Goal: Task Accomplishment & Management: Complete application form

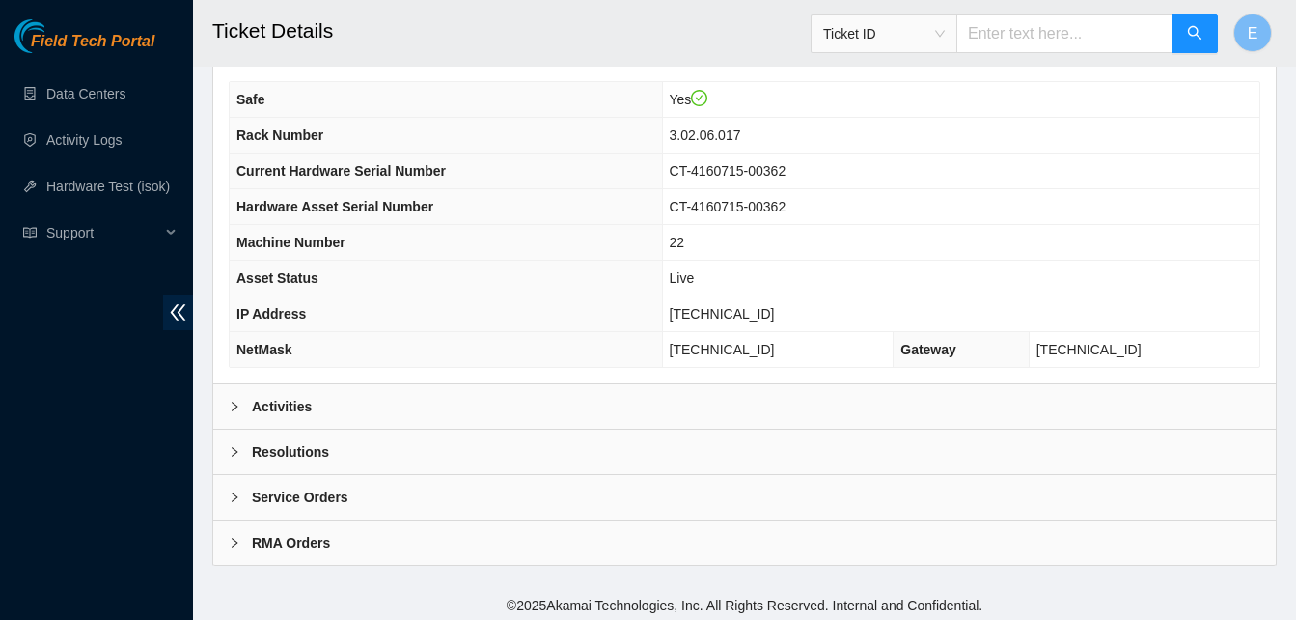
scroll to position [669, 0]
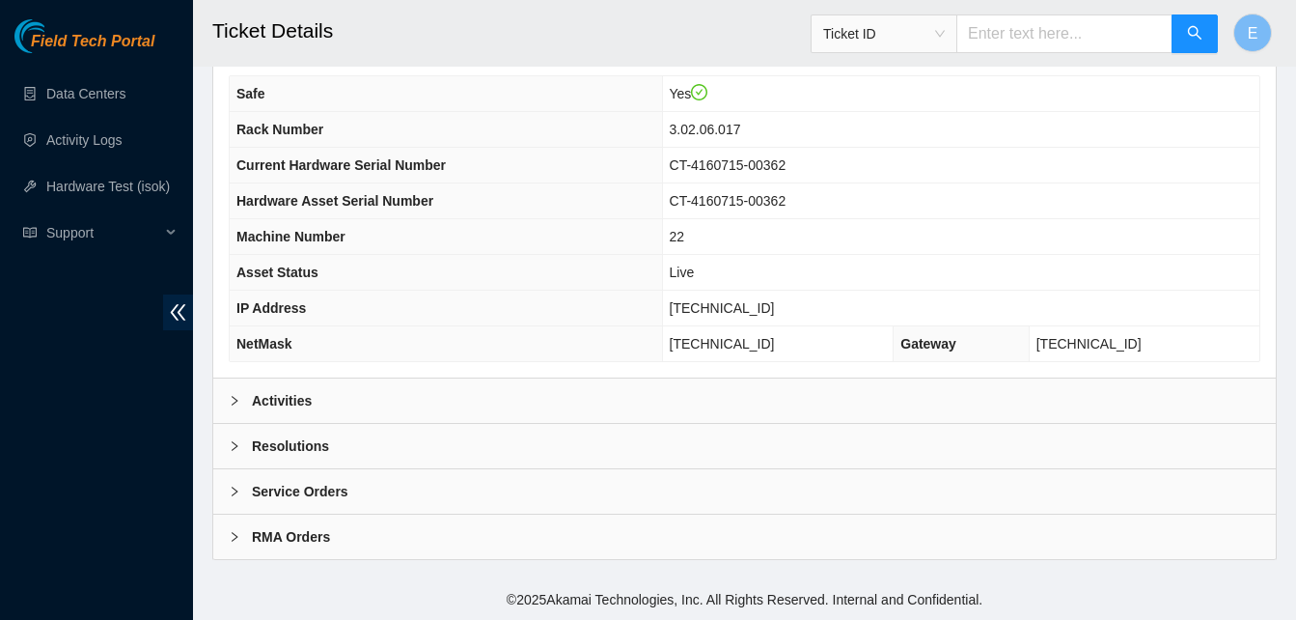
click at [290, 396] on b "Activities" at bounding box center [282, 400] width 60 height 21
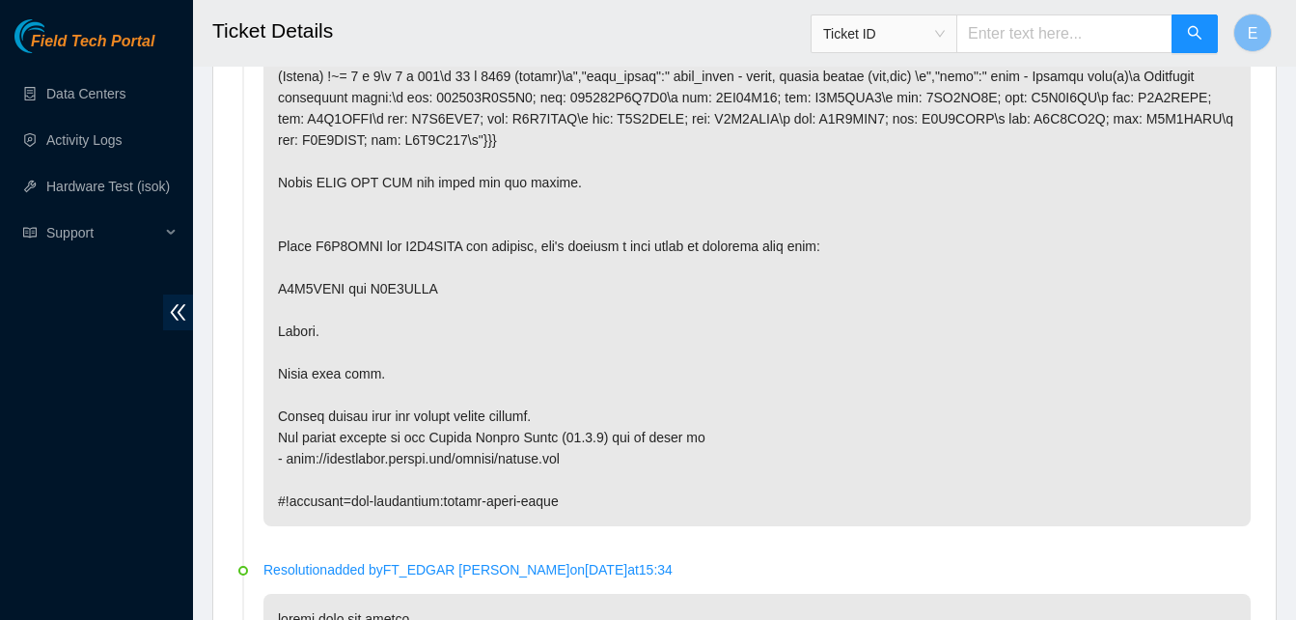
scroll to position [1163, 0]
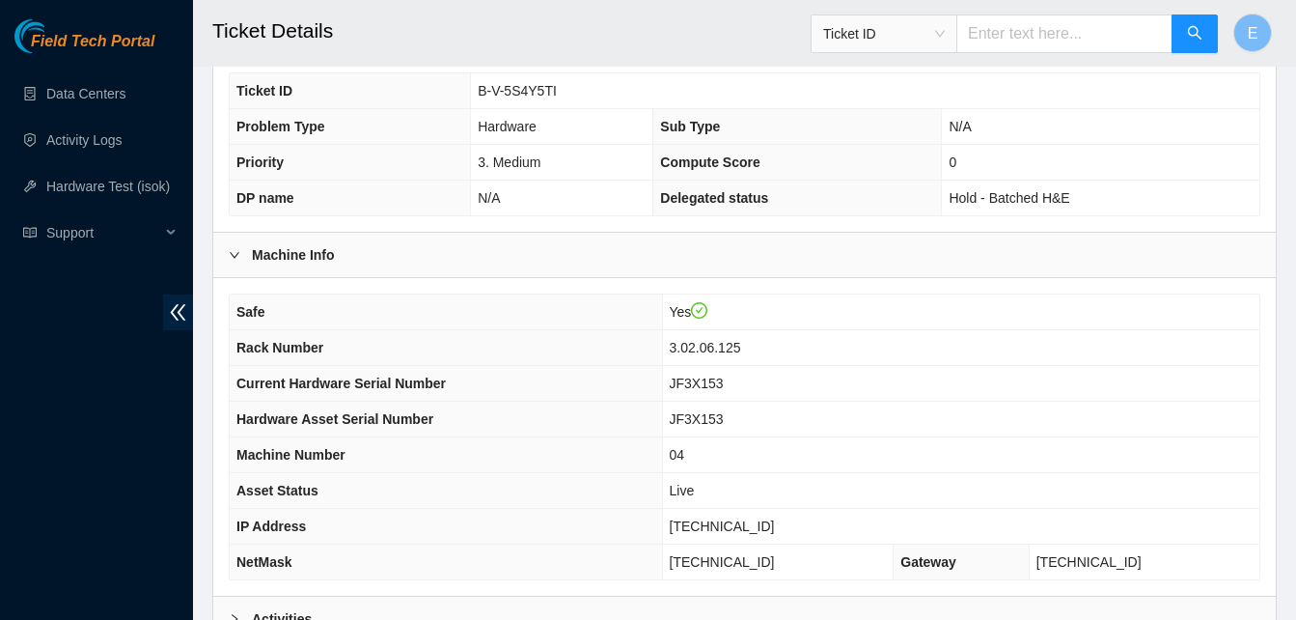
scroll to position [669, 0]
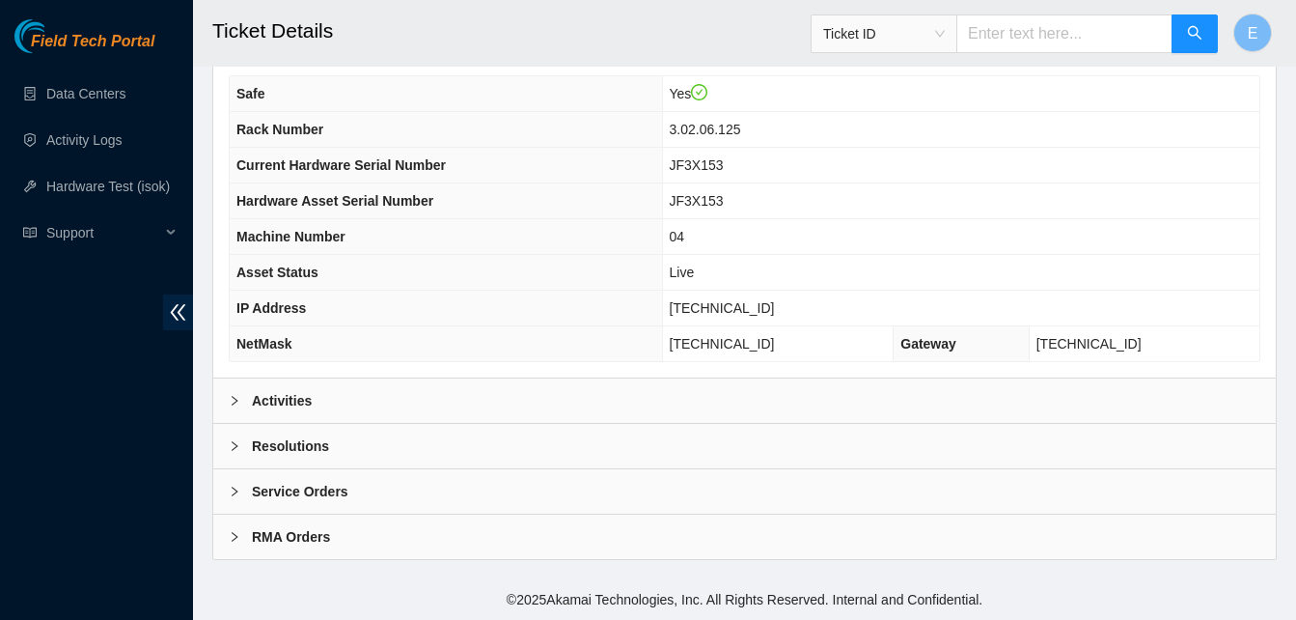
click at [283, 395] on b "Activities" at bounding box center [282, 400] width 60 height 21
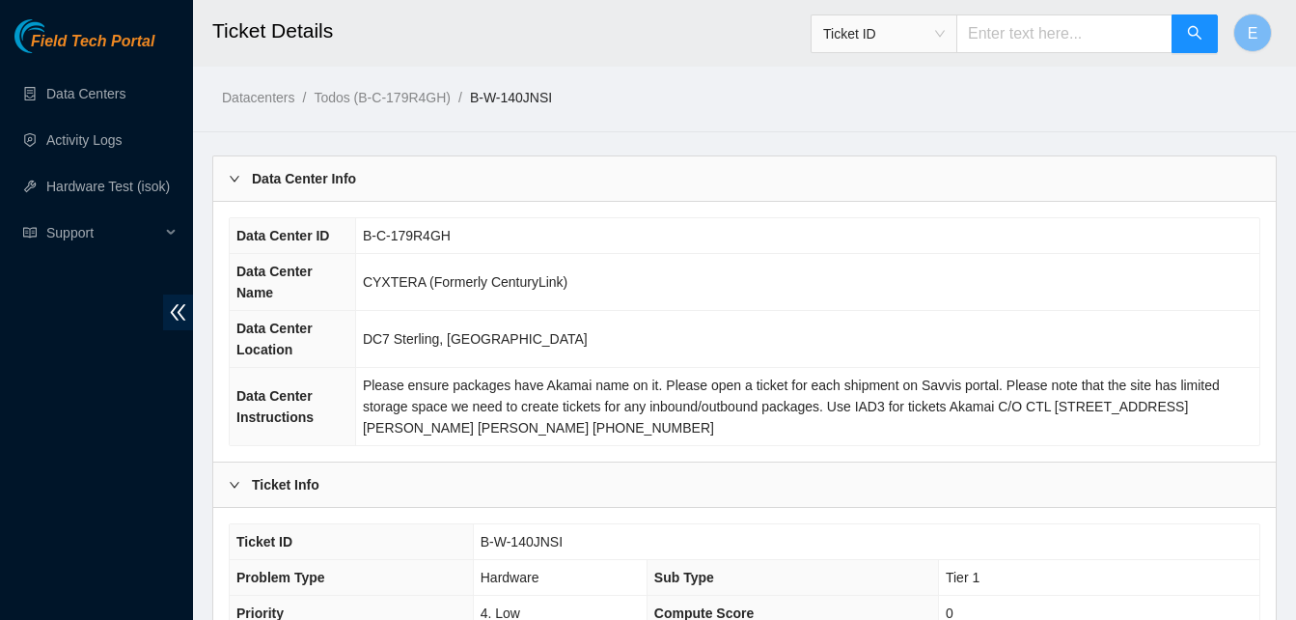
scroll to position [954, 0]
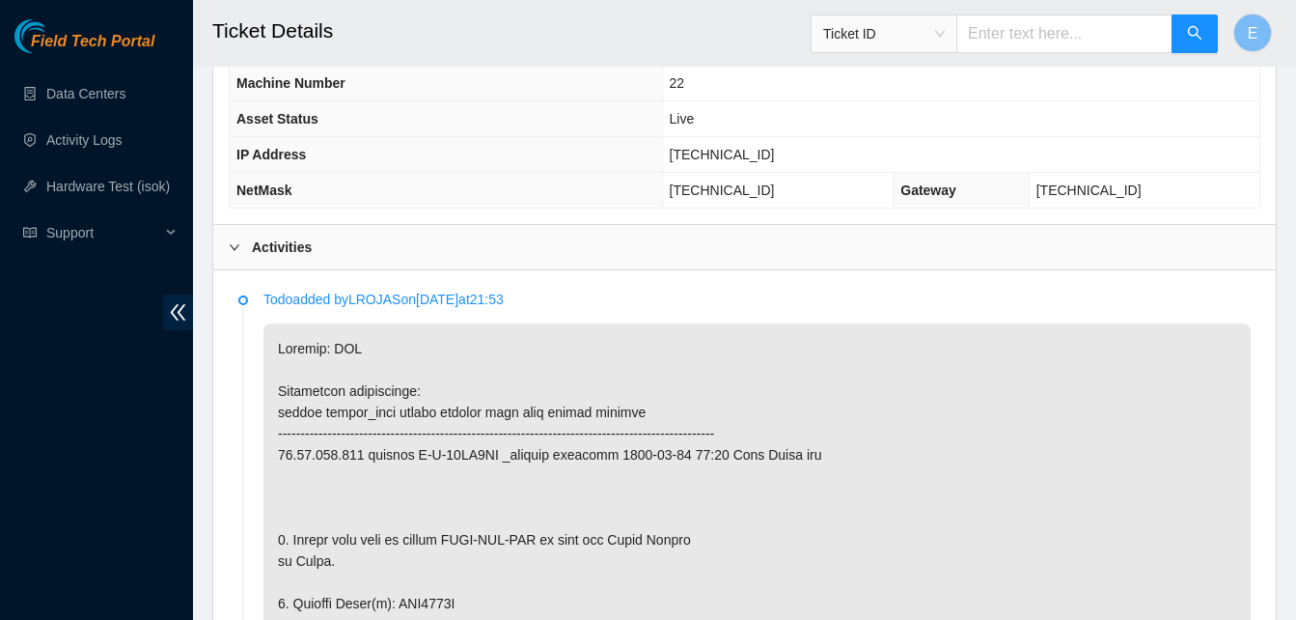
scroll to position [770, 0]
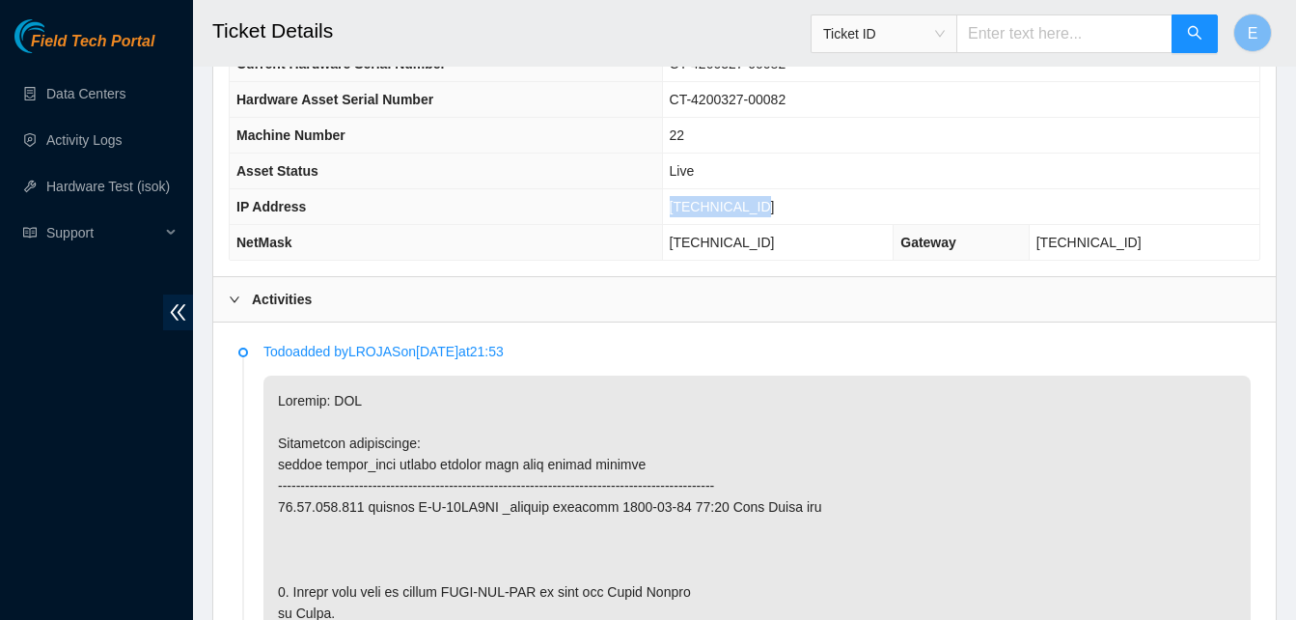
drag, startPoint x: 723, startPoint y: 207, endPoint x: 807, endPoint y: 213, distance: 84.2
click at [807, 213] on td "23.61.198.107" at bounding box center [960, 207] width 597 height 36
copy span "23.61.198.107"
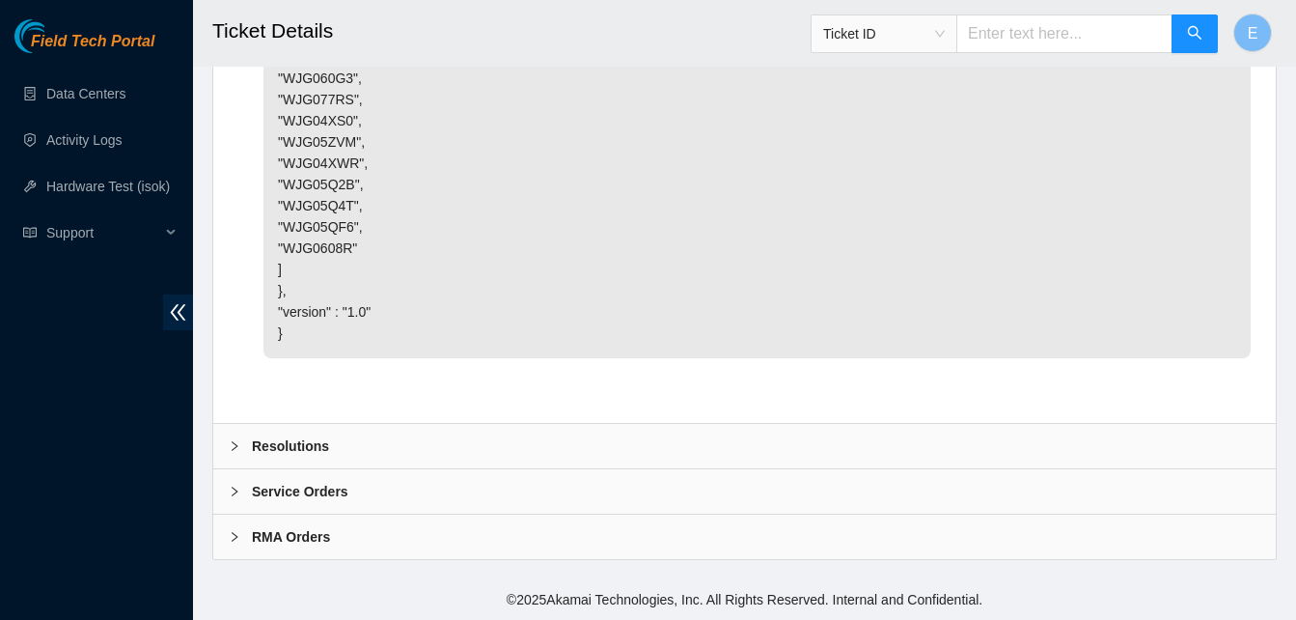
scroll to position [6149, 0]
click at [310, 442] on b "Resolutions" at bounding box center [290, 445] width 77 height 21
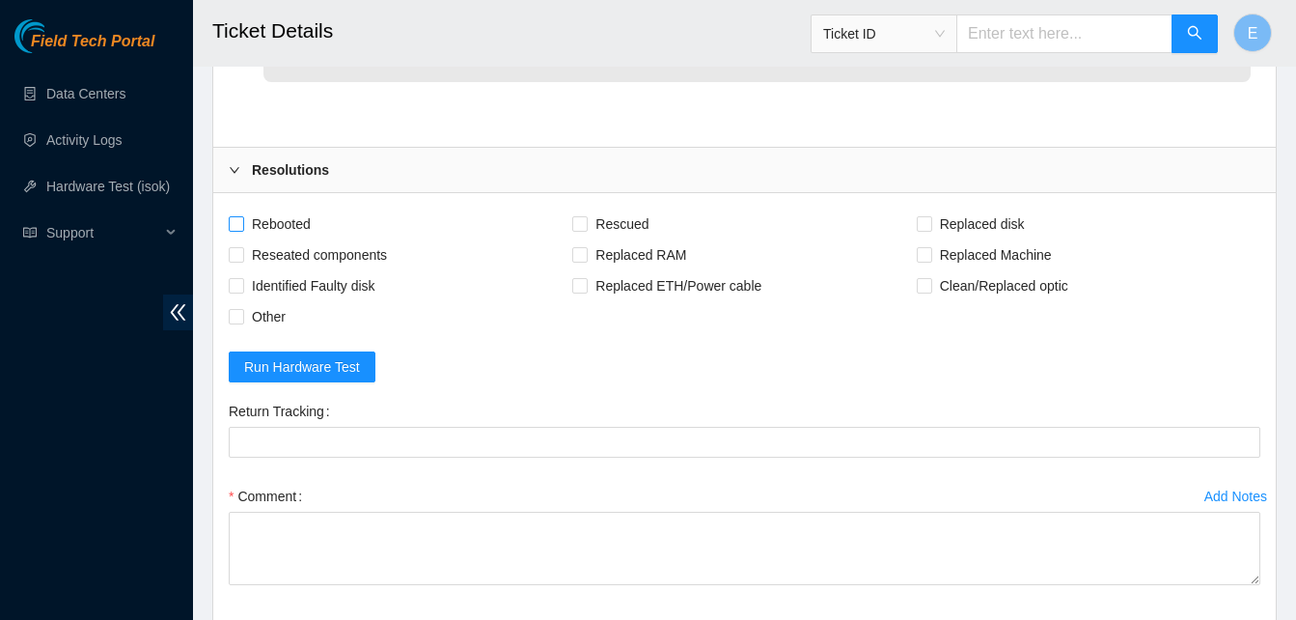
click at [236, 230] on input "Rebooted" at bounding box center [236, 223] width 14 height 14
checkbox input "true"
click at [927, 230] on input "Replaced disk" at bounding box center [924, 223] width 14 height 14
checkbox input "true"
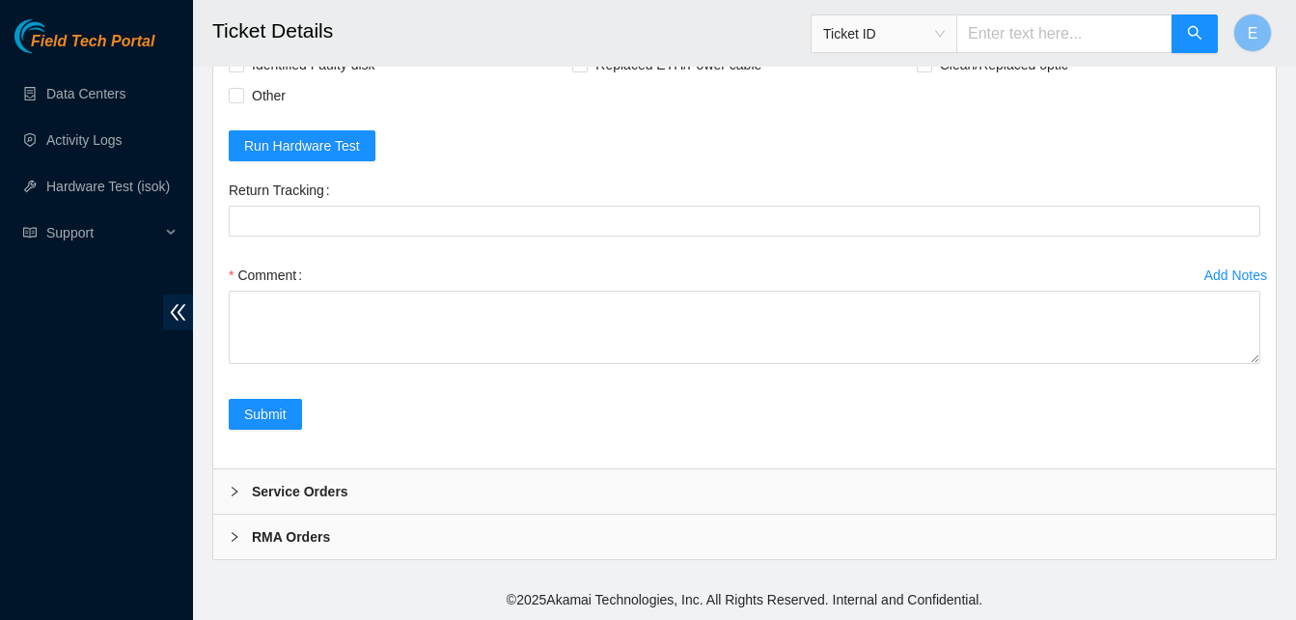
scroll to position [6646, 0]
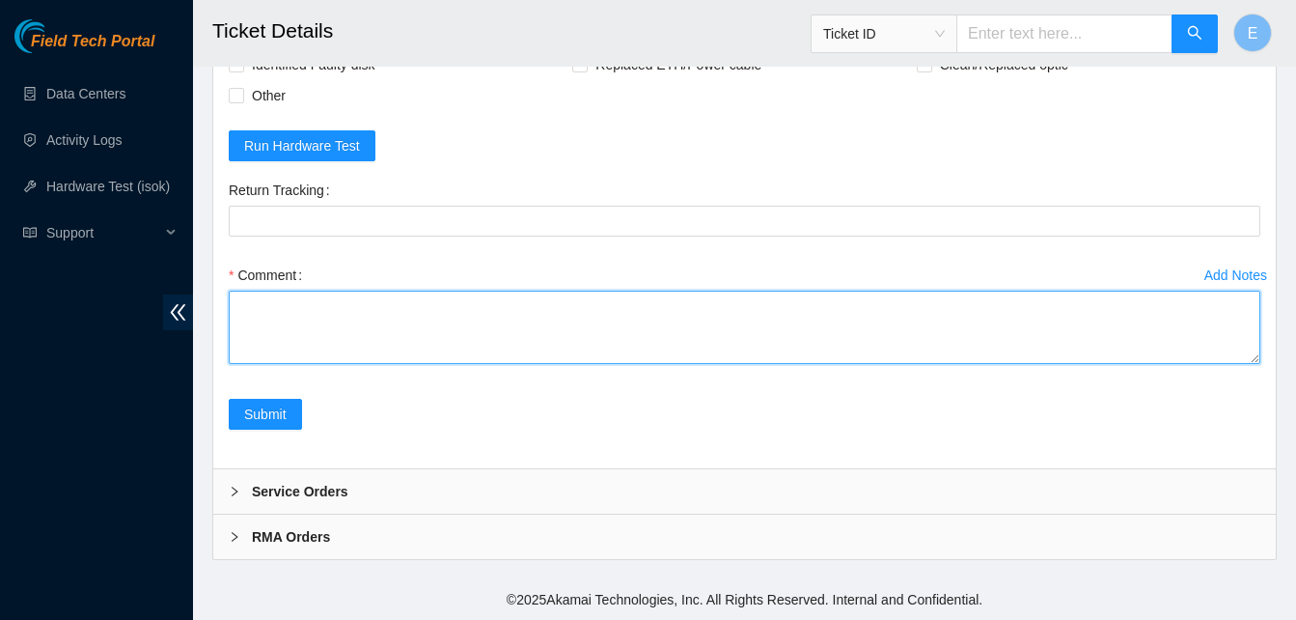
click at [458, 331] on textarea "Comment" at bounding box center [745, 326] width 1032 height 73
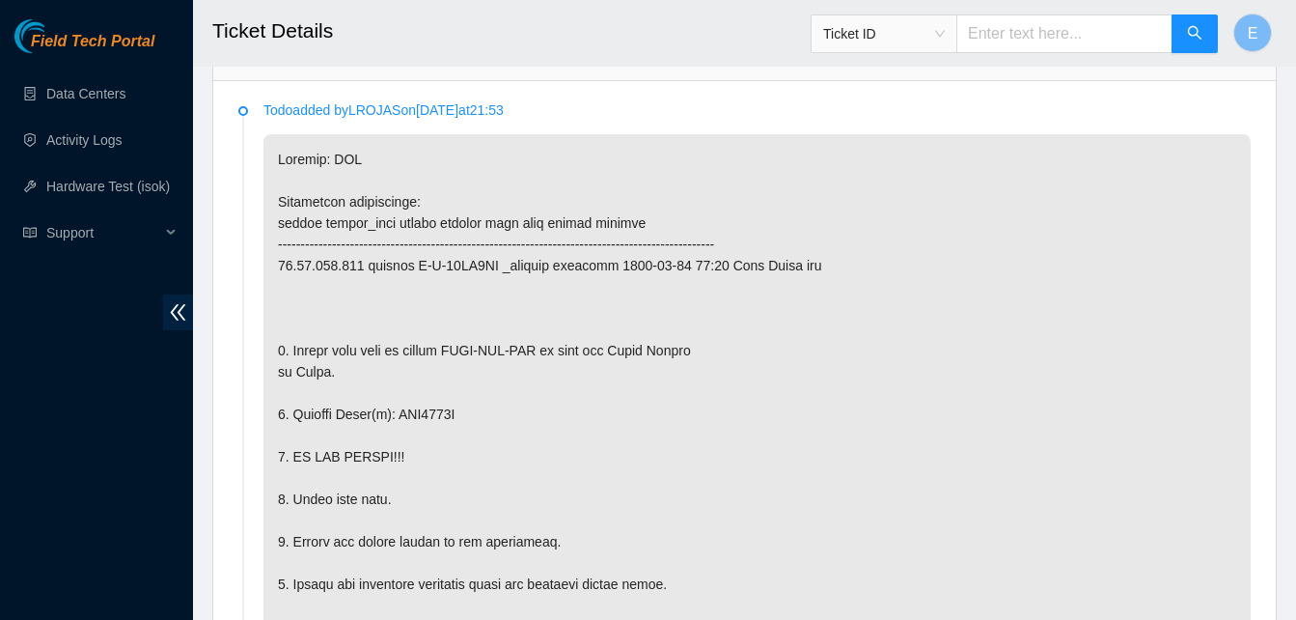
scroll to position [1013, 0]
drag, startPoint x: 395, startPoint y: 414, endPoint x: 464, endPoint y: 420, distance: 69.7
copy p "WJG0608R"
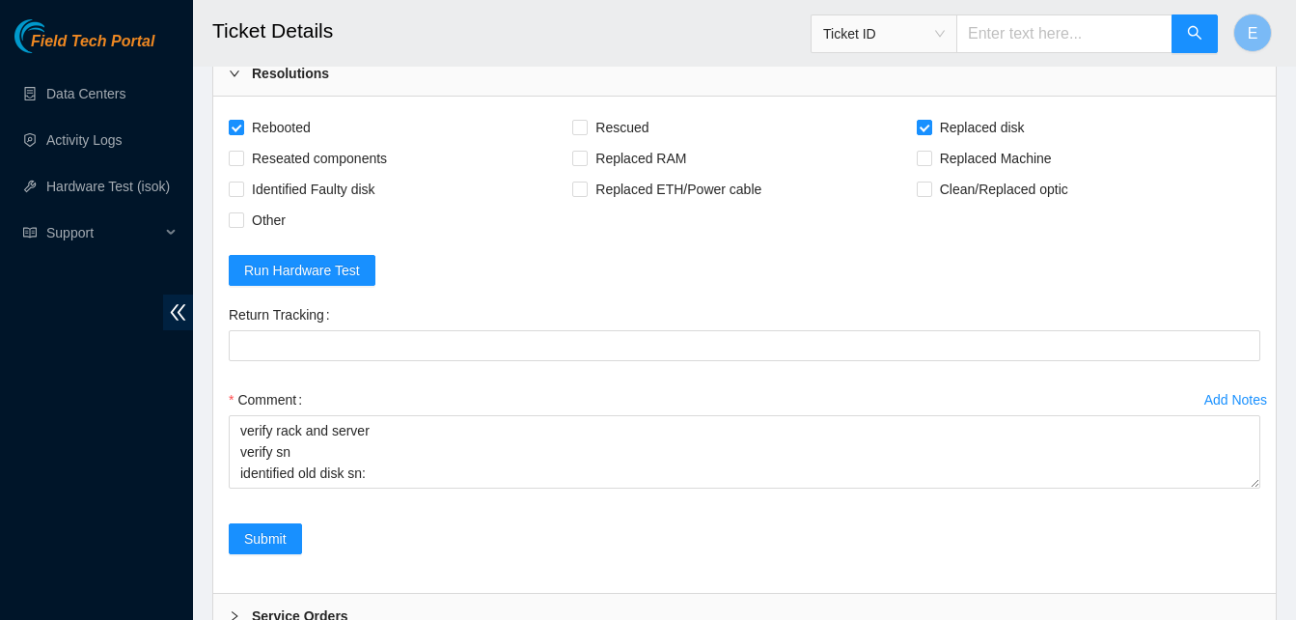
scroll to position [6646, 0]
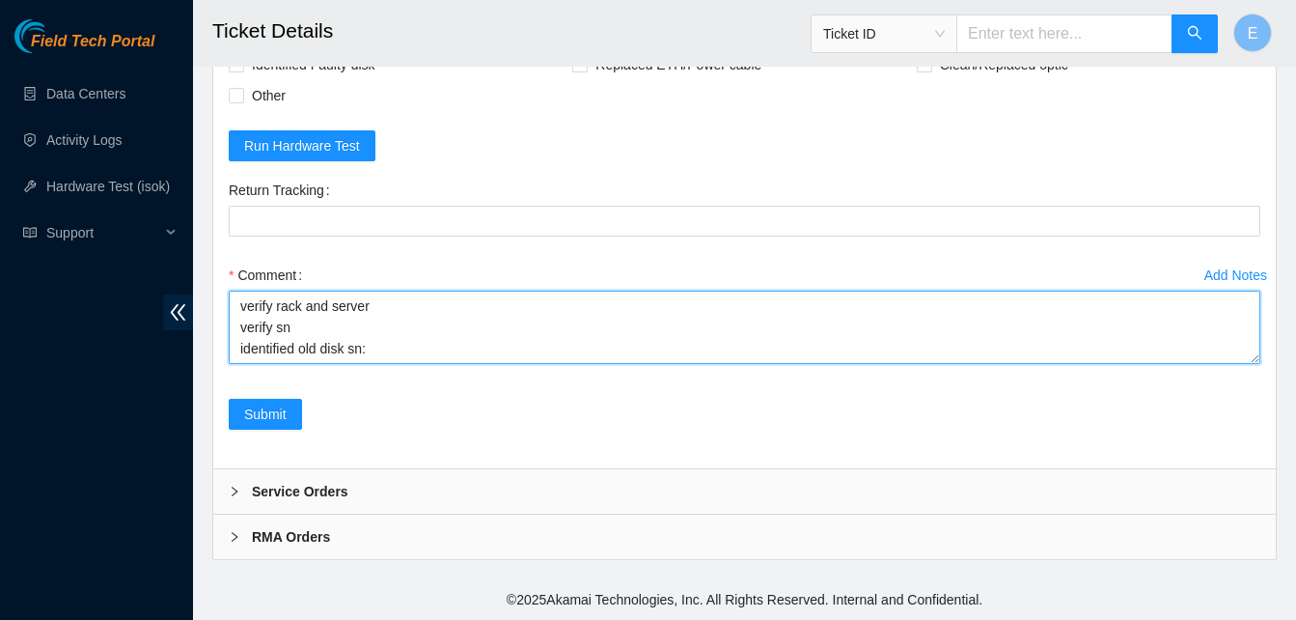
click at [370, 350] on textarea "verify rack and server verify sn identified old disk sn:" at bounding box center [745, 326] width 1032 height 73
paste textarea "WJG0608R"
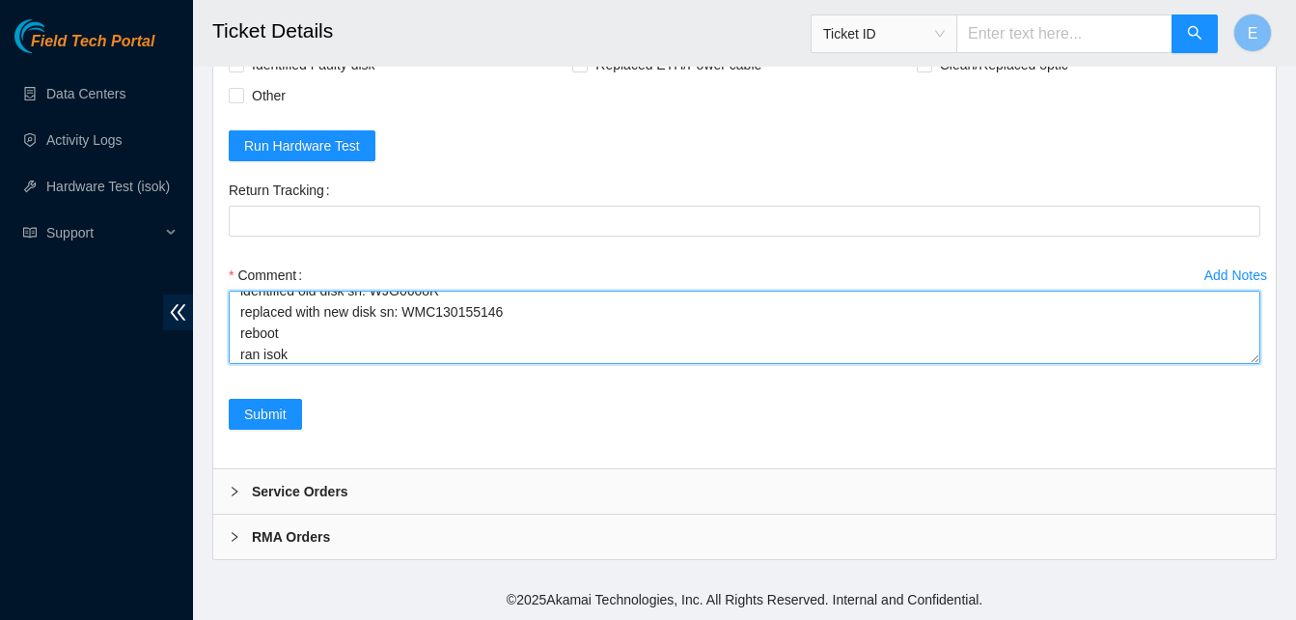
scroll to position [79, 0]
paste textarea "336139 12-09-2025 02:22:38 23.61.198.107 COMPLETE Result Detail Message Ticket …"
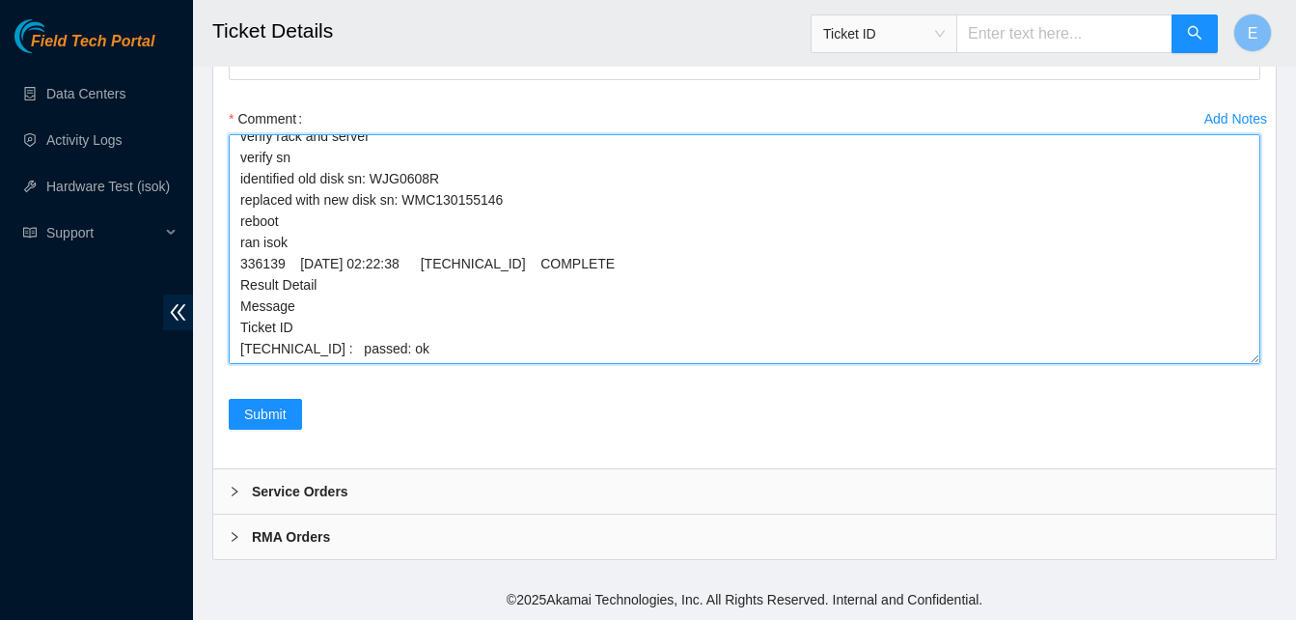
scroll to position [0, 0]
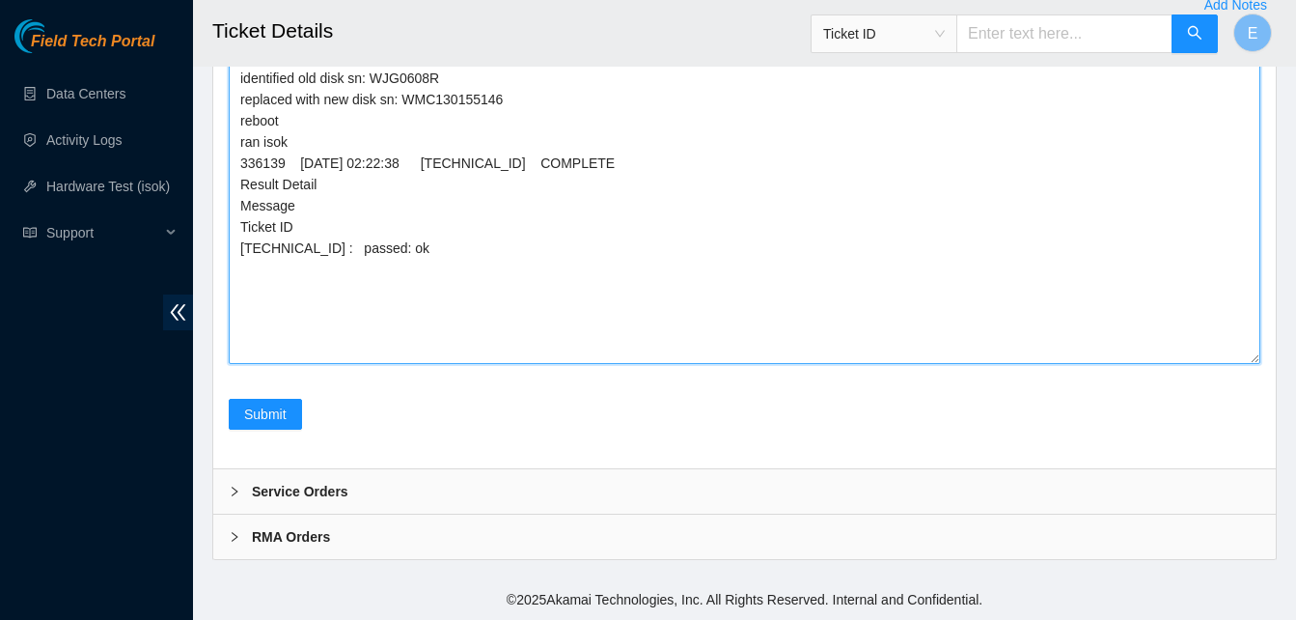
drag, startPoint x: 1254, startPoint y: 357, endPoint x: 1247, endPoint y: 651, distance: 294.4
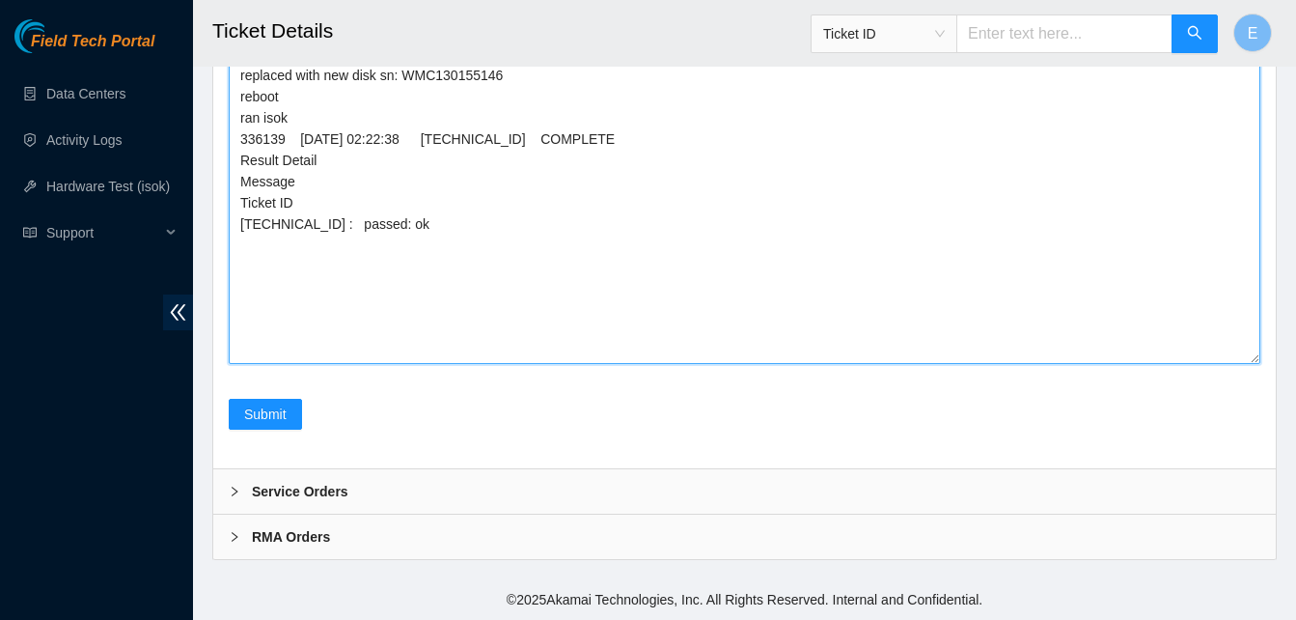
scroll to position [6940, 0]
type textarea "verify rack and server verify sn identified old disk sn: WJG0608R replaced with…"
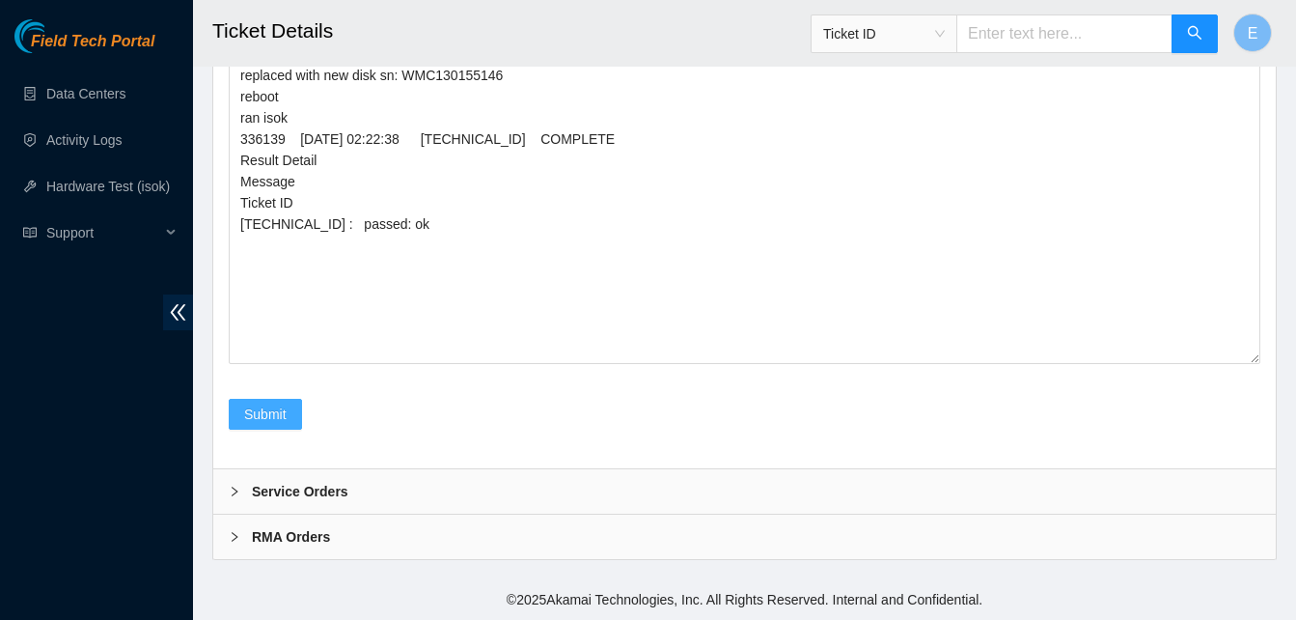
click at [273, 425] on button "Submit" at bounding box center [265, 414] width 73 height 31
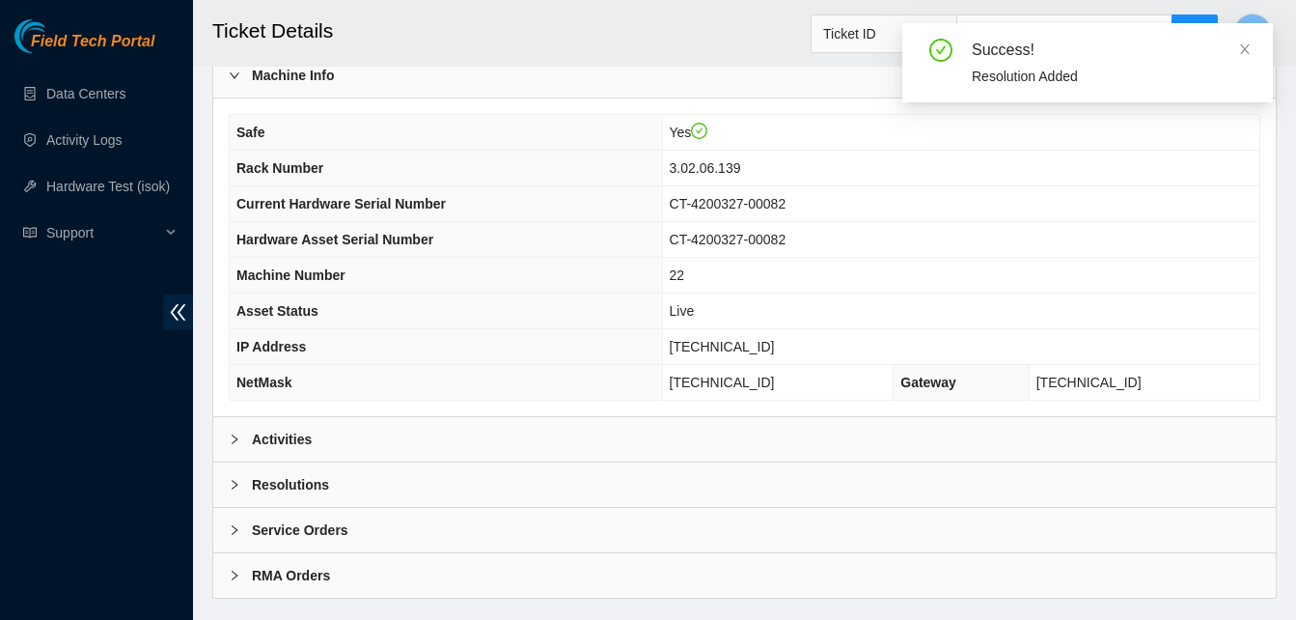
scroll to position [669, 0]
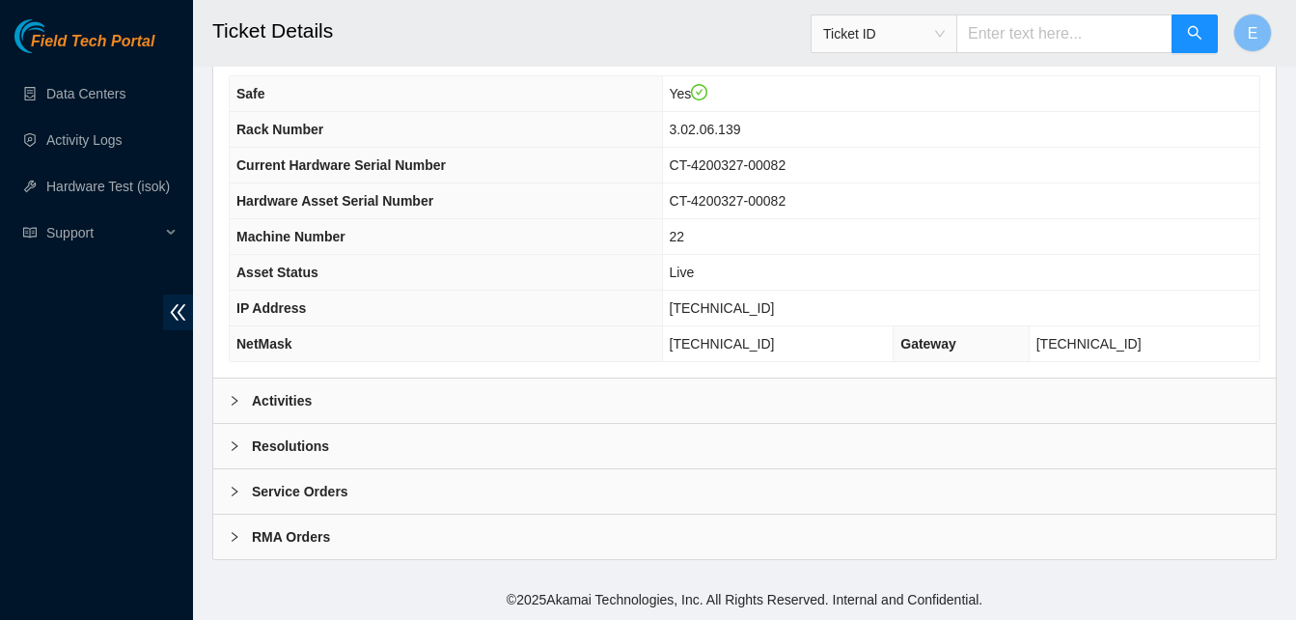
click at [282, 407] on b "Activities" at bounding box center [282, 400] width 60 height 21
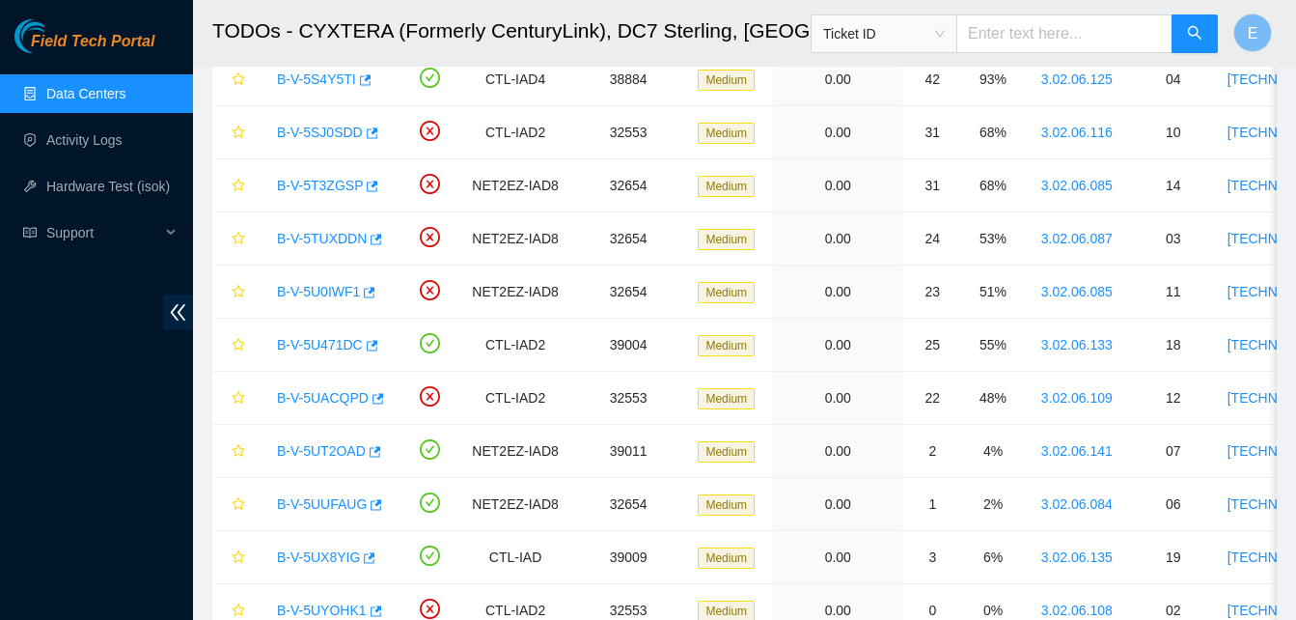
scroll to position [677, 0]
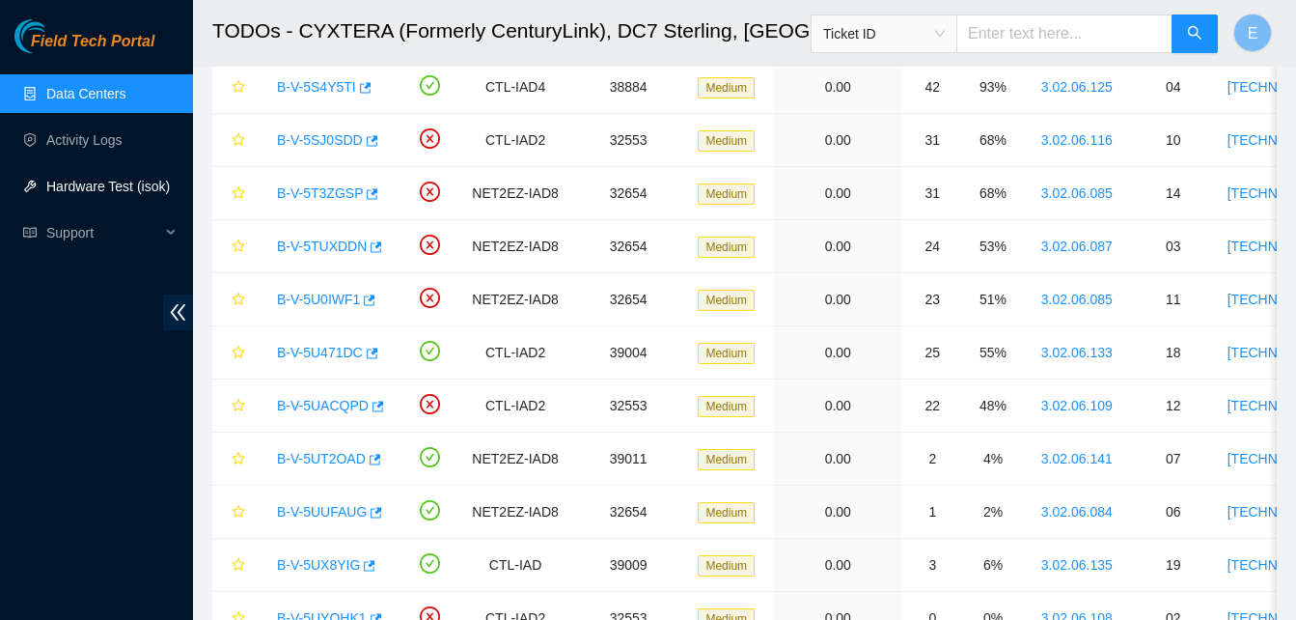
click at [83, 184] on link "Hardware Test (isok)" at bounding box center [108, 186] width 124 height 15
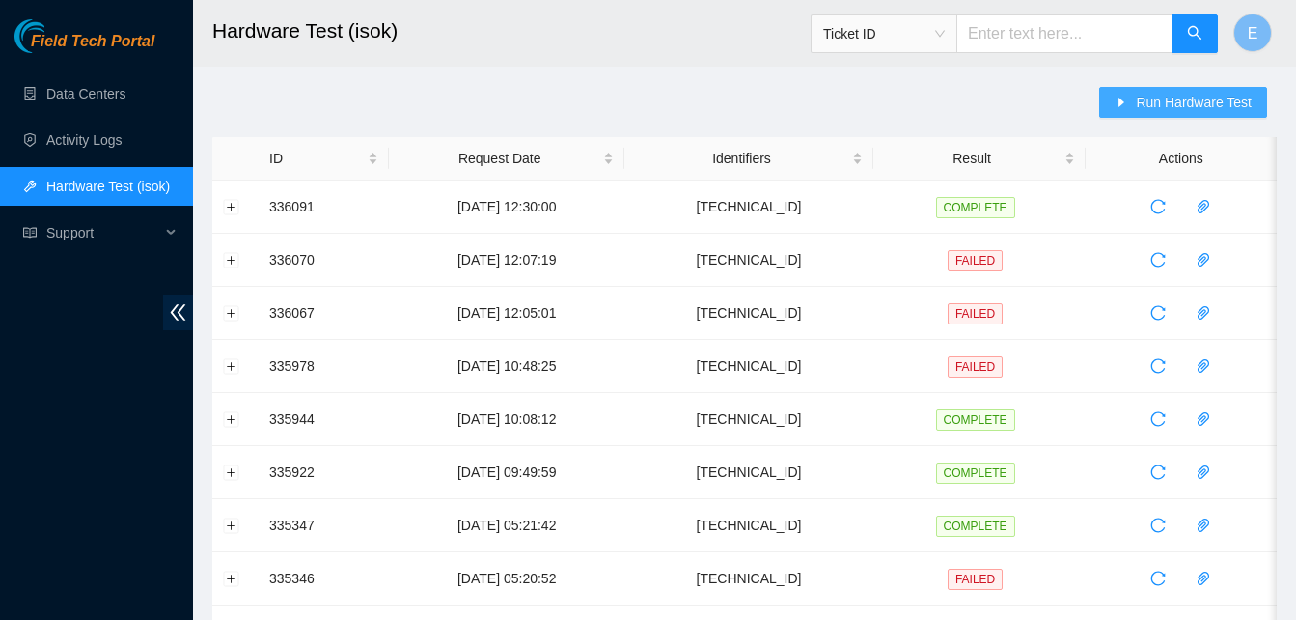
click at [1207, 96] on span "Run Hardware Test" at bounding box center [1194, 102] width 116 height 21
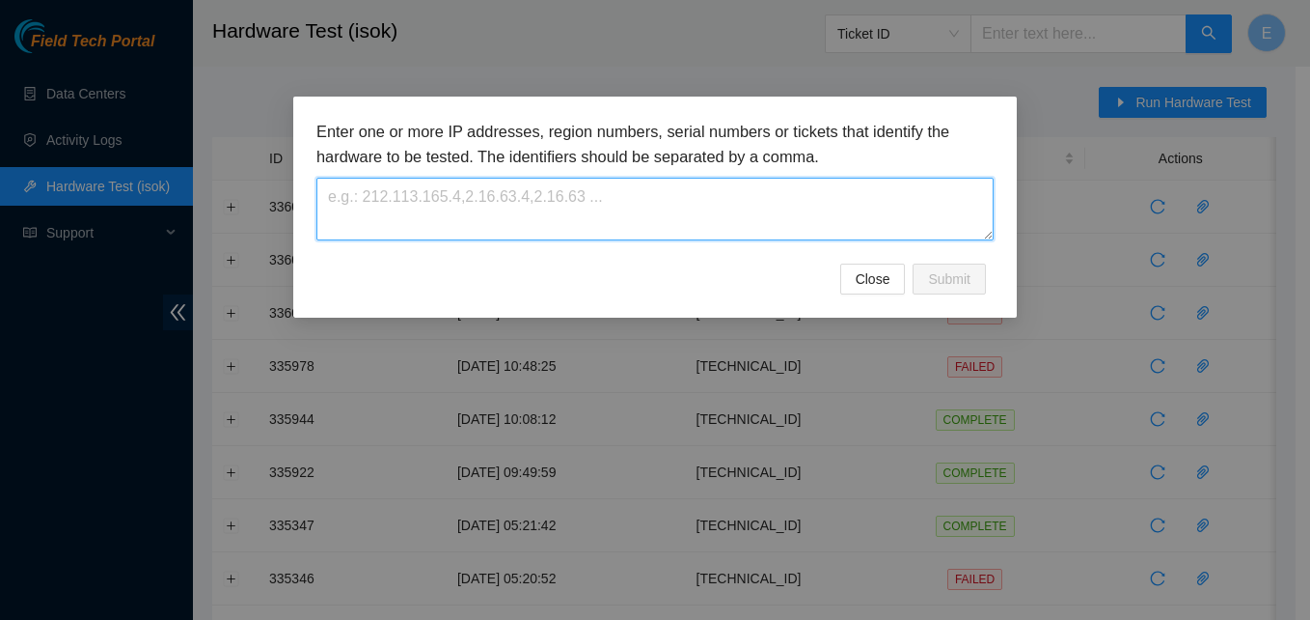
click at [580, 220] on textarea at bounding box center [655, 209] width 677 height 63
paste textarea "23.61.198.107"
type textarea "23.61.198.107"
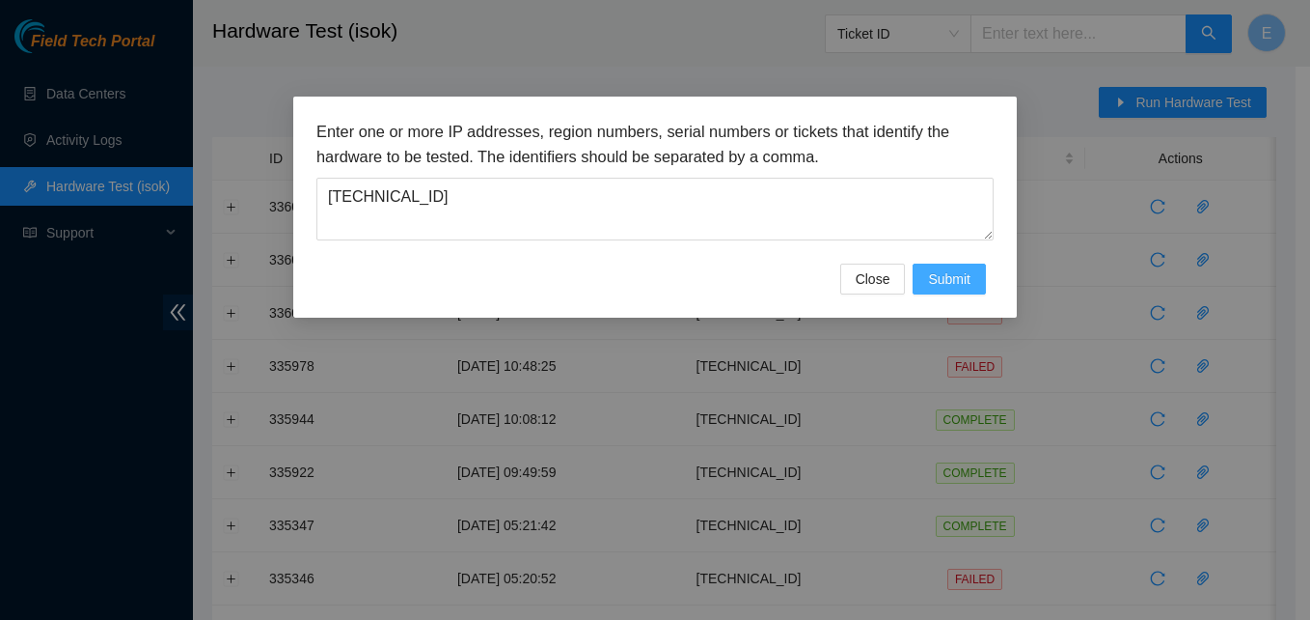
click at [961, 279] on span "Submit" at bounding box center [949, 278] width 42 height 21
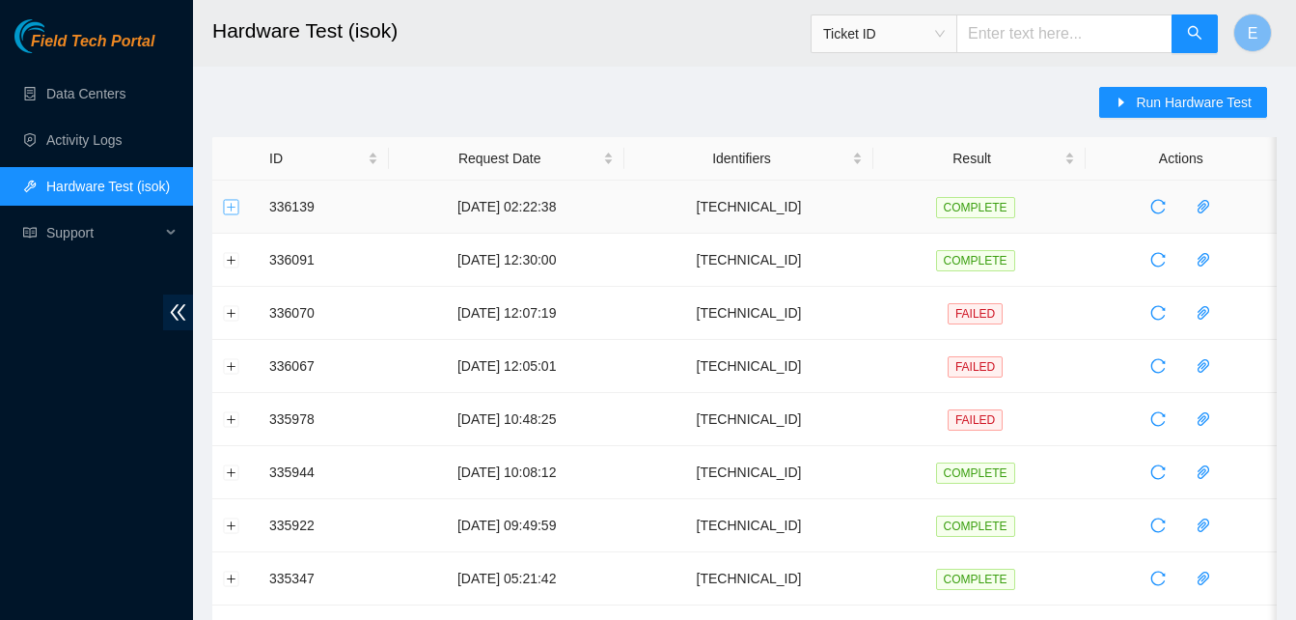
click at [231, 209] on button "Expand row" at bounding box center [231, 206] width 15 height 15
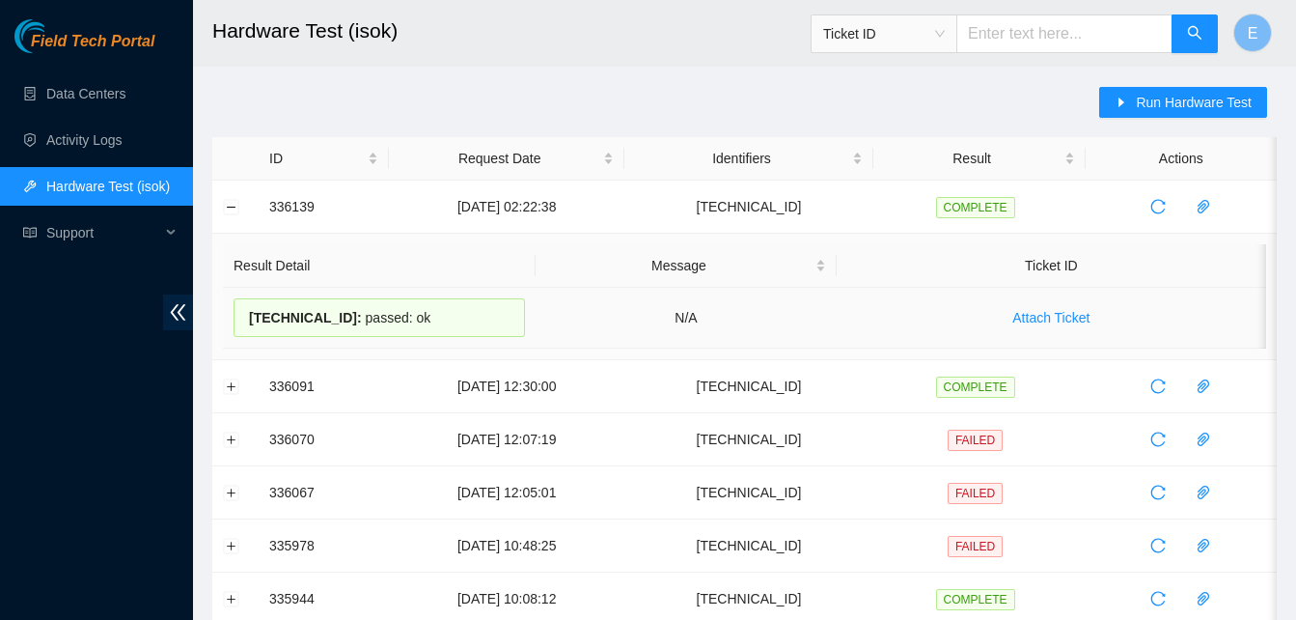
drag, startPoint x: 266, startPoint y: 211, endPoint x: 423, endPoint y: 314, distance: 186.8
copy tbody "336139 12-09-2025 02:22:38 23.61.198.107 COMPLETE Result Detail Message Ticket …"
click at [229, 207] on button "Collapse row" at bounding box center [231, 206] width 15 height 15
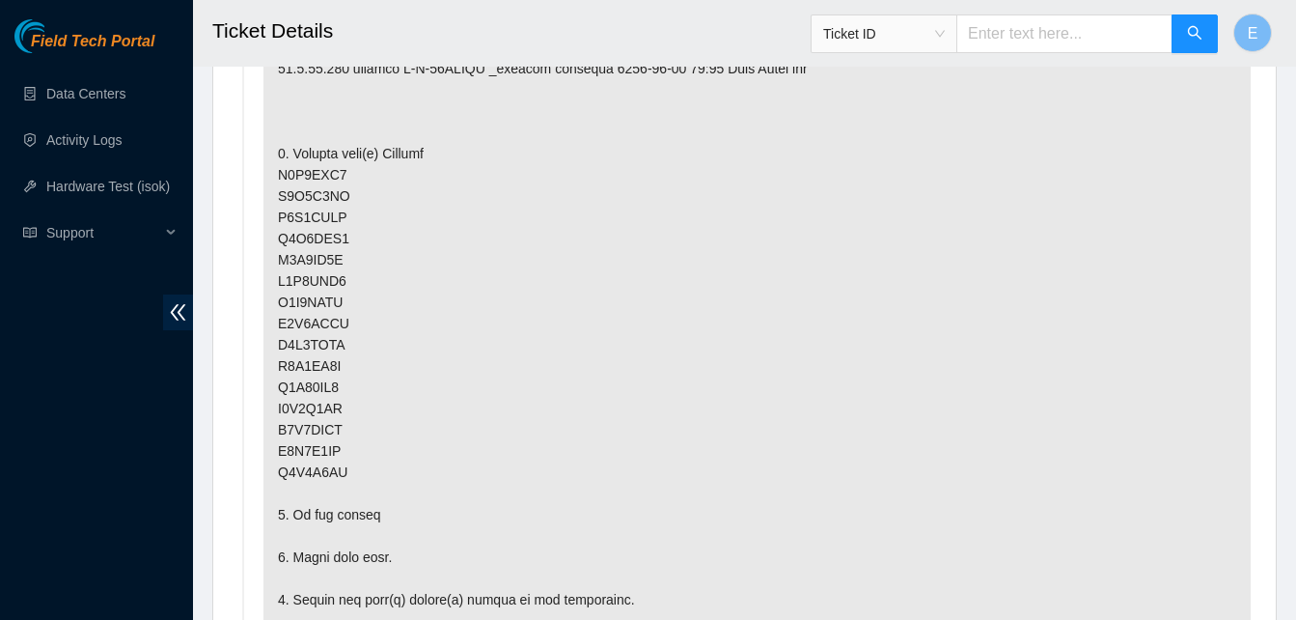
scroll to position [1210, 0]
click at [465, 225] on p at bounding box center [756, 575] width 987 height 1281
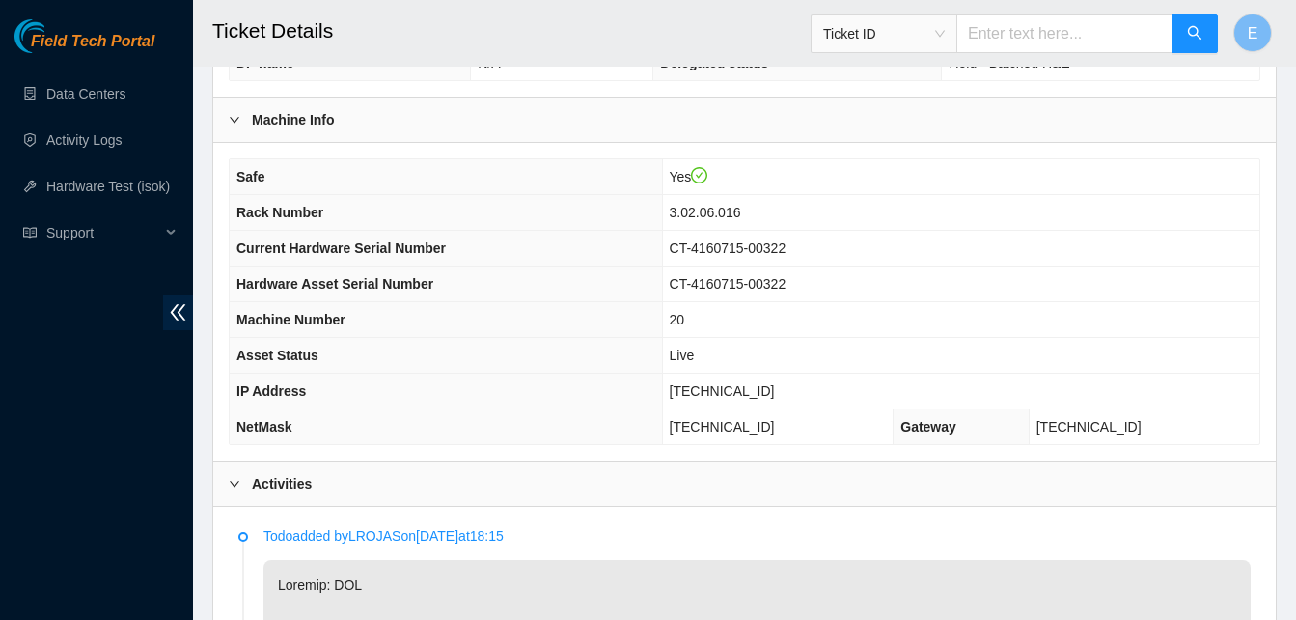
scroll to position [590, 0]
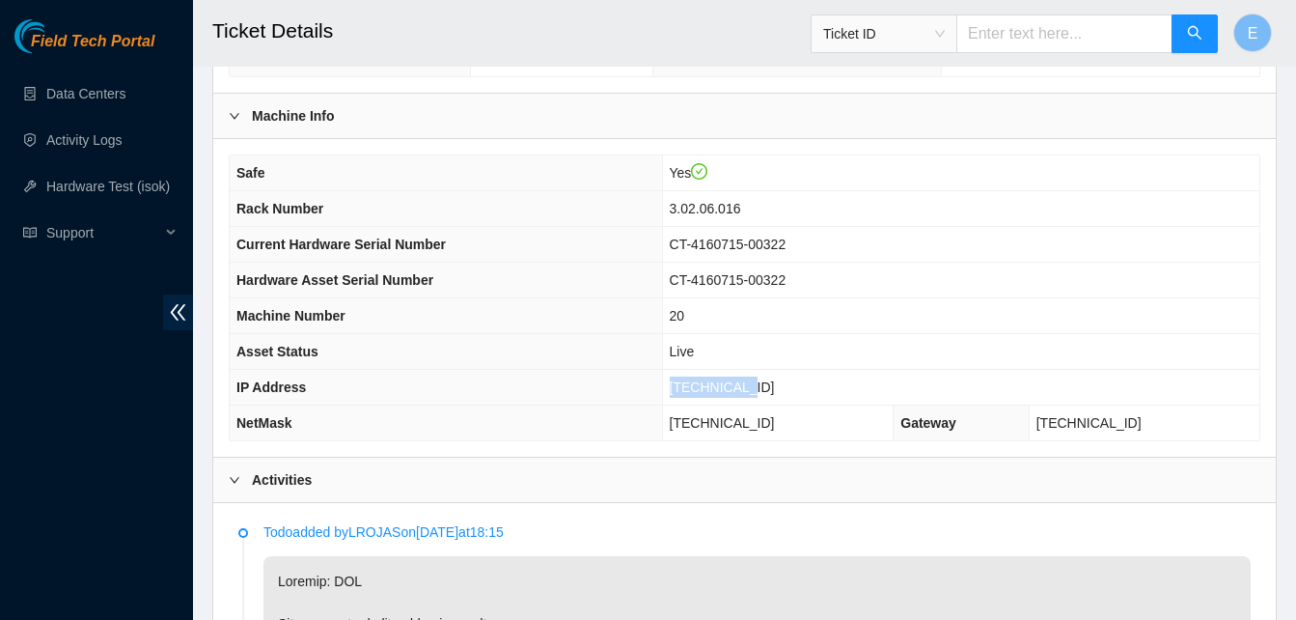
drag, startPoint x: 710, startPoint y: 391, endPoint x: 777, endPoint y: 402, distance: 67.6
click at [777, 402] on td "[TECHNICAL_ID]" at bounding box center [960, 388] width 597 height 36
copy span "[TECHNICAL_ID]"
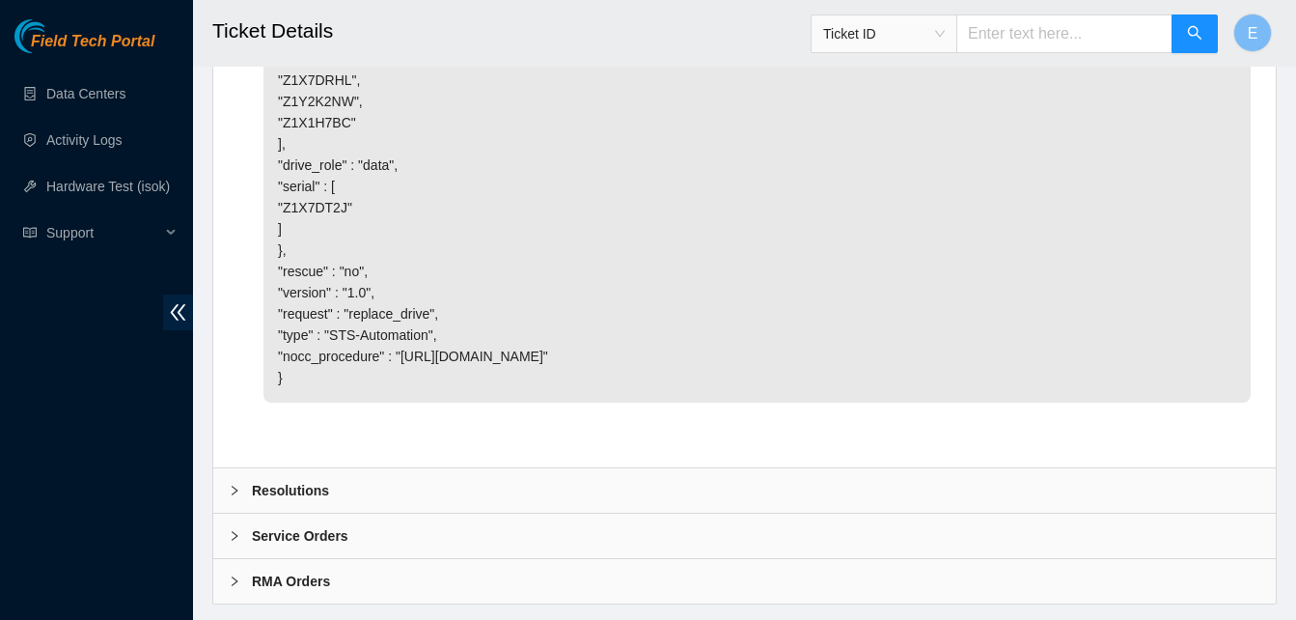
scroll to position [7062, 0]
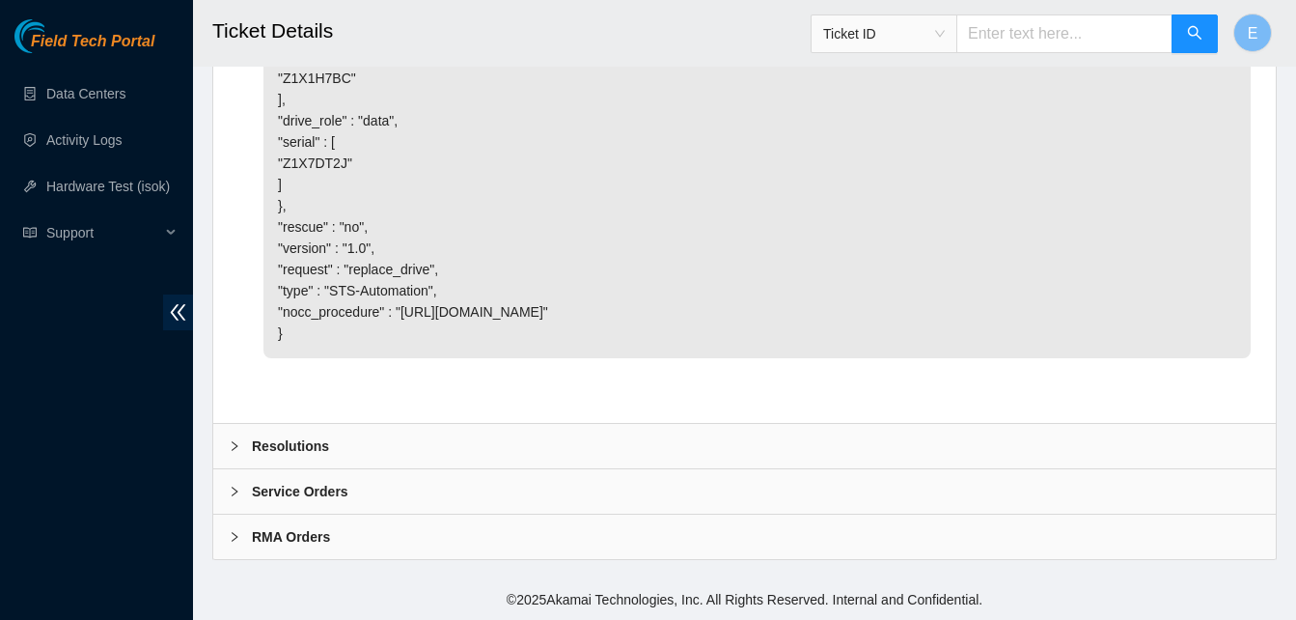
click at [302, 445] on b "Resolutions" at bounding box center [290, 445] width 77 height 21
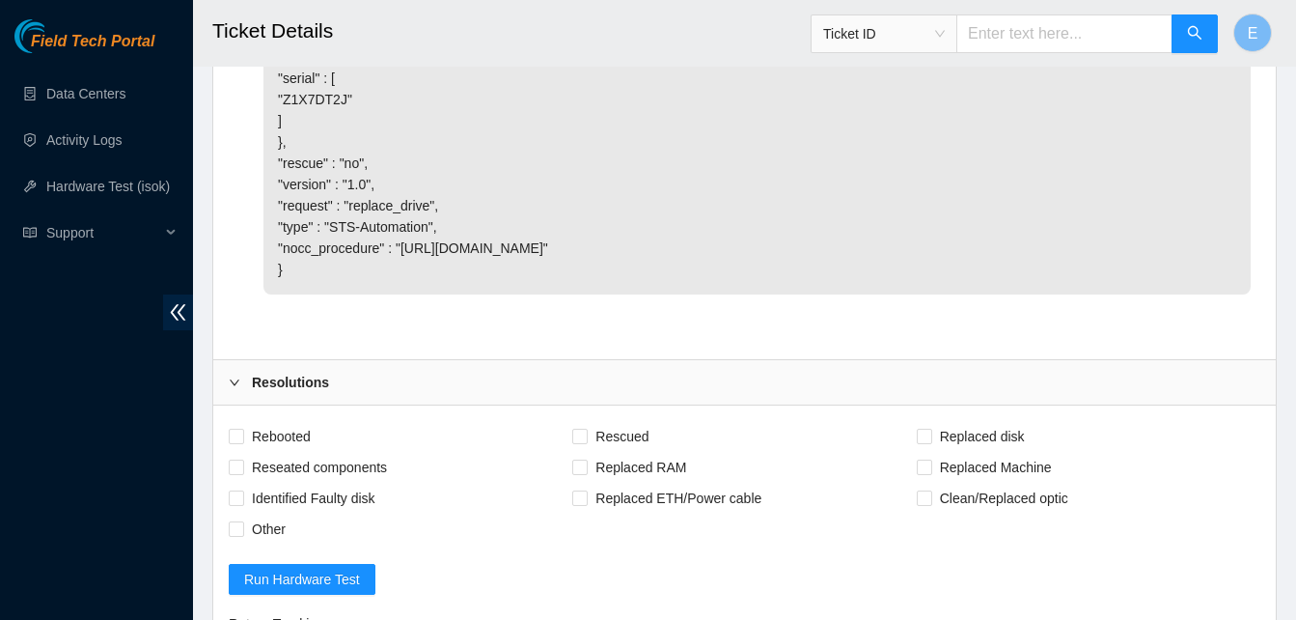
click at [234, 452] on label "Rebooted" at bounding box center [274, 436] width 90 height 31
click at [234, 442] on input "Rebooted" at bounding box center [236, 435] width 14 height 14
checkbox input "true"
click at [937, 452] on span "Replaced disk" at bounding box center [982, 436] width 100 height 31
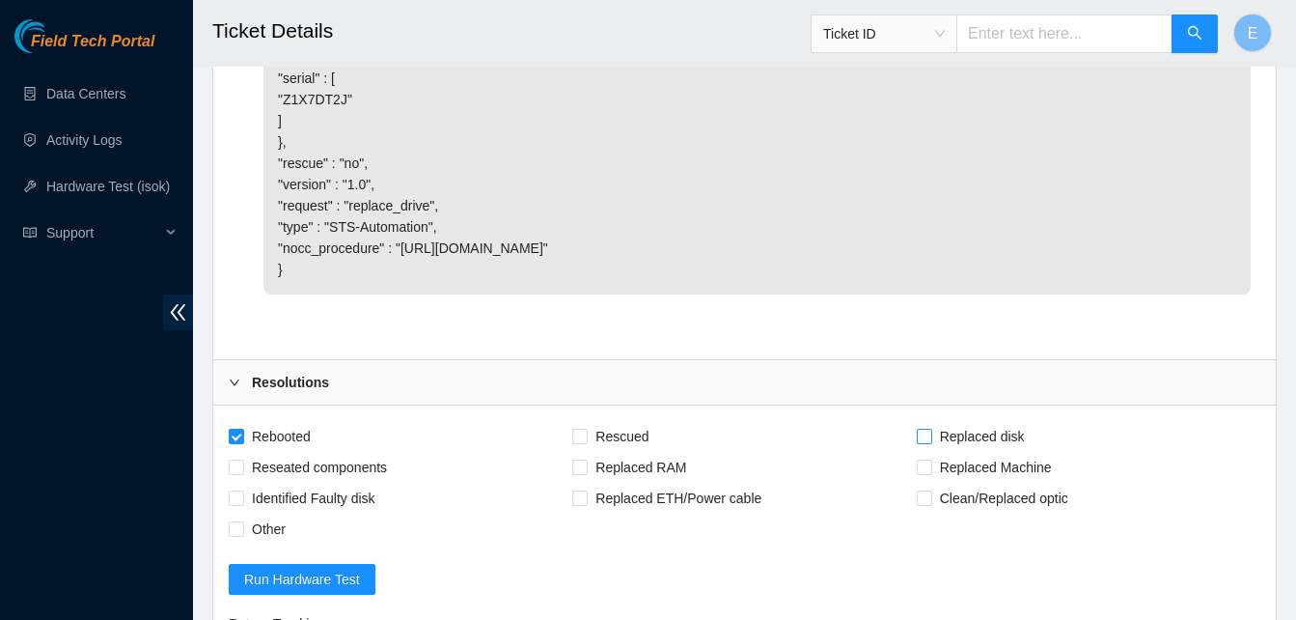
click at [930, 442] on input "Replaced disk" at bounding box center [924, 435] width 14 height 14
checkbox input "true"
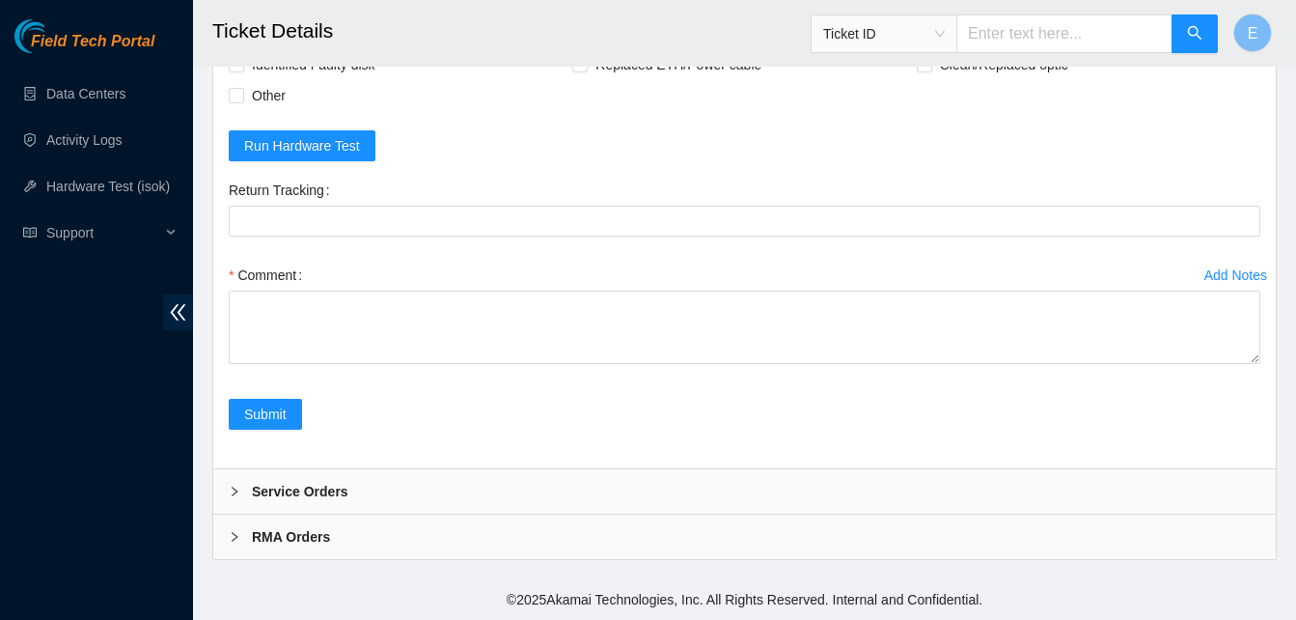
scroll to position [7559, 0]
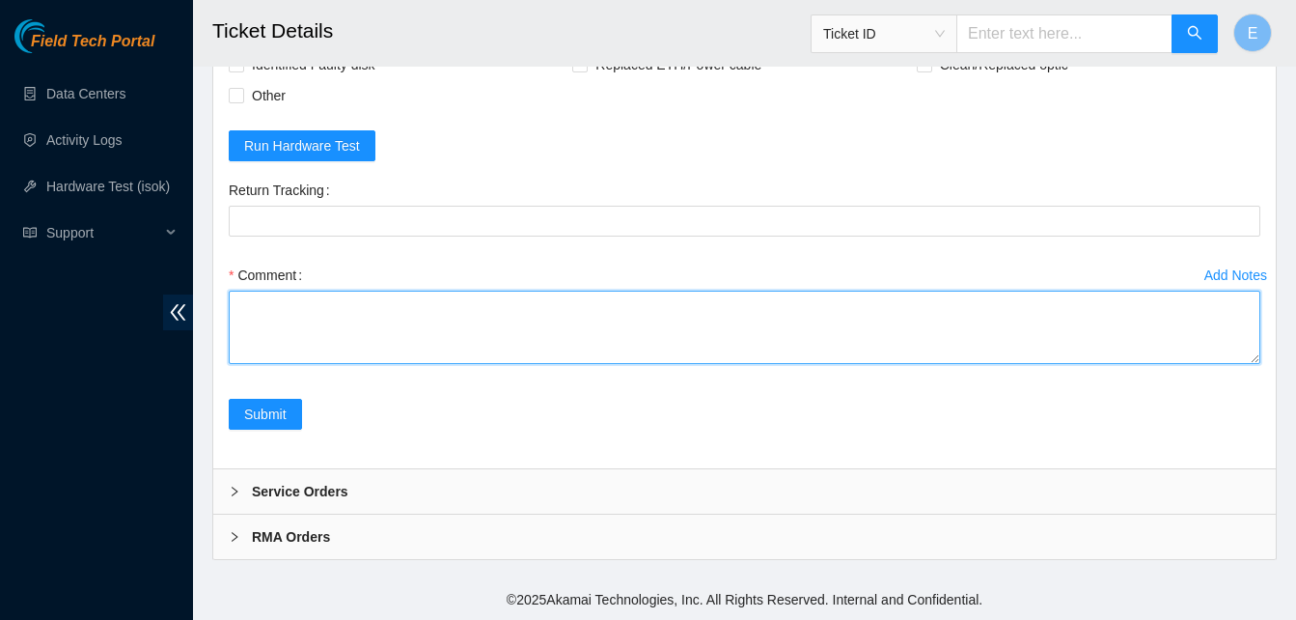
click at [295, 340] on textarea "Comment" at bounding box center [745, 326] width 1032 height 73
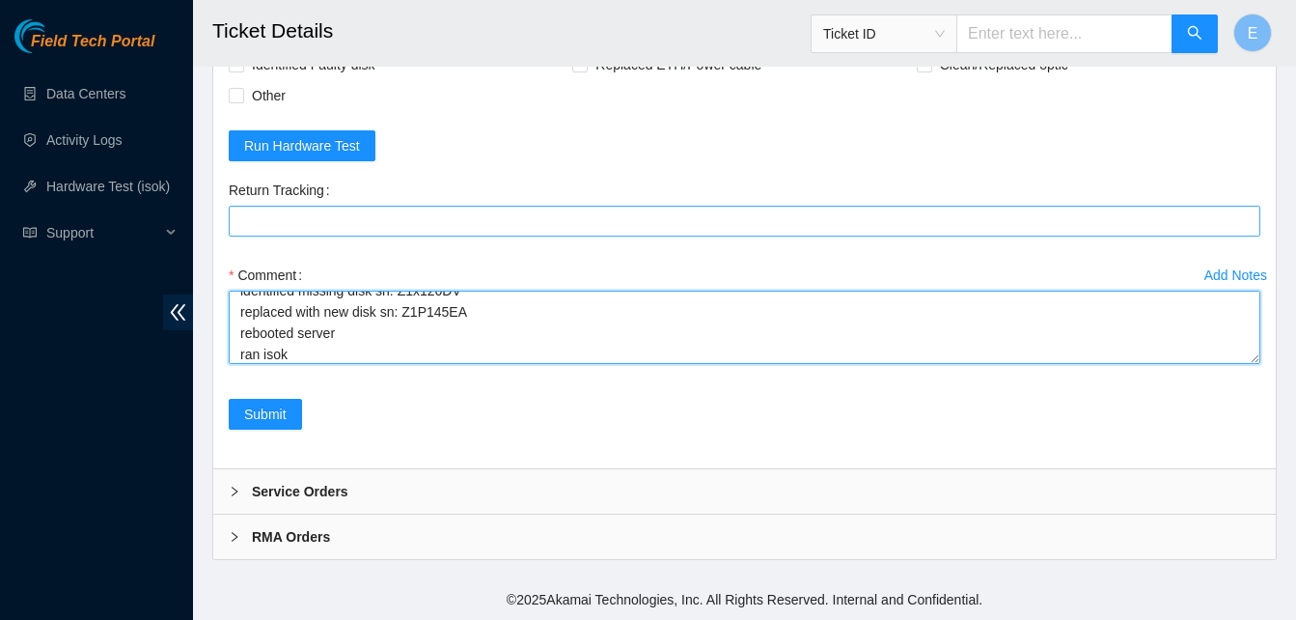
scroll to position [100, 0]
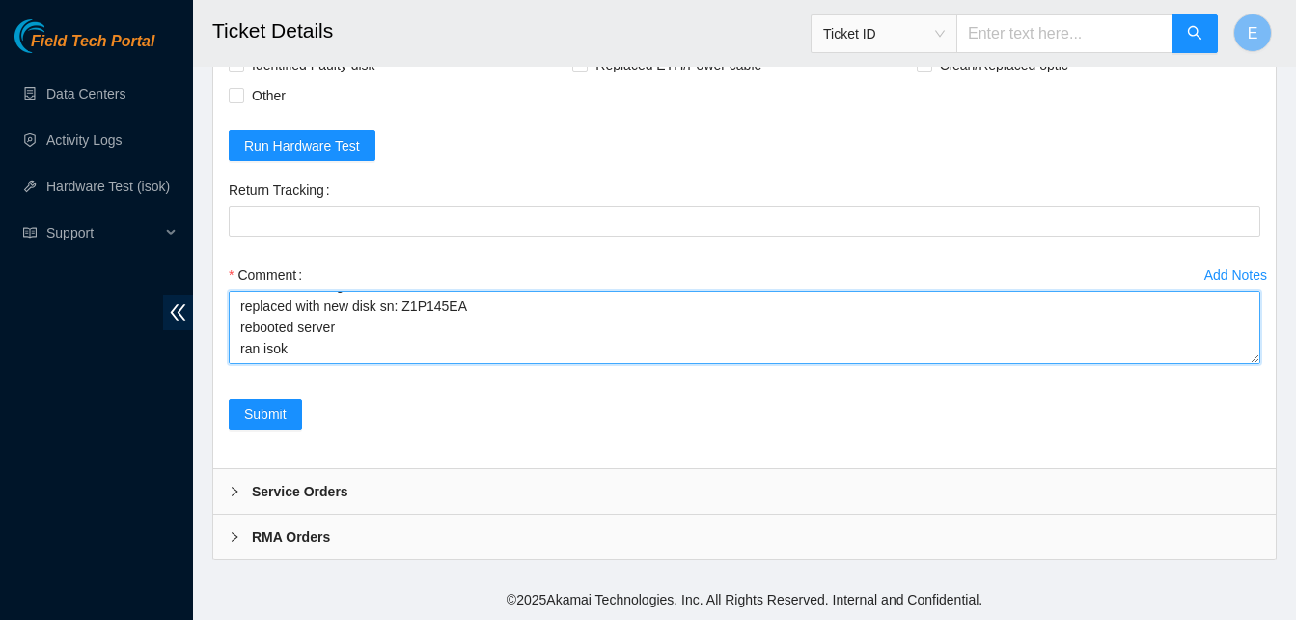
paste textarea "336145 [DATE] 02:43:36 [TECHNICAL_ID] FAILED Result Detail Message Ticket ID [T…"
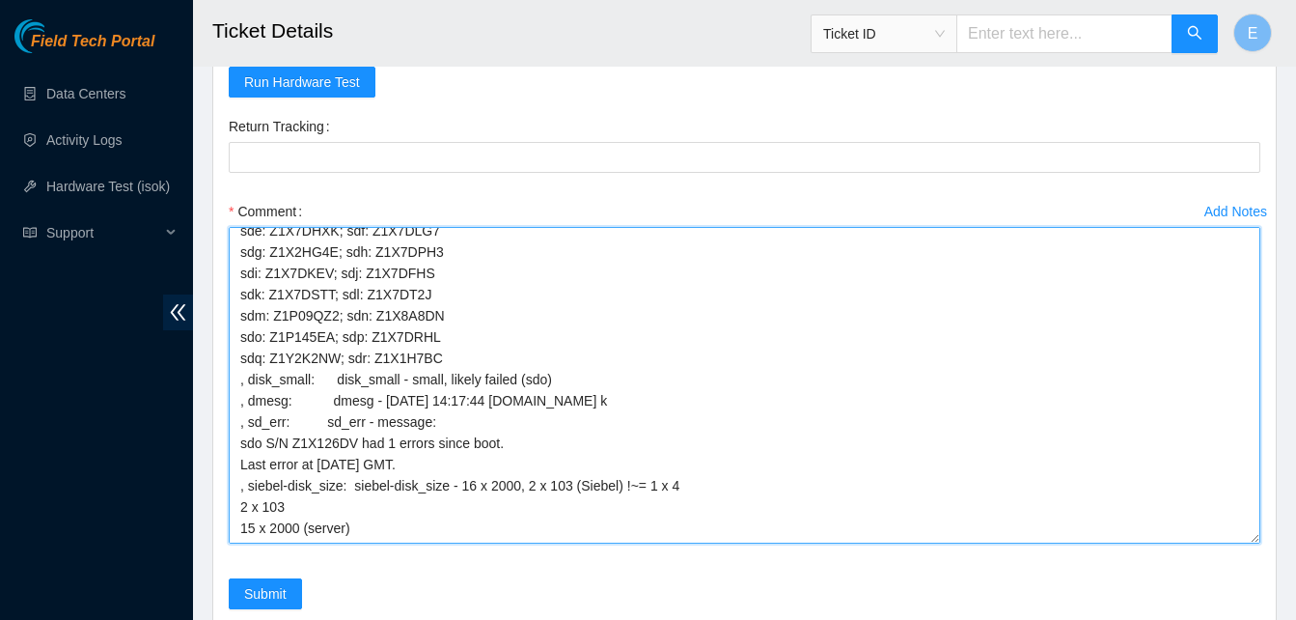
scroll to position [264, 0]
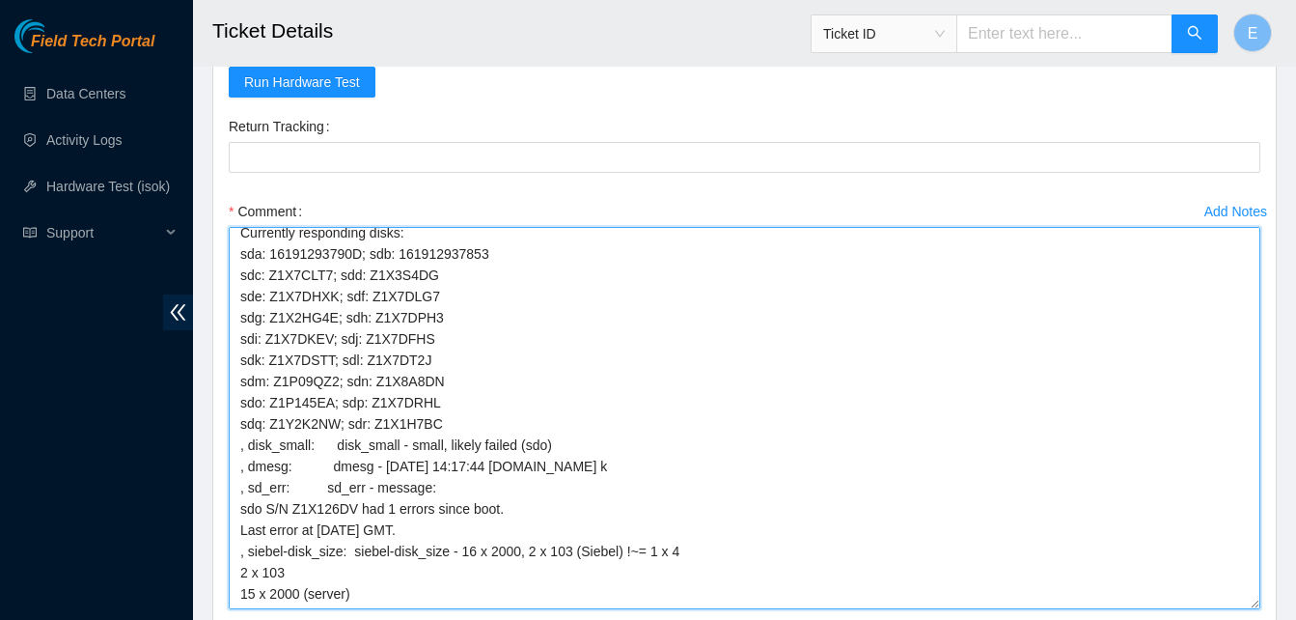
drag, startPoint x: 1251, startPoint y: 360, endPoint x: 1281, endPoint y: 668, distance: 309.3
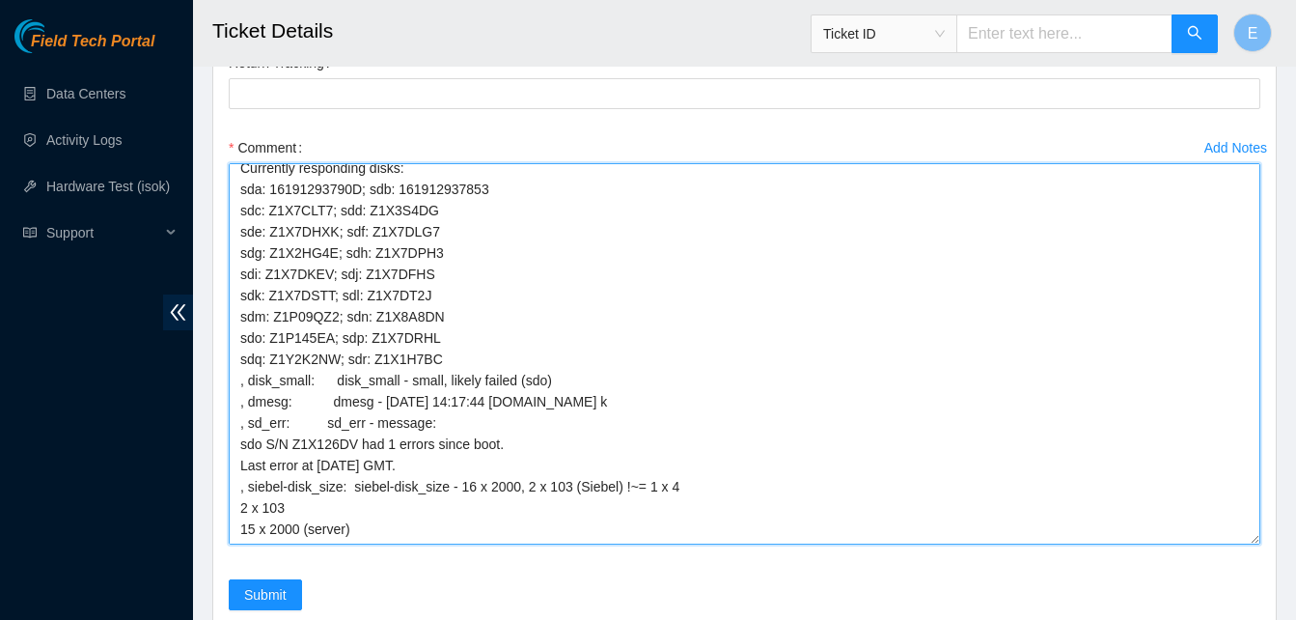
scroll to position [7867, 0]
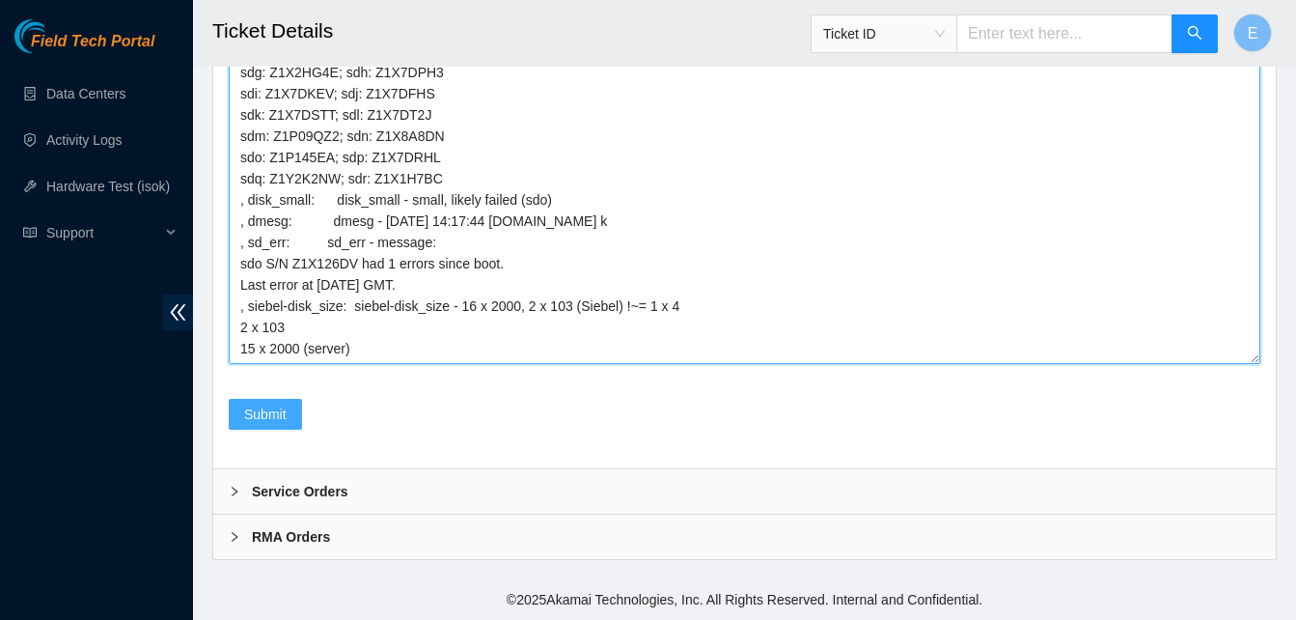
type textarea "verify rack and server verify sn powered down server identified missing disk sn…"
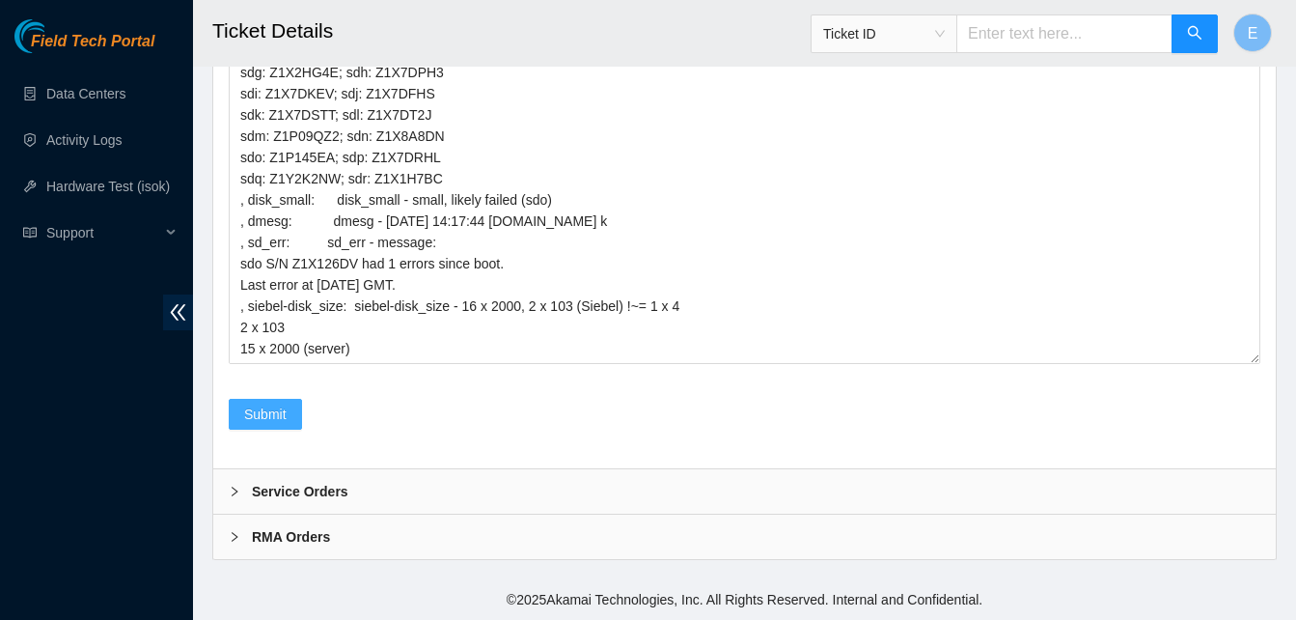
click at [261, 415] on span "Submit" at bounding box center [265, 413] width 42 height 21
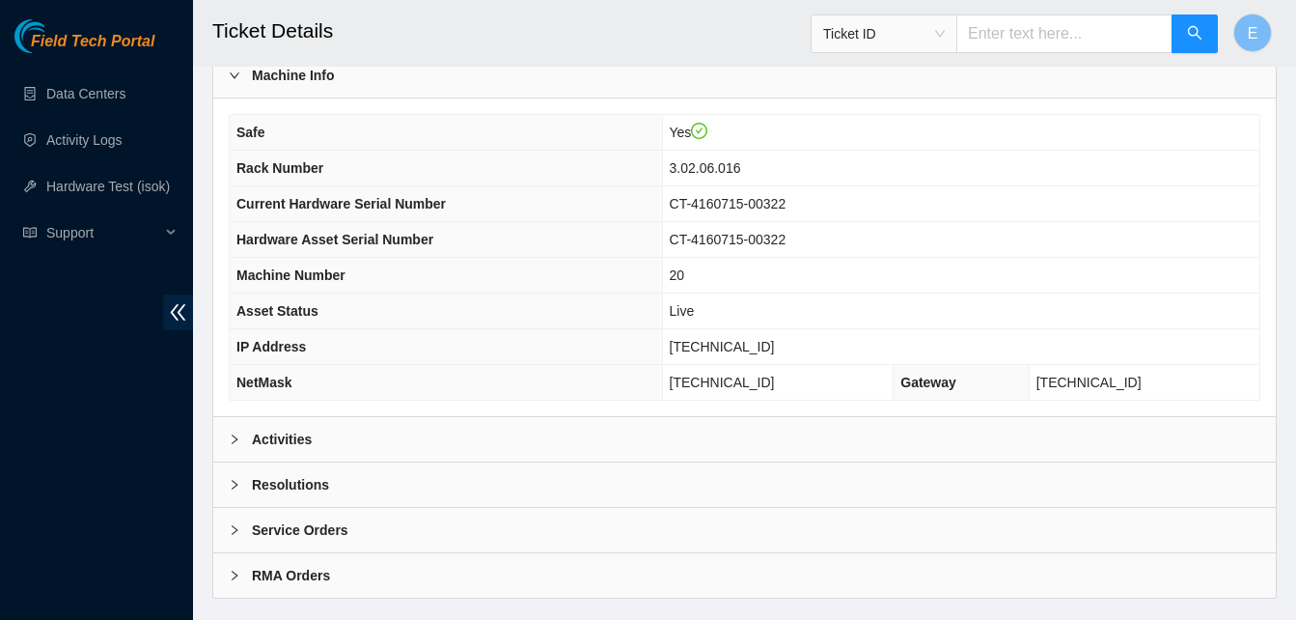
scroll to position [669, 0]
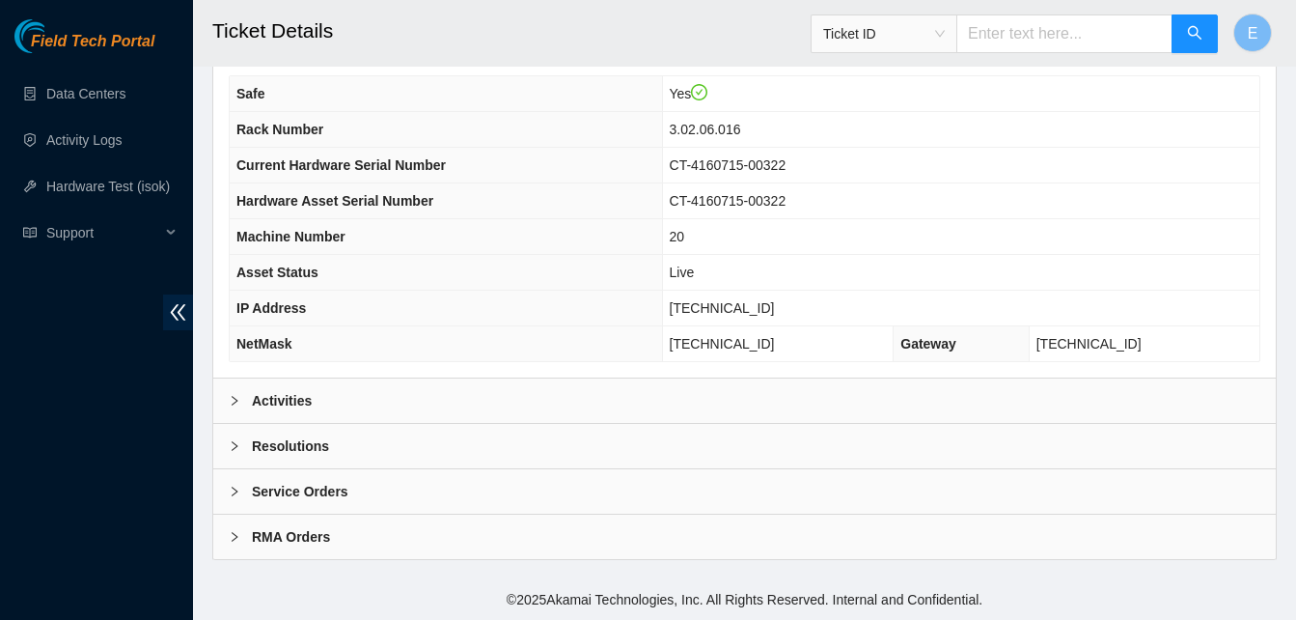
click at [286, 403] on b "Activities" at bounding box center [282, 400] width 60 height 21
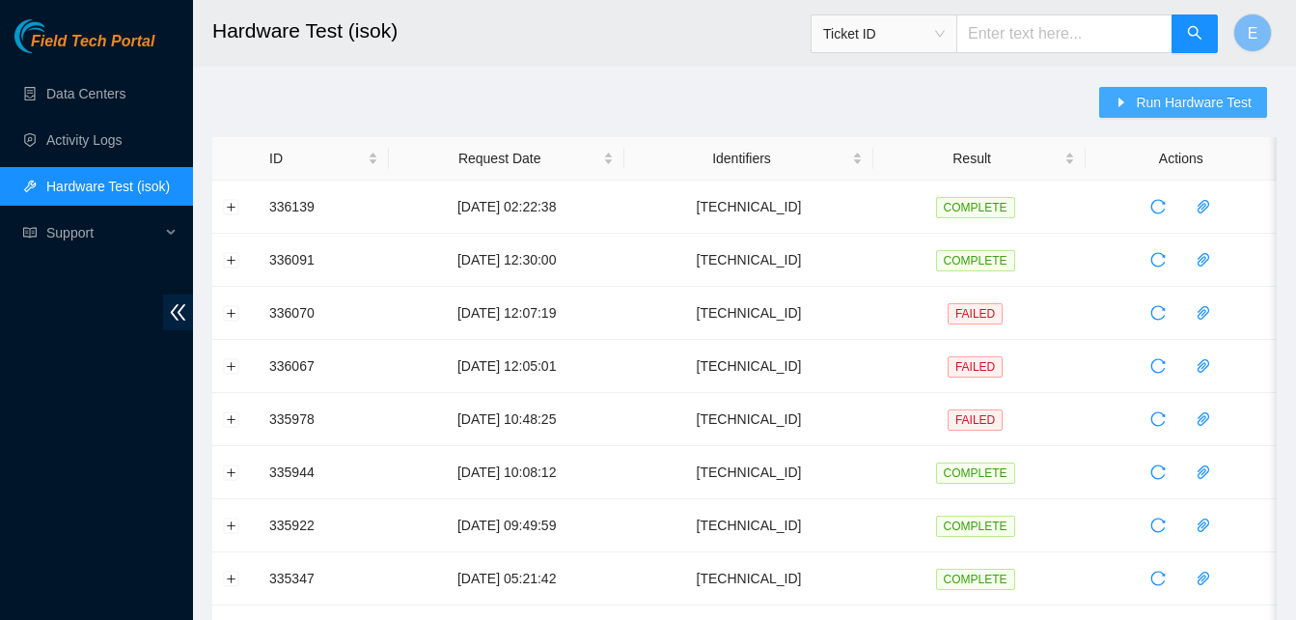
click at [1157, 100] on span "Run Hardware Test" at bounding box center [1194, 102] width 116 height 21
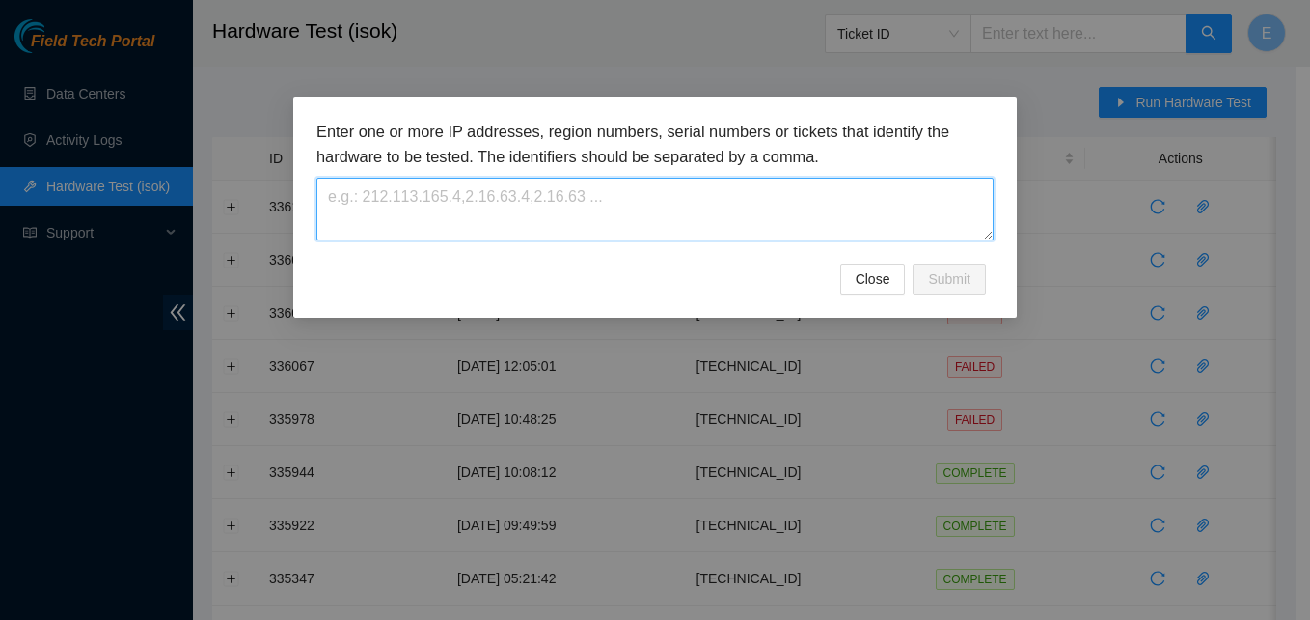
click at [704, 188] on textarea at bounding box center [655, 209] width 677 height 63
paste textarea "[TECHNICAL_ID]"
type textarea "[TECHNICAL_ID]"
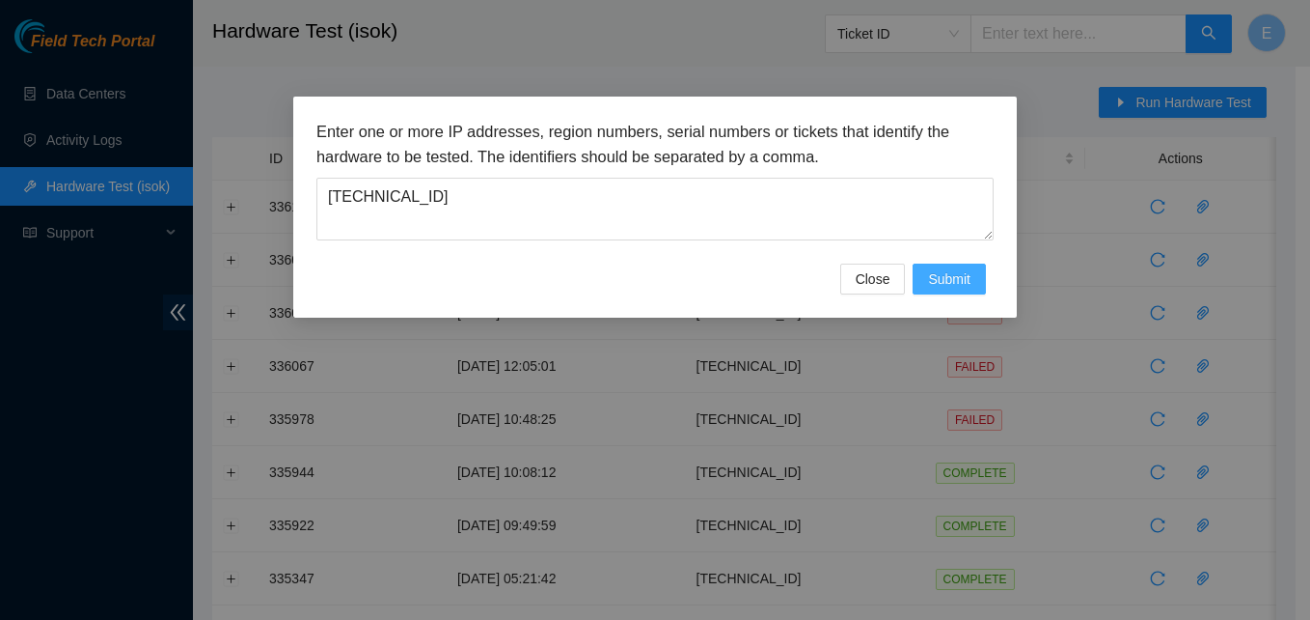
click at [947, 280] on span "Submit" at bounding box center [949, 278] width 42 height 21
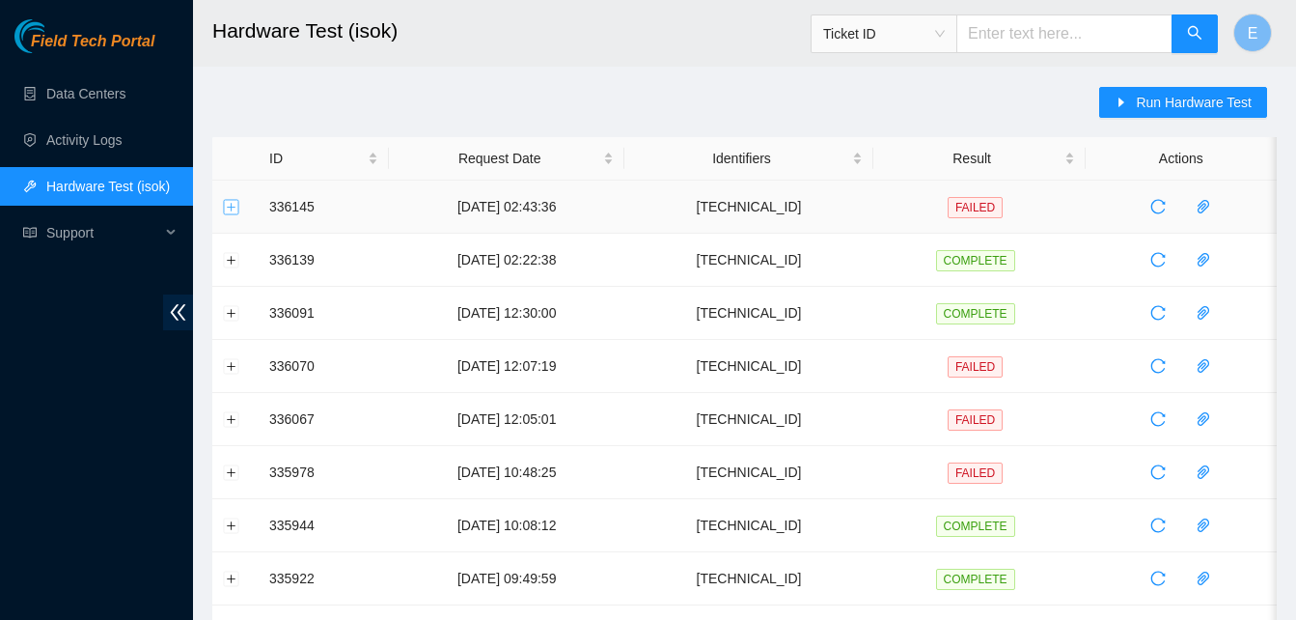
click at [234, 211] on button "Expand row" at bounding box center [231, 206] width 15 height 15
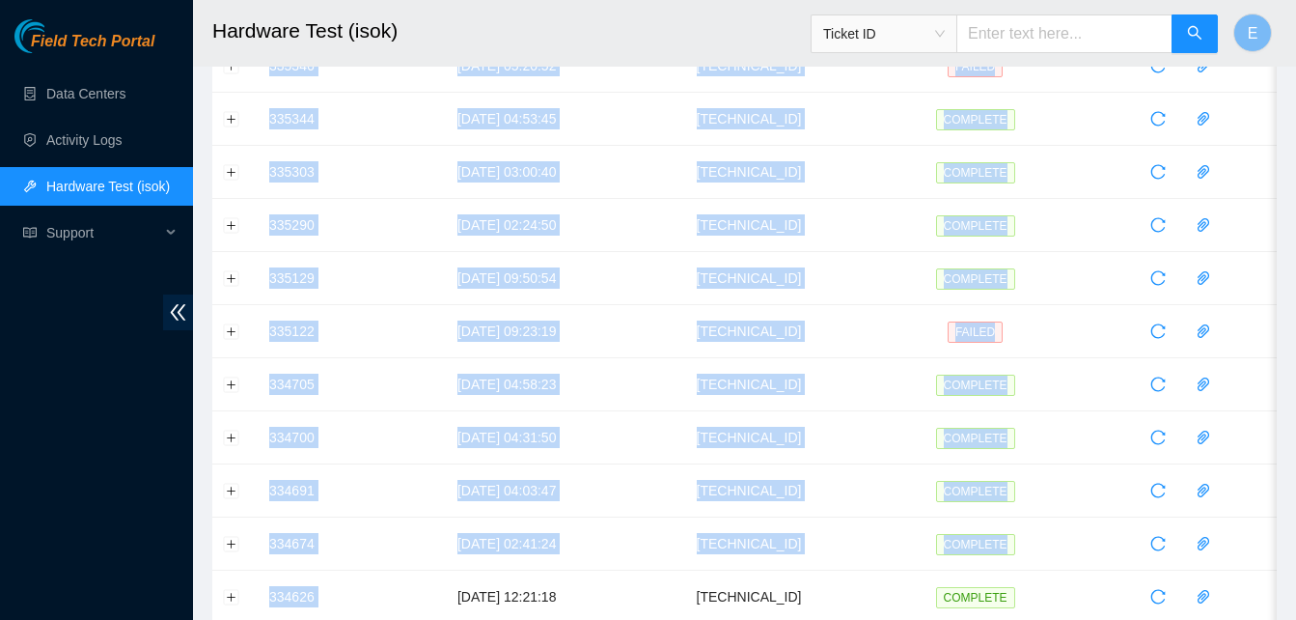
scroll to position [1359, 0]
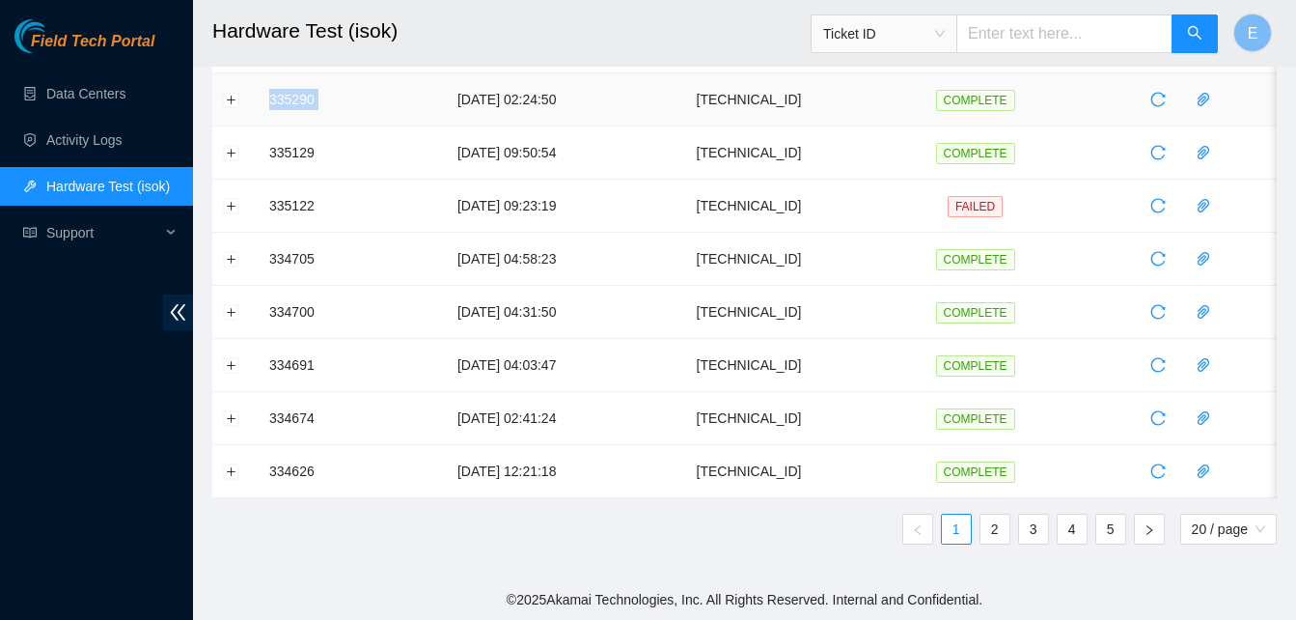
drag, startPoint x: 267, startPoint y: 205, endPoint x: 400, endPoint y: 108, distance: 163.7
drag, startPoint x: 400, startPoint y: 108, endPoint x: 351, endPoint y: 179, distance: 85.4
click at [351, 179] on td "335129" at bounding box center [324, 152] width 130 height 53
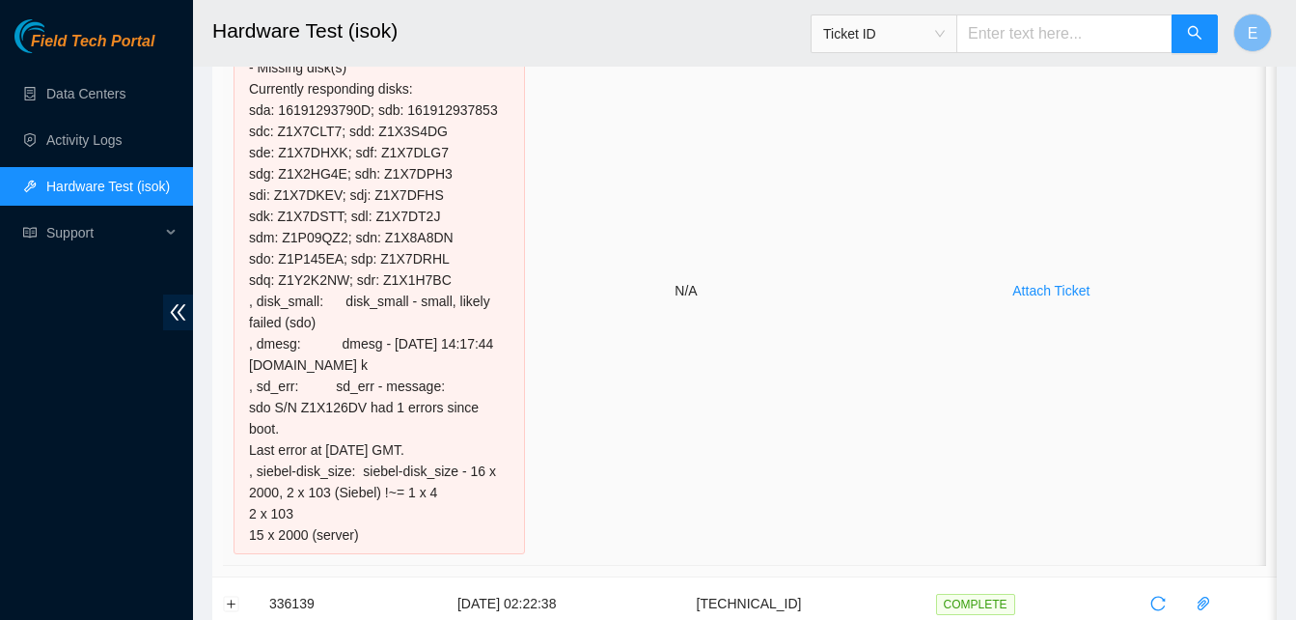
scroll to position [267, 0]
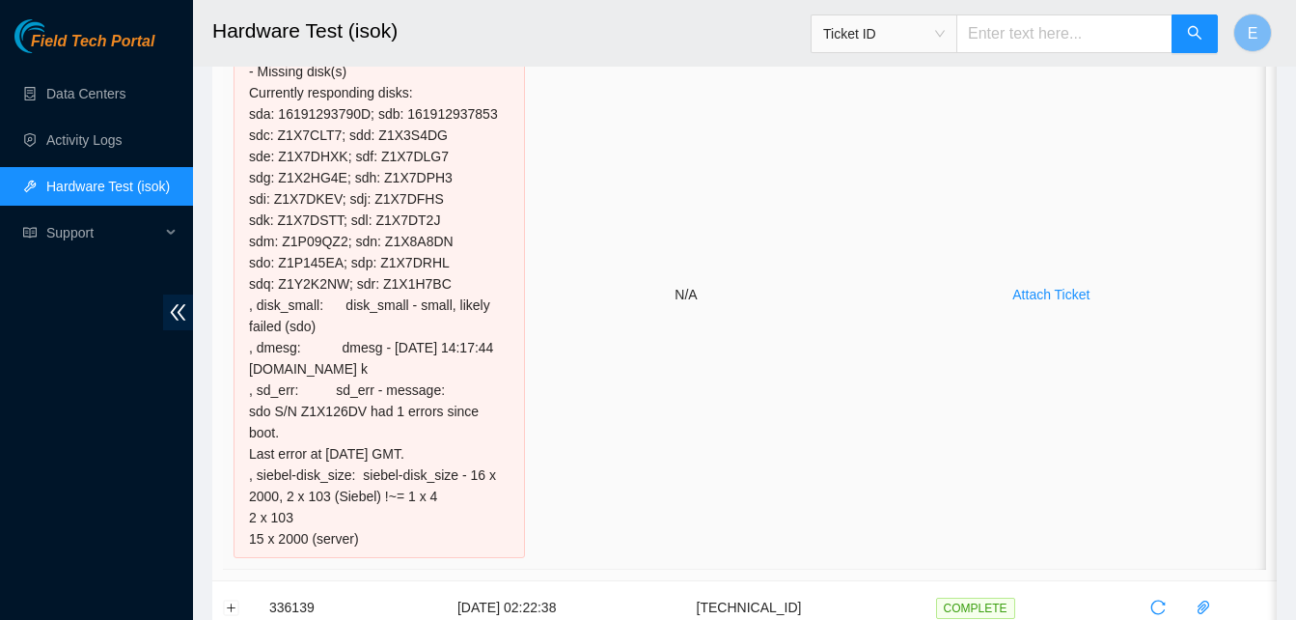
drag, startPoint x: 364, startPoint y: 544, endPoint x: 262, endPoint y: 96, distance: 460.2
click at [262, 96] on div "[TECHNICAL_ID] : failed: disk: disk - Missing disk(s) Currently responding disk…" at bounding box center [379, 294] width 291 height 527
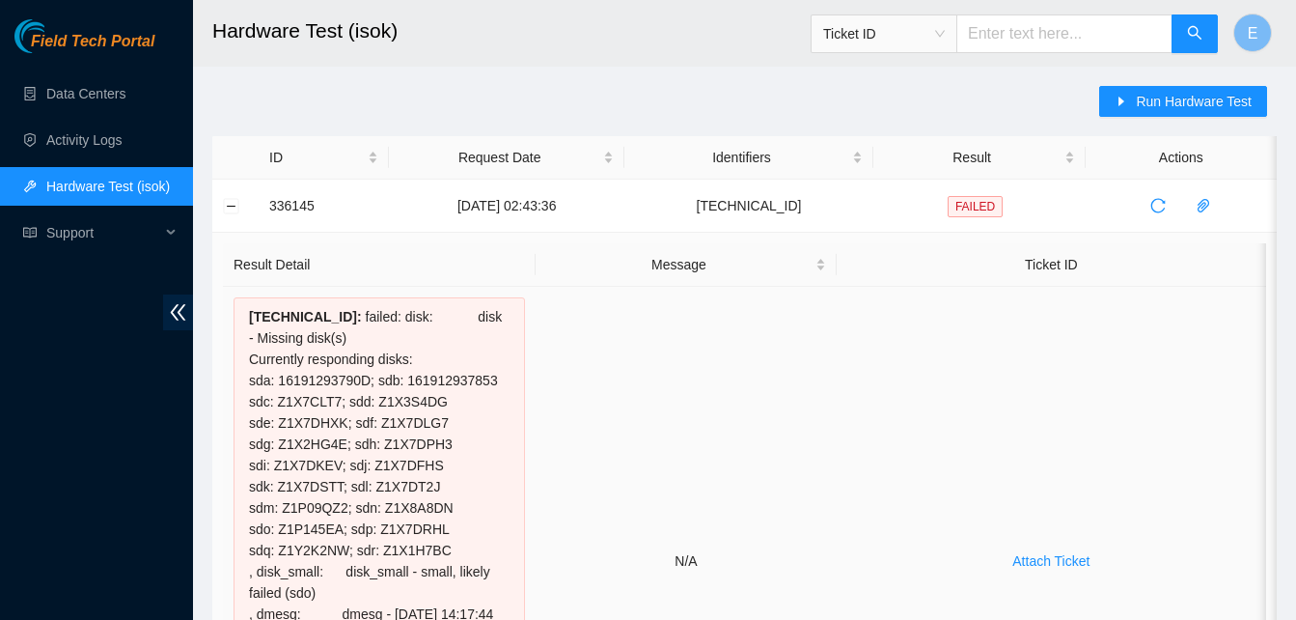
scroll to position [0, 0]
click at [265, 214] on td "336145" at bounding box center [324, 206] width 130 height 53
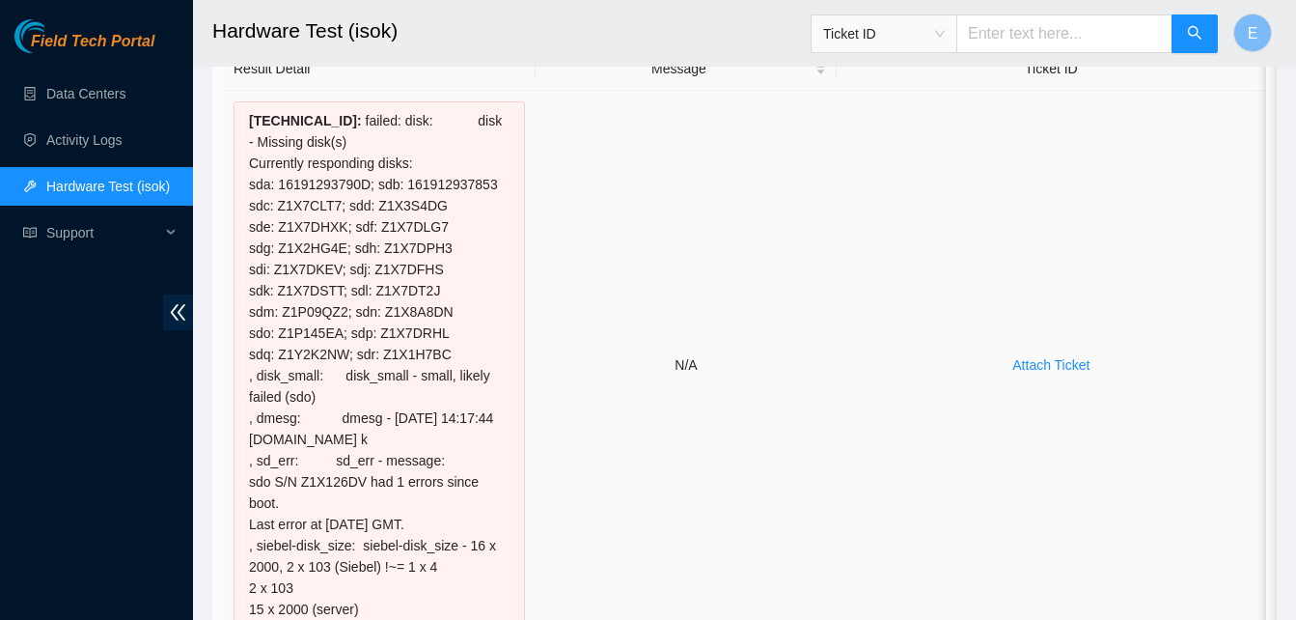
scroll to position [285, 0]
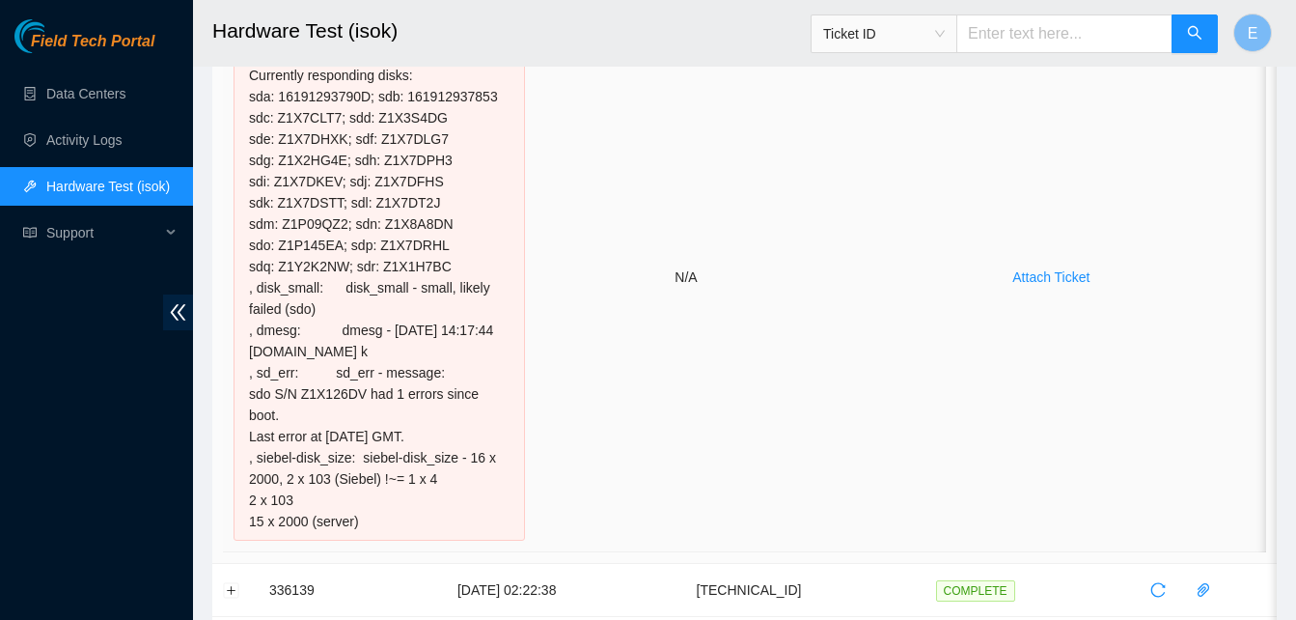
drag, startPoint x: 268, startPoint y: 207, endPoint x: 386, endPoint y: 526, distance: 339.5
copy tbody "336145 [DATE] 02:43:36 [TECHNICAL_ID] FAILED Result Detail Message Ticket ID [T…"
click at [386, 192] on div "96.7.74.221 : failed: disk: disk - Missing disk(s) Currently responding disks: …" at bounding box center [379, 277] width 291 height 527
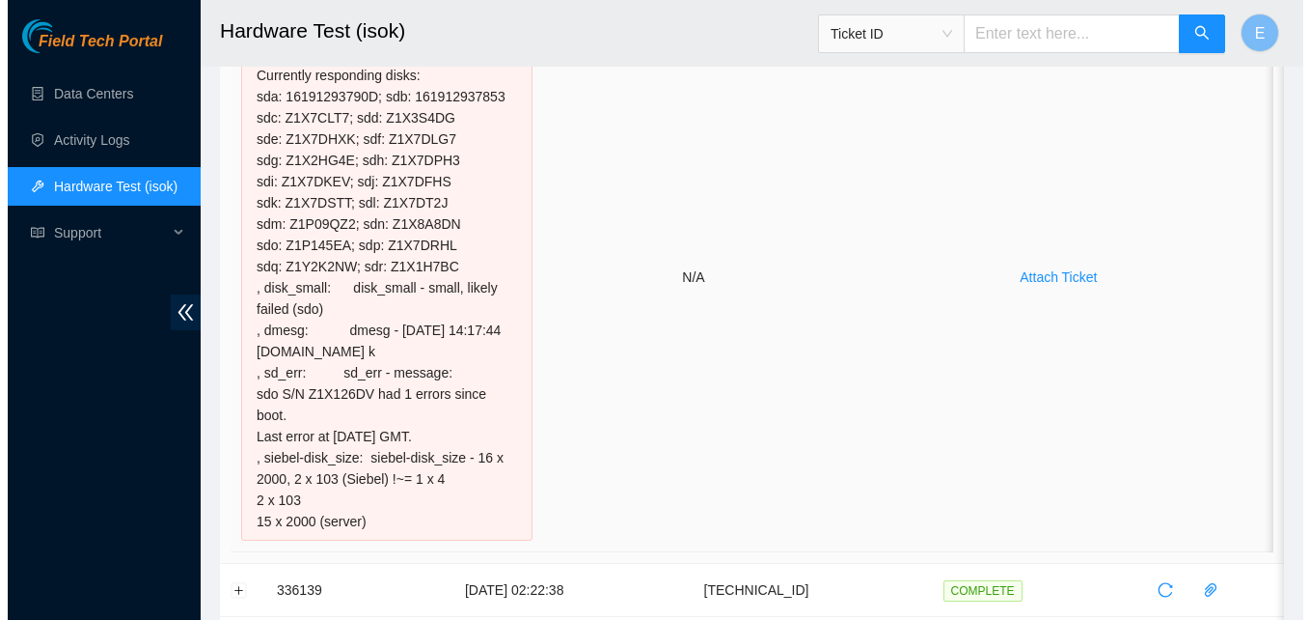
scroll to position [0, 0]
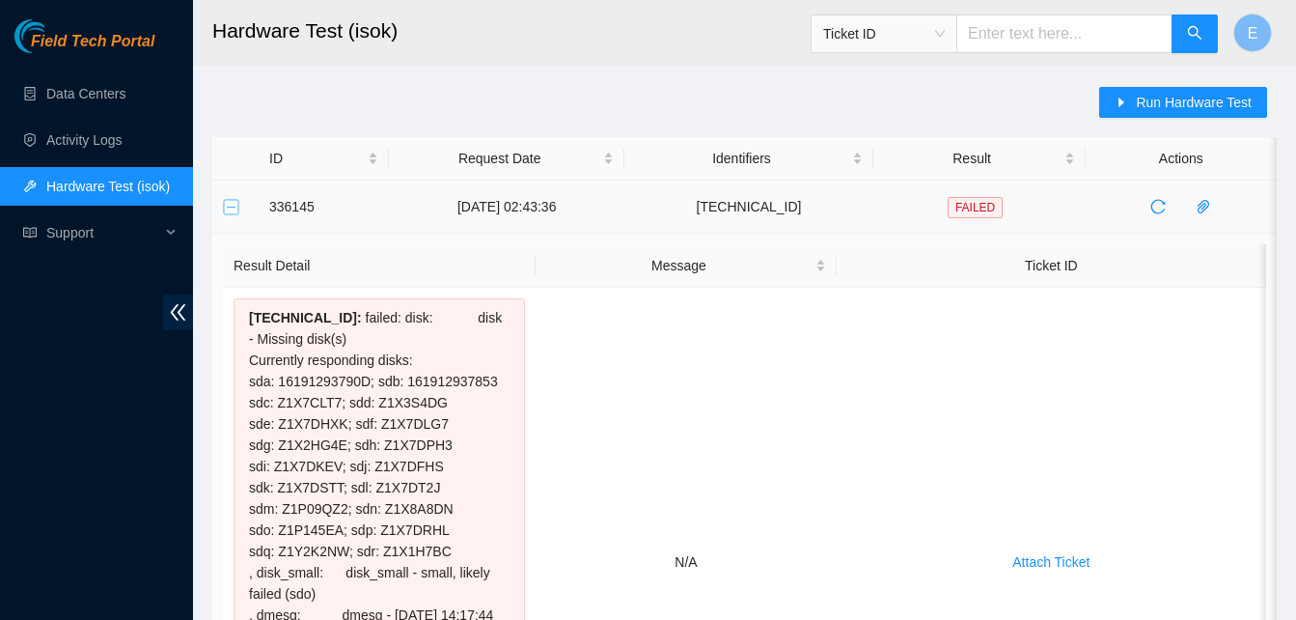
click at [232, 203] on button "Collapse row" at bounding box center [231, 206] width 15 height 15
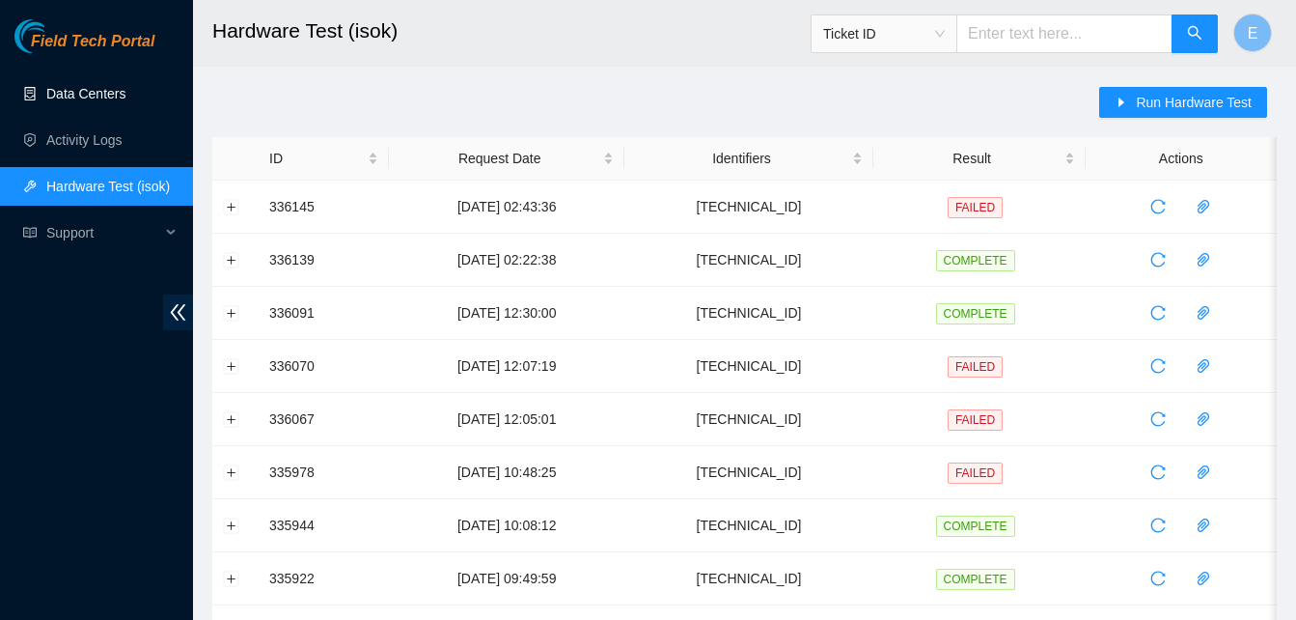
click at [94, 95] on link "Data Centers" at bounding box center [85, 93] width 79 height 15
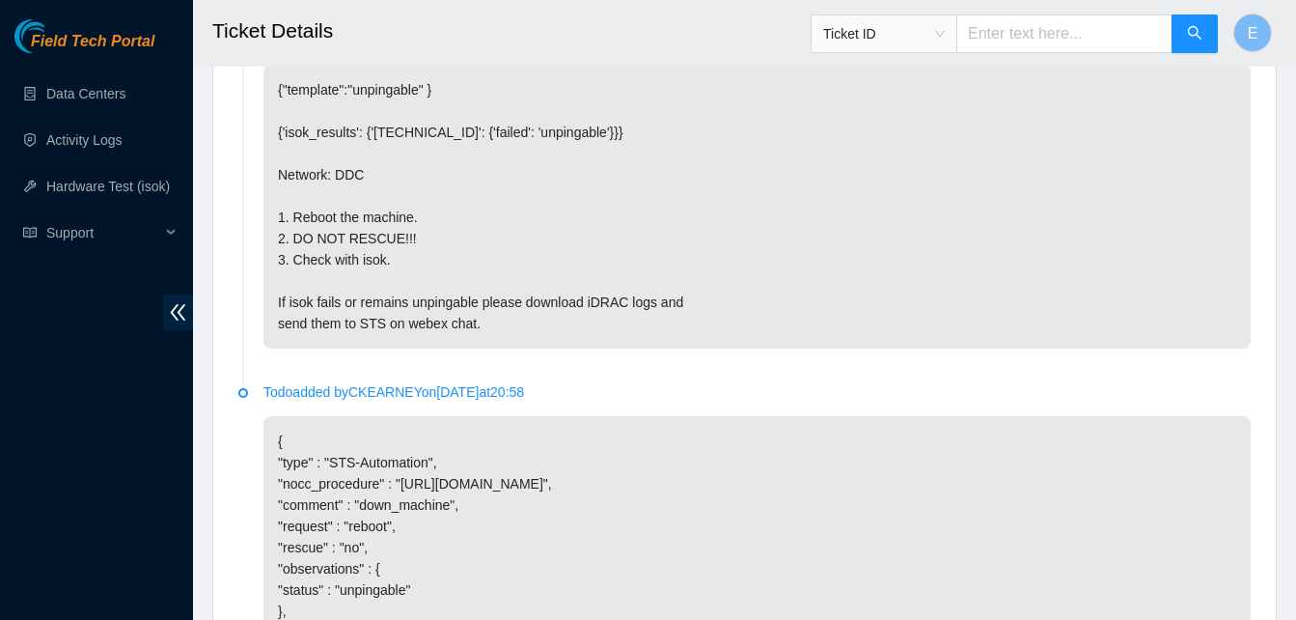
scroll to position [1082, 0]
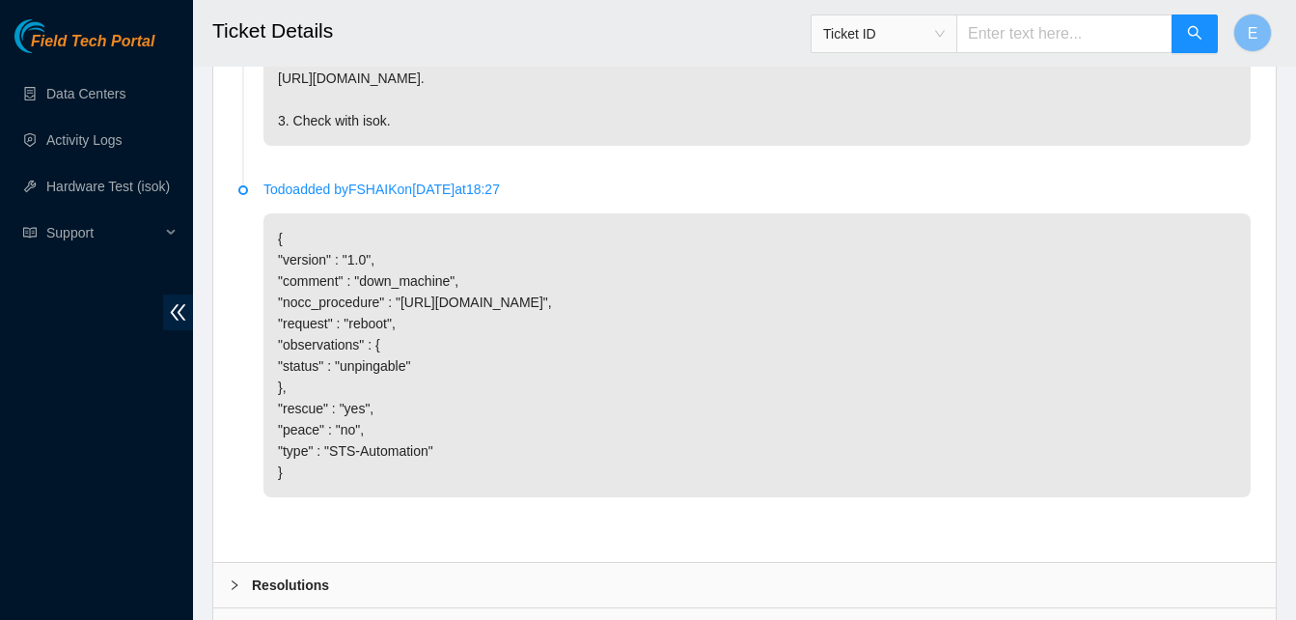
scroll to position [1507, 0]
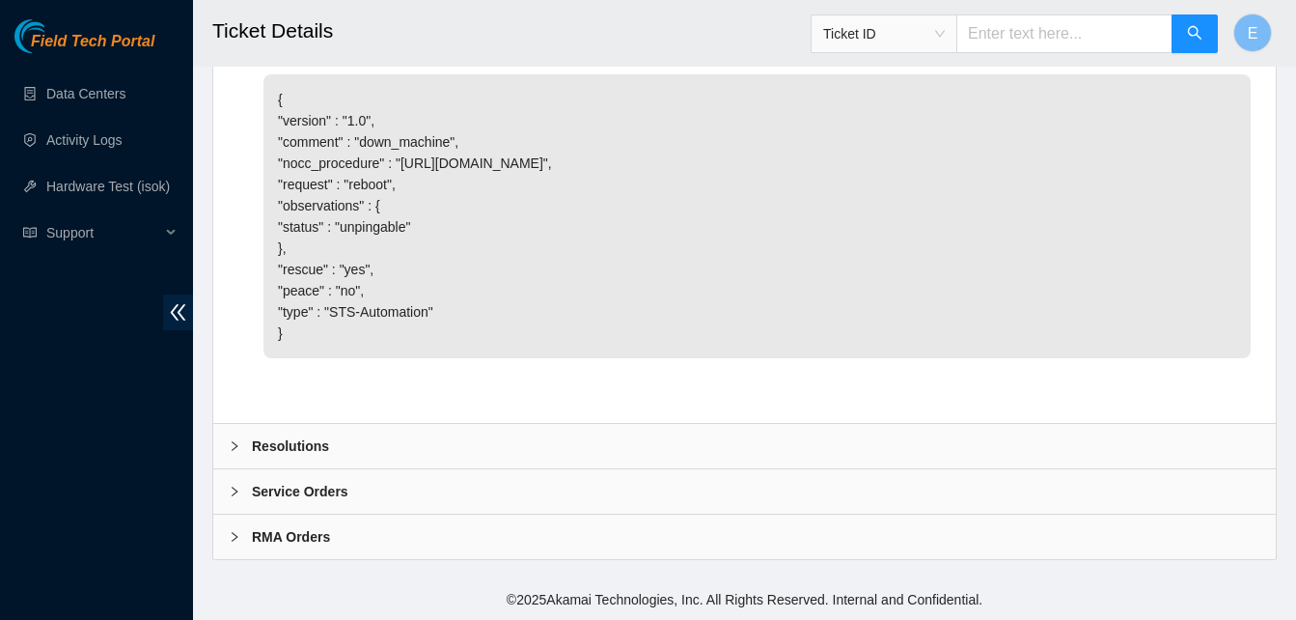
click at [285, 448] on b "Resolutions" at bounding box center [290, 445] width 77 height 21
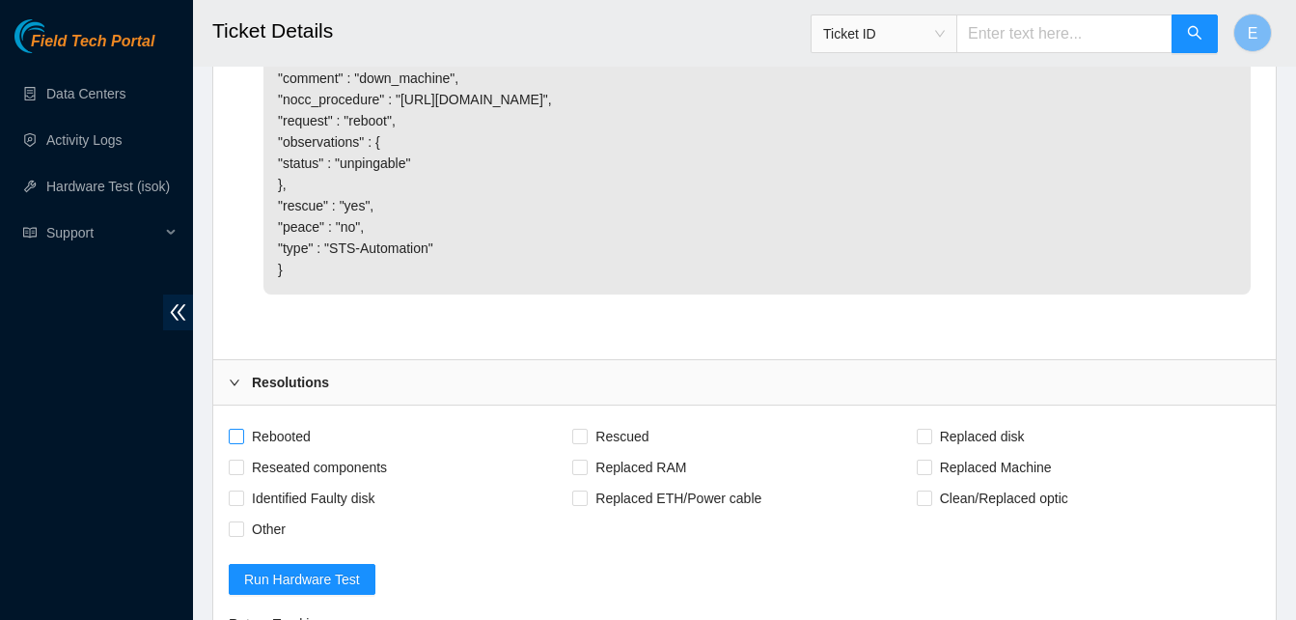
click at [244, 452] on span "Rebooted" at bounding box center [281, 436] width 74 height 31
click at [242, 442] on input "Rebooted" at bounding box center [236, 435] width 14 height 14
checkbox input "true"
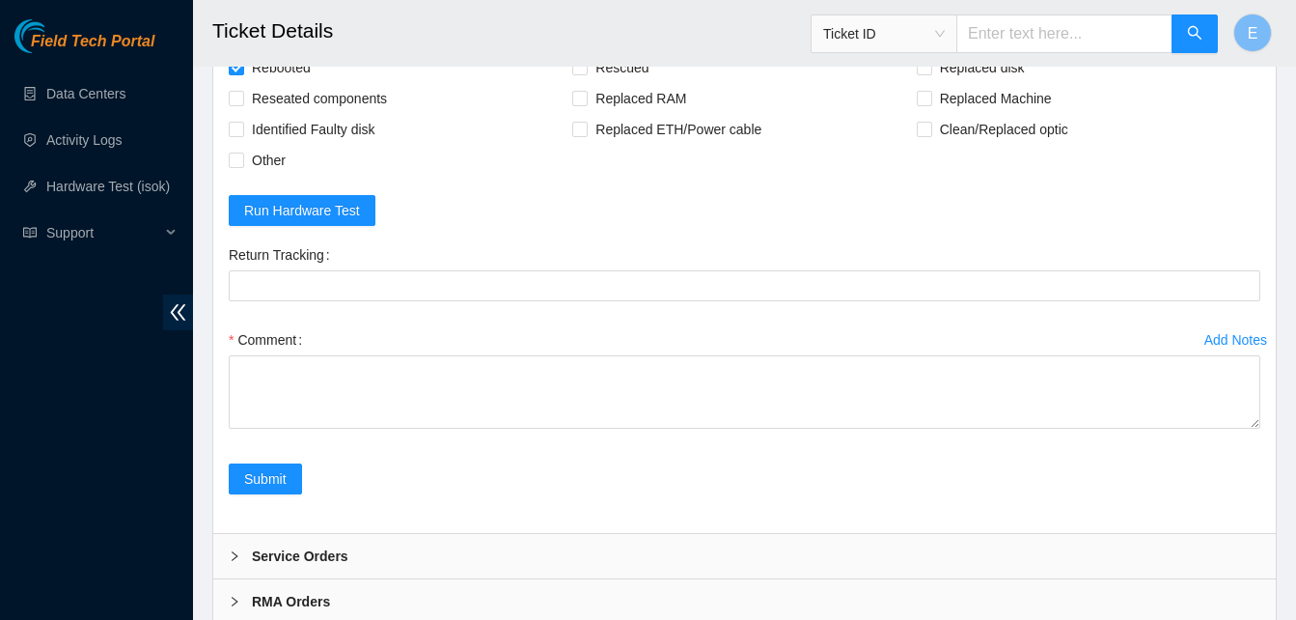
scroll to position [1881, 0]
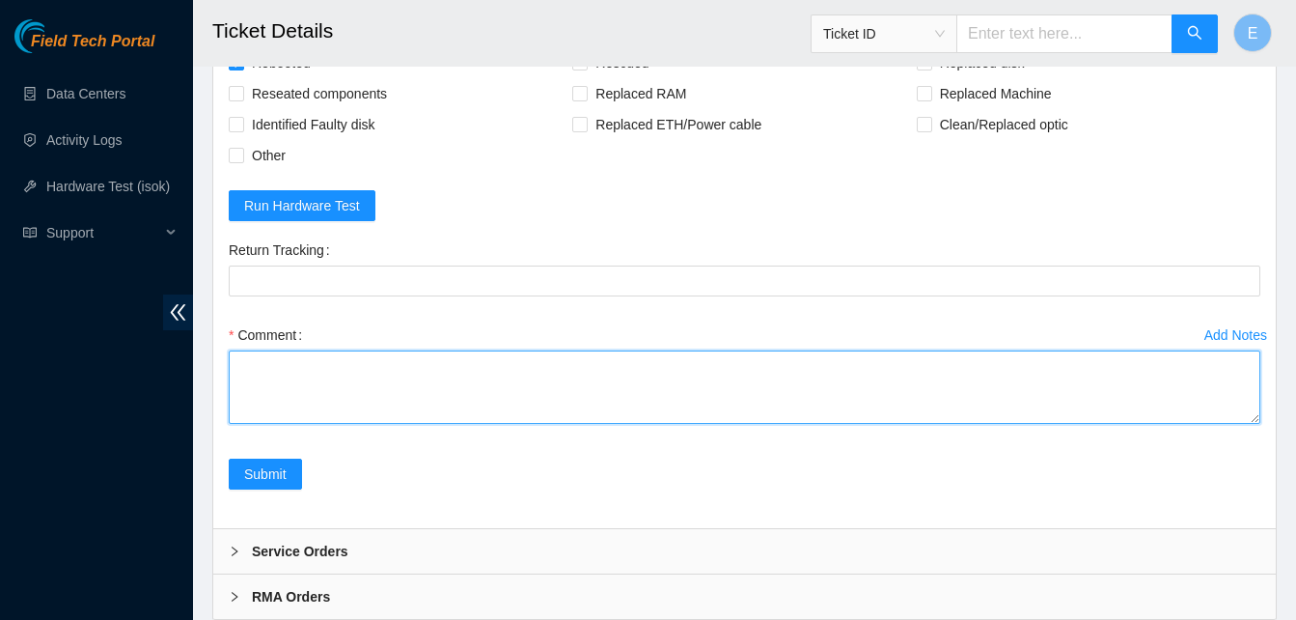
click at [287, 424] on textarea "Comment" at bounding box center [745, 386] width 1032 height 73
click at [513, 424] on textarea "verify rack and server verify sn noticed power light was blinking on back" at bounding box center [745, 386] width 1032 height 73
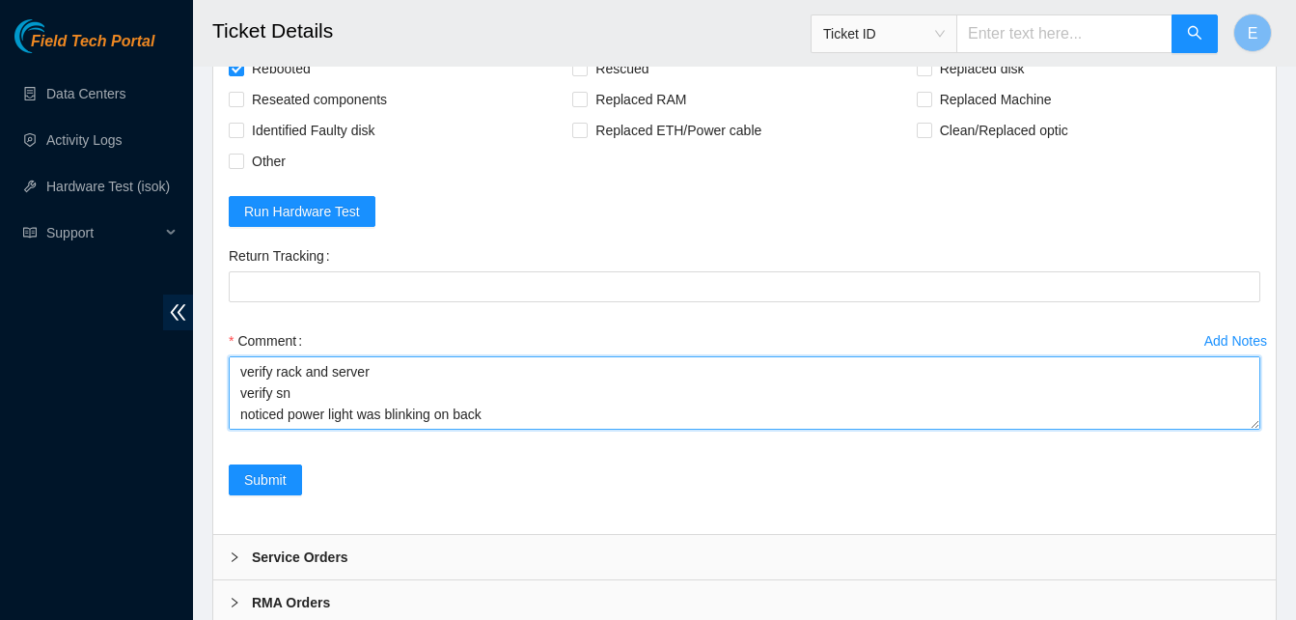
scroll to position [1876, 0]
click at [502, 428] on textarea "verify rack and server verify sn noticed power light was blinking on back power…" at bounding box center [745, 391] width 1032 height 73
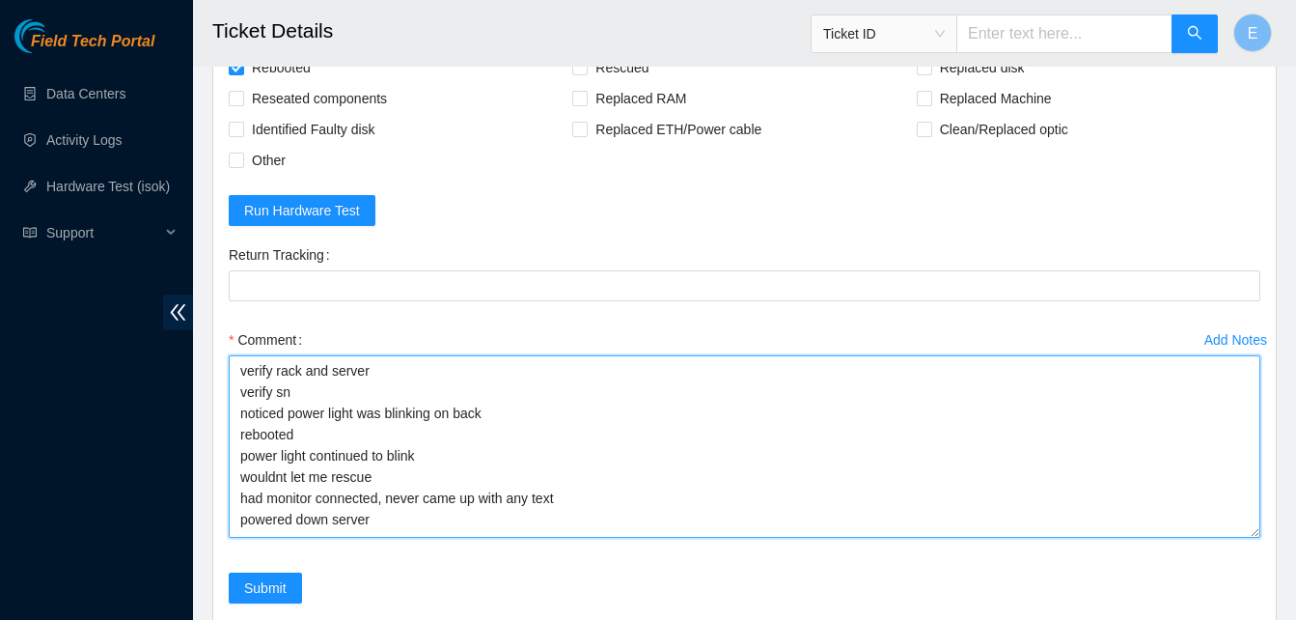
scroll to position [0, 0]
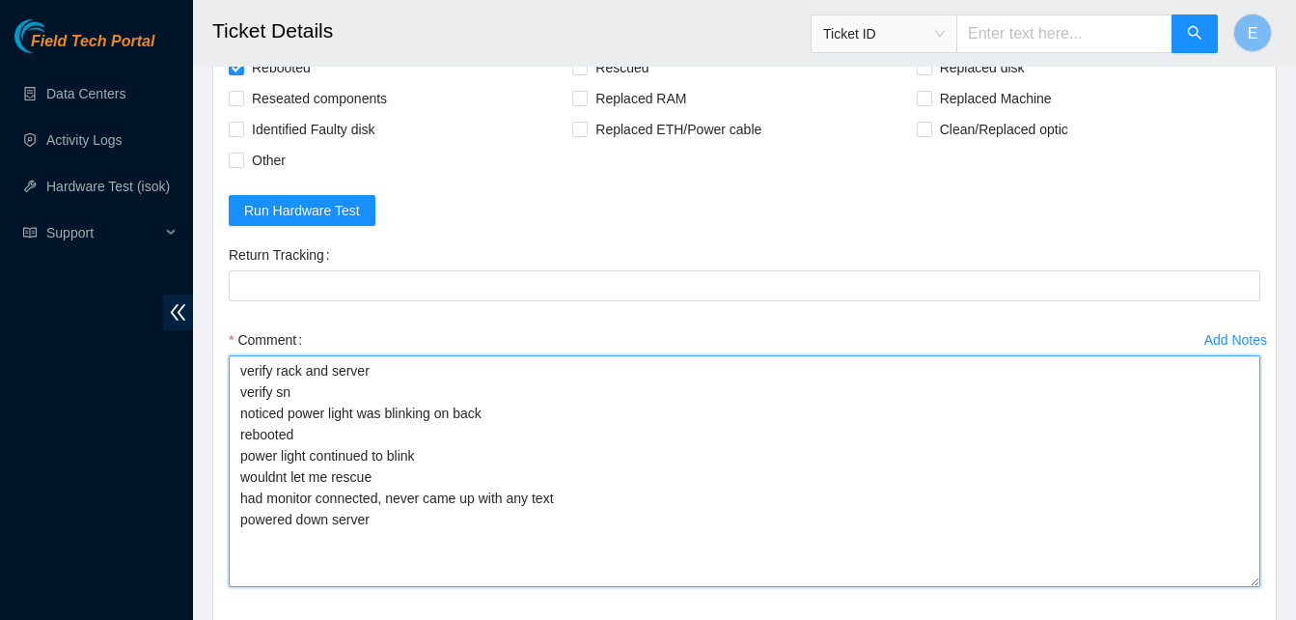
drag, startPoint x: 1254, startPoint y: 488, endPoint x: 1230, endPoint y: 647, distance: 160.1
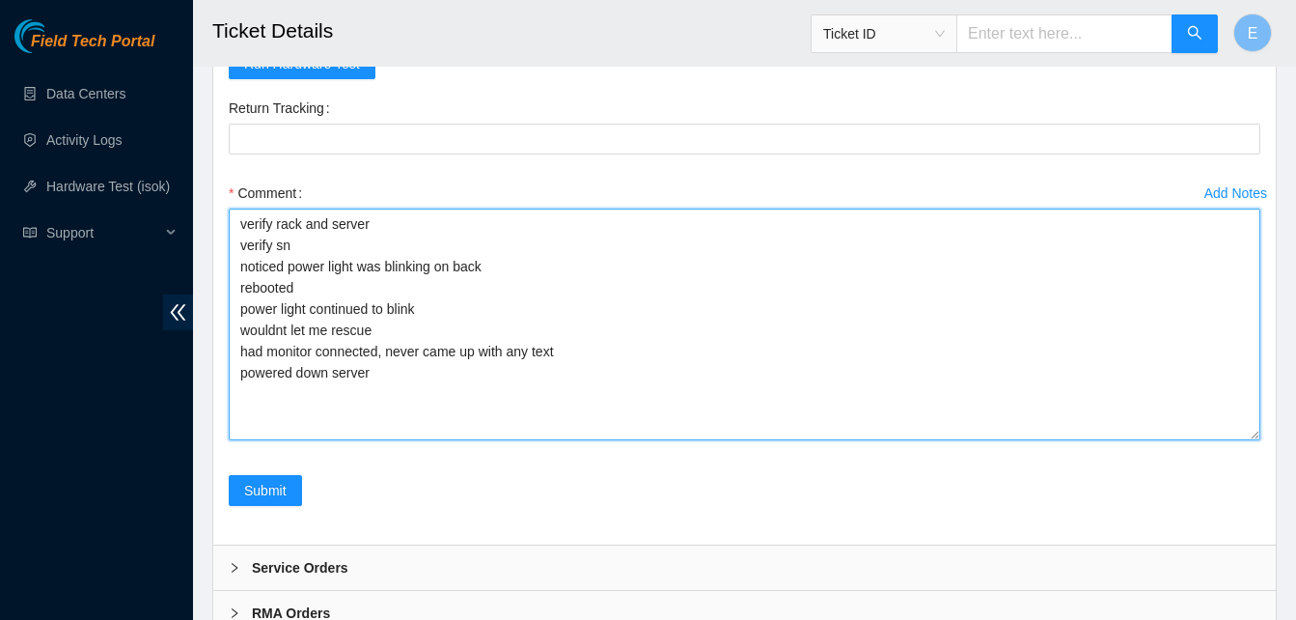
scroll to position [2030, 0]
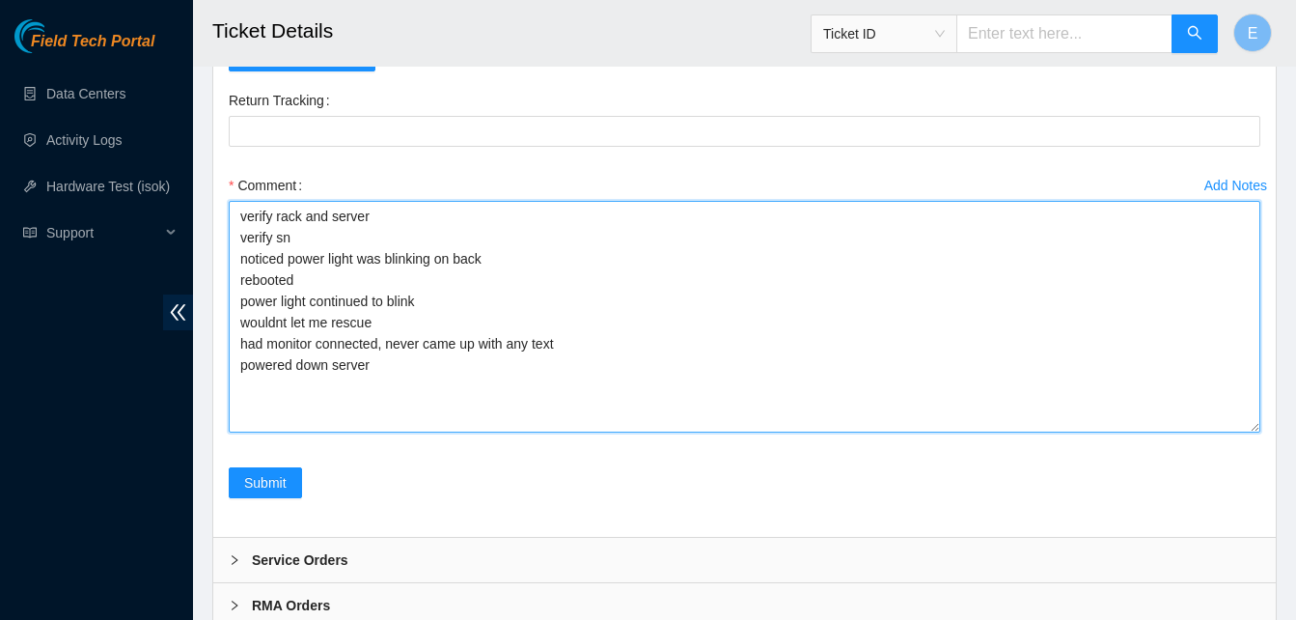
click at [380, 430] on textarea "verify rack and server verify sn noticed power light was blinking on back reboo…" at bounding box center [745, 317] width 1032 height 232
type textarea "verify rack and server verify sn noticed power light was blinking on back reboo…"
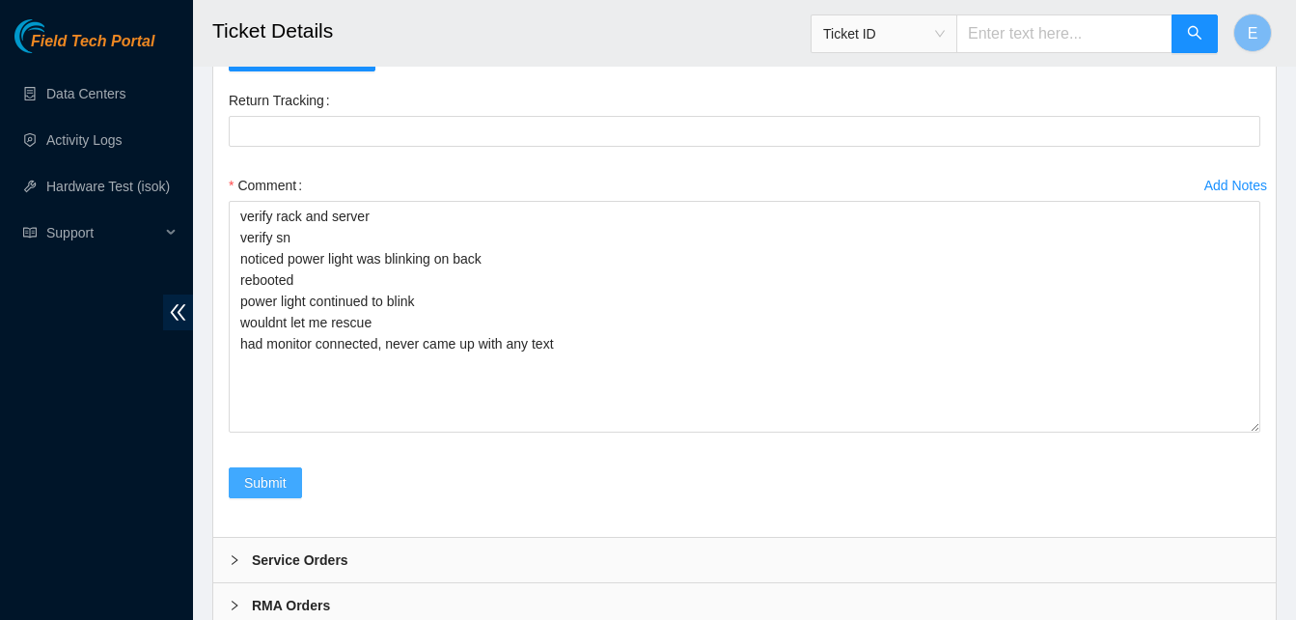
click at [291, 498] on button "Submit" at bounding box center [265, 482] width 73 height 31
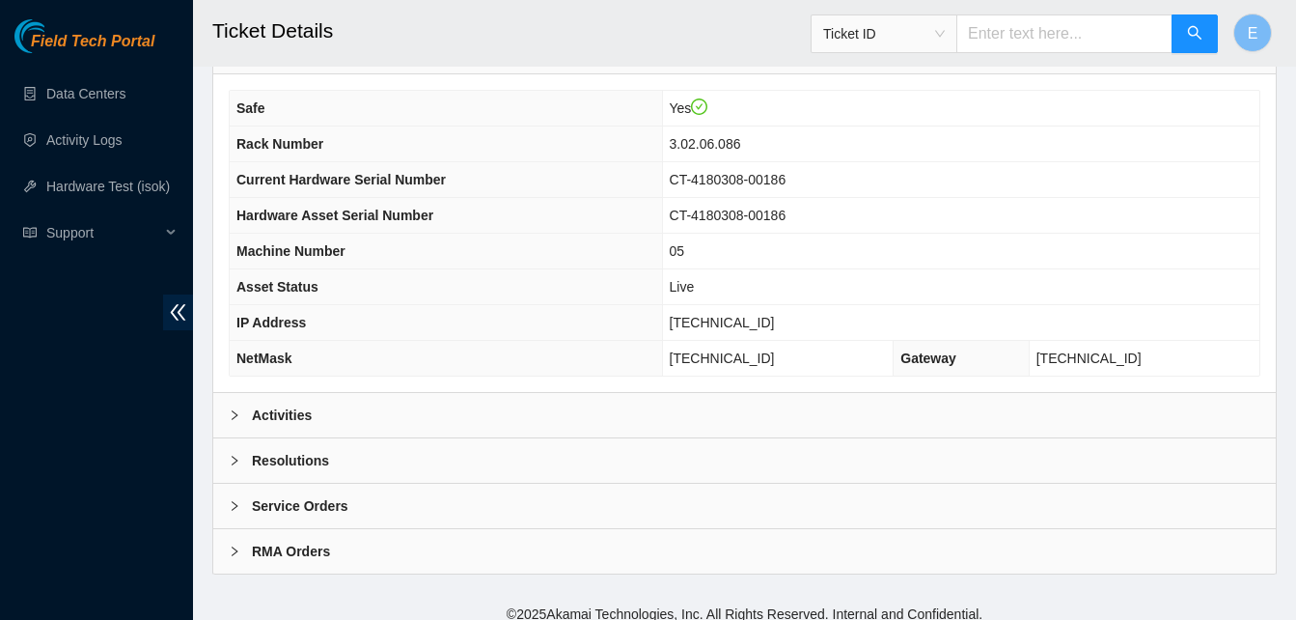
scroll to position [669, 0]
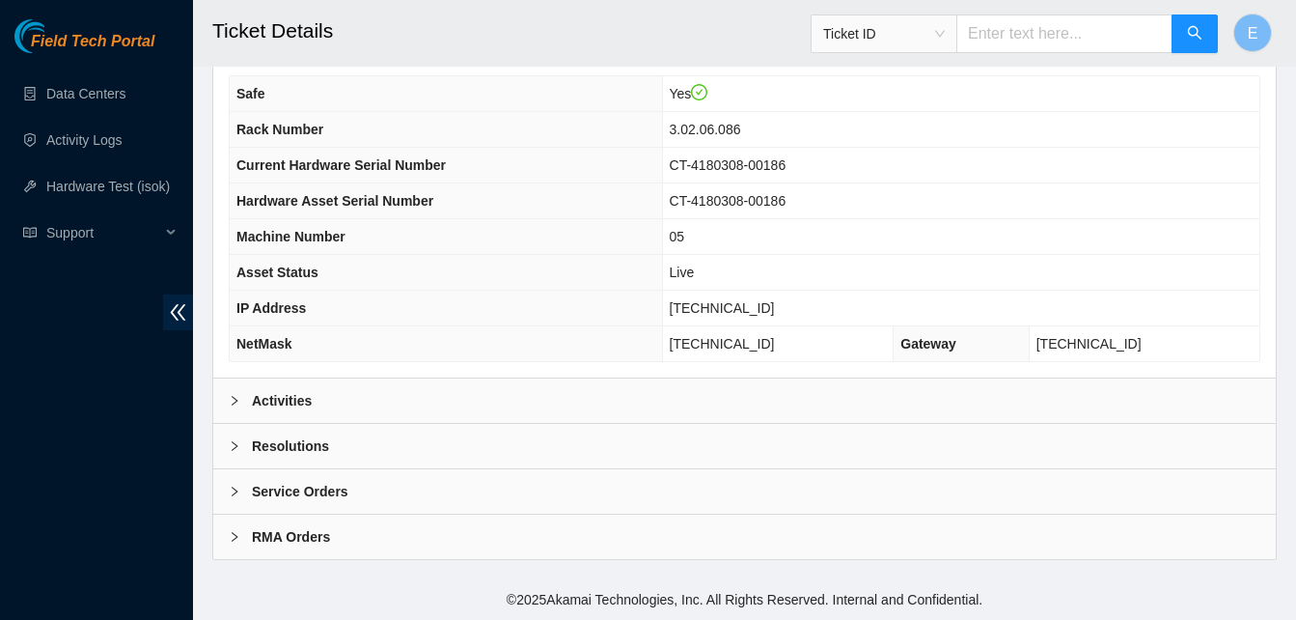
click at [298, 401] on b "Activities" at bounding box center [282, 400] width 60 height 21
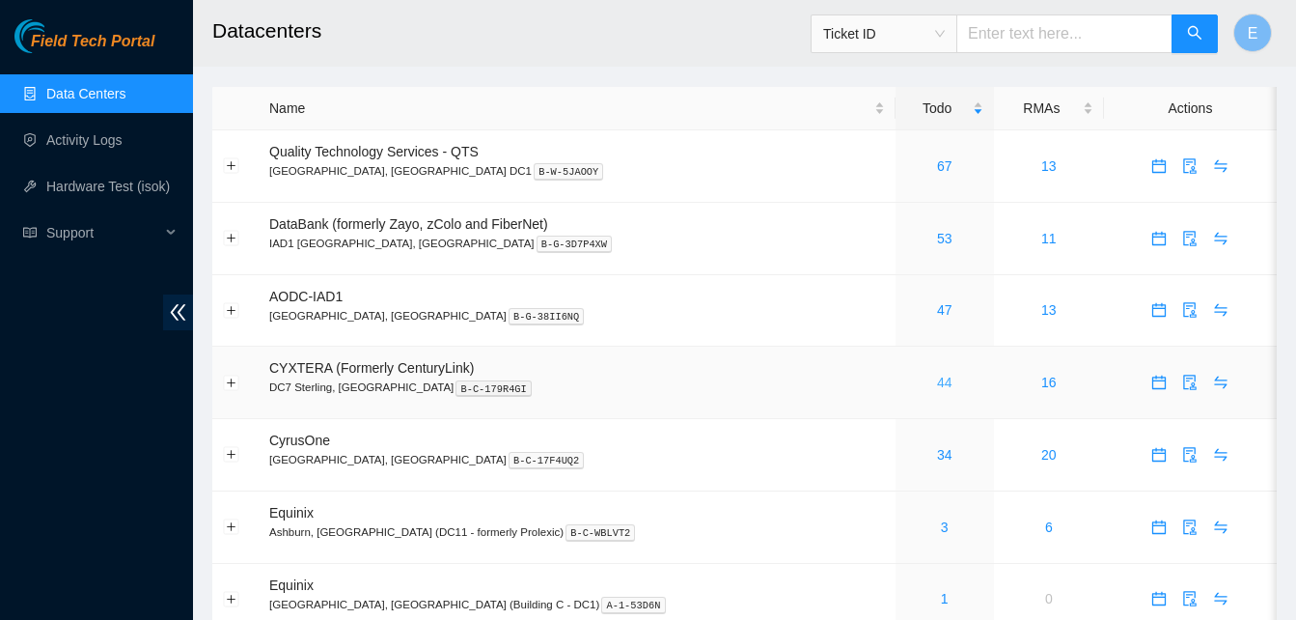
click at [937, 382] on link "44" at bounding box center [944, 381] width 15 height 15
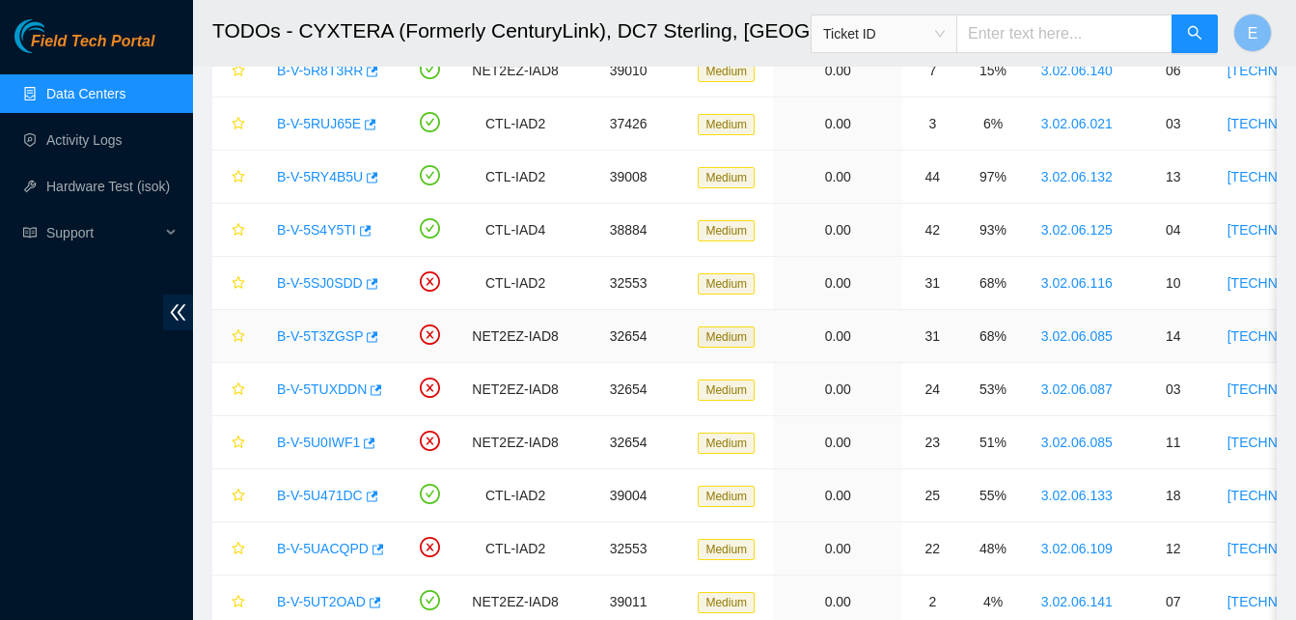
scroll to position [556, 0]
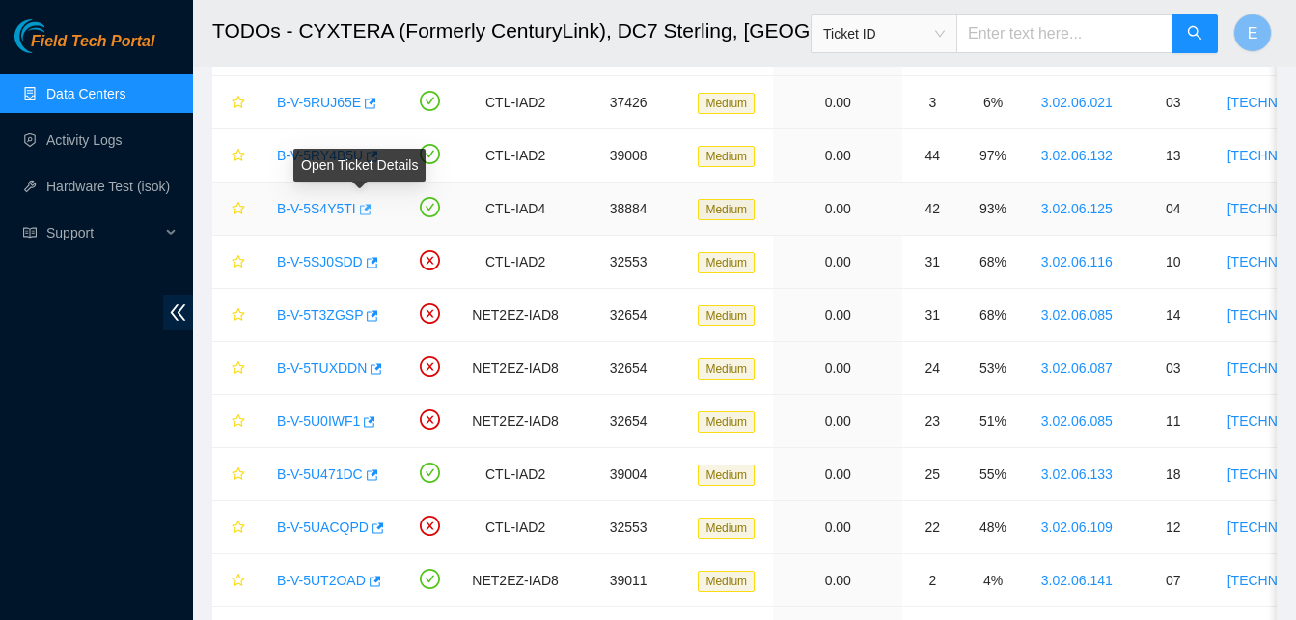
click at [365, 211] on icon "button" at bounding box center [366, 209] width 12 height 11
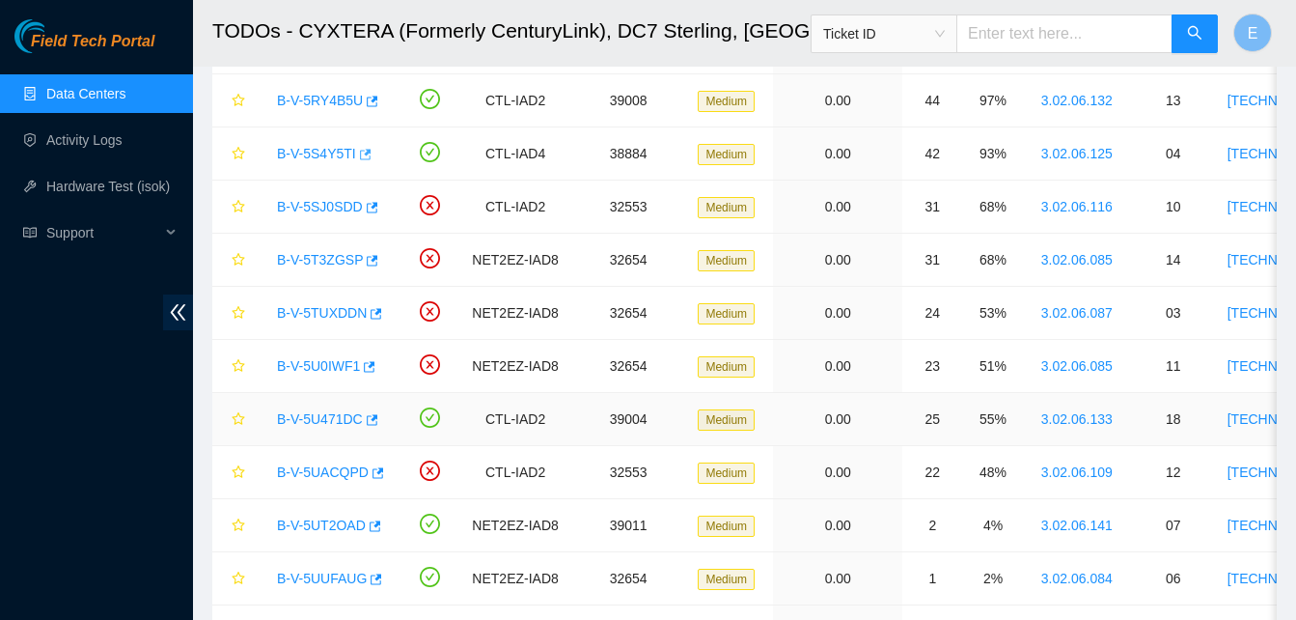
scroll to position [617, 0]
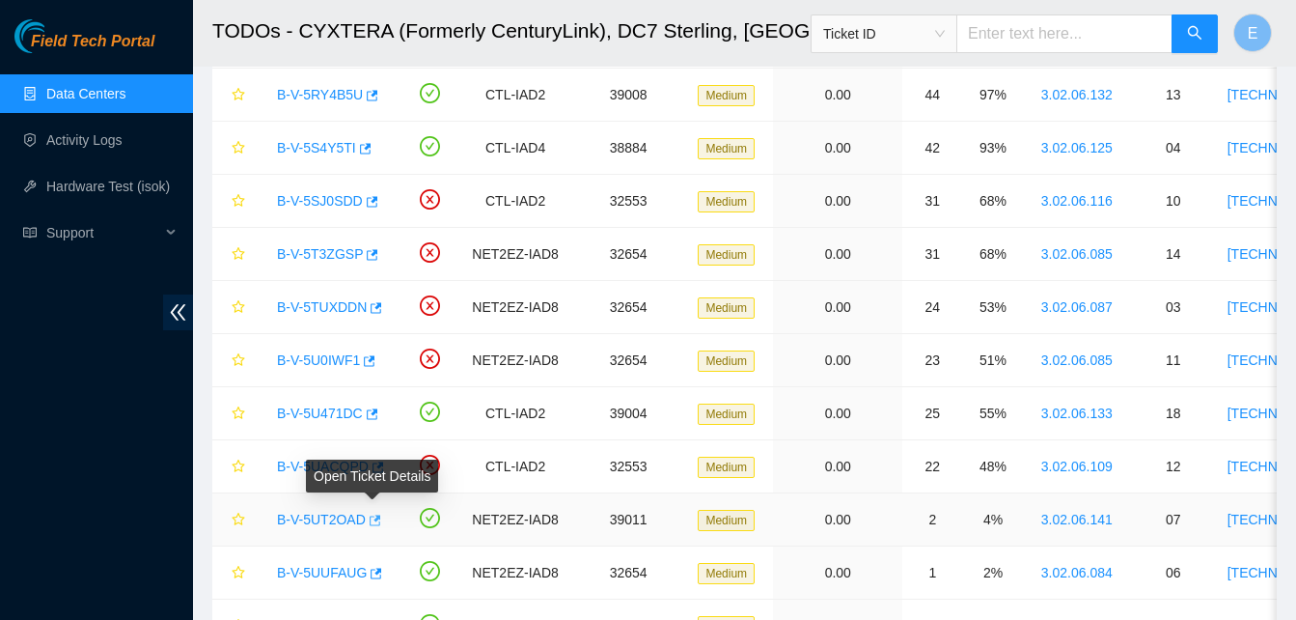
click at [372, 517] on icon "button" at bounding box center [374, 520] width 14 height 14
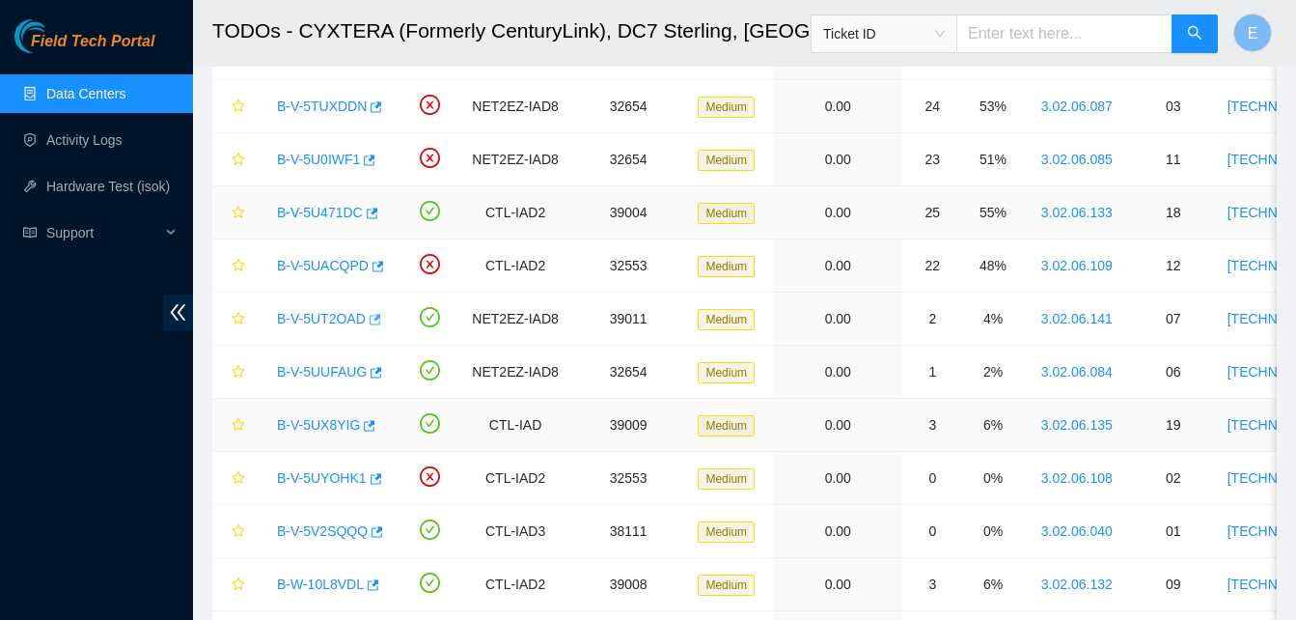
scroll to position [0, 0]
click at [367, 578] on icon "button" at bounding box center [372, 585] width 14 height 14
click at [77, 144] on link "Activity Logs" at bounding box center [84, 139] width 76 height 15
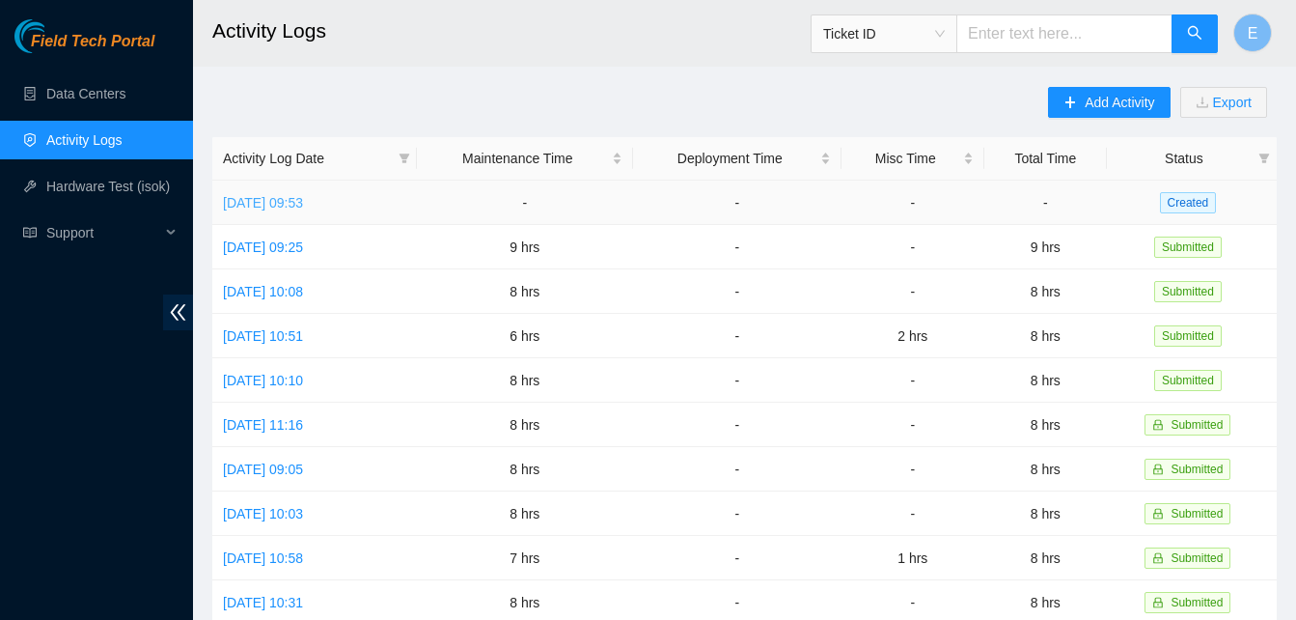
click at [303, 197] on link "Fri, 12 Sep 2025 09:53" at bounding box center [263, 202] width 80 height 15
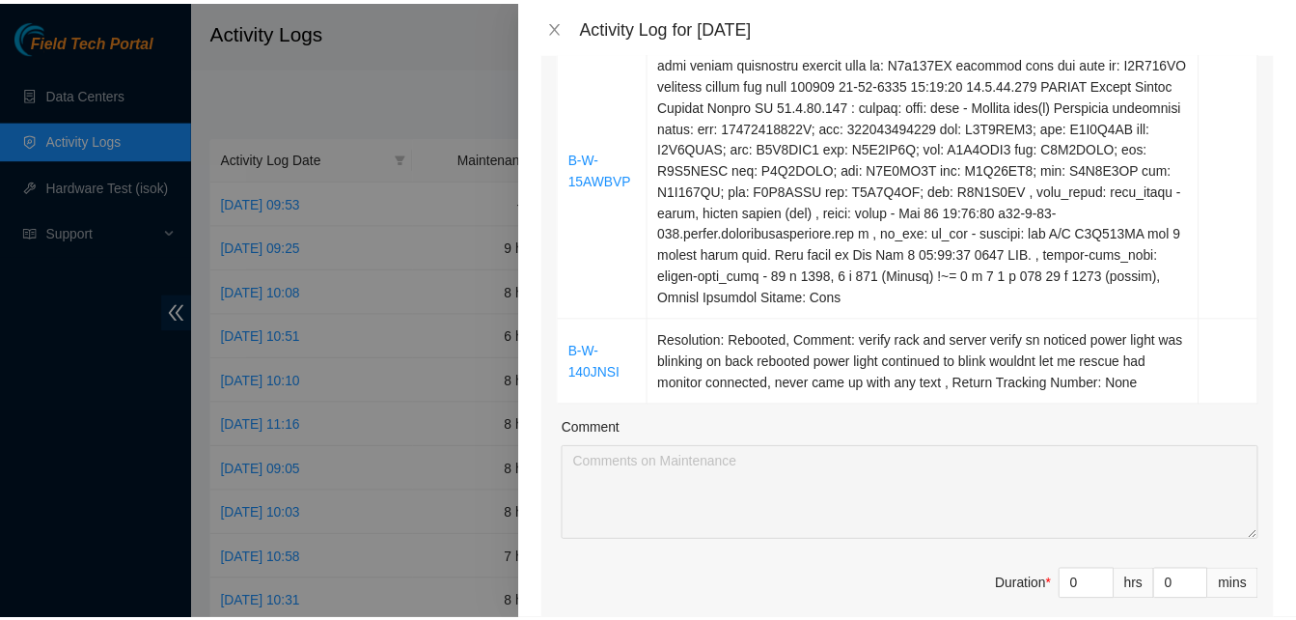
scroll to position [1363, 0]
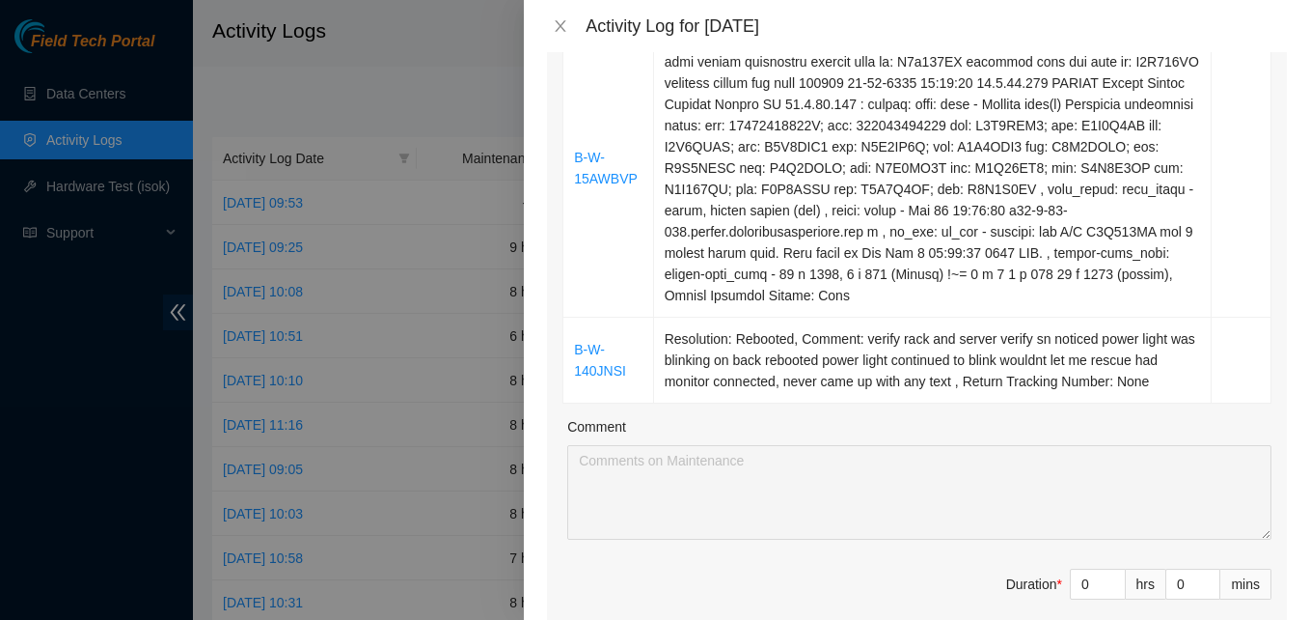
click at [77, 90] on div at bounding box center [655, 310] width 1310 height 620
click at [560, 29] on icon "close" at bounding box center [560, 25] width 15 height 15
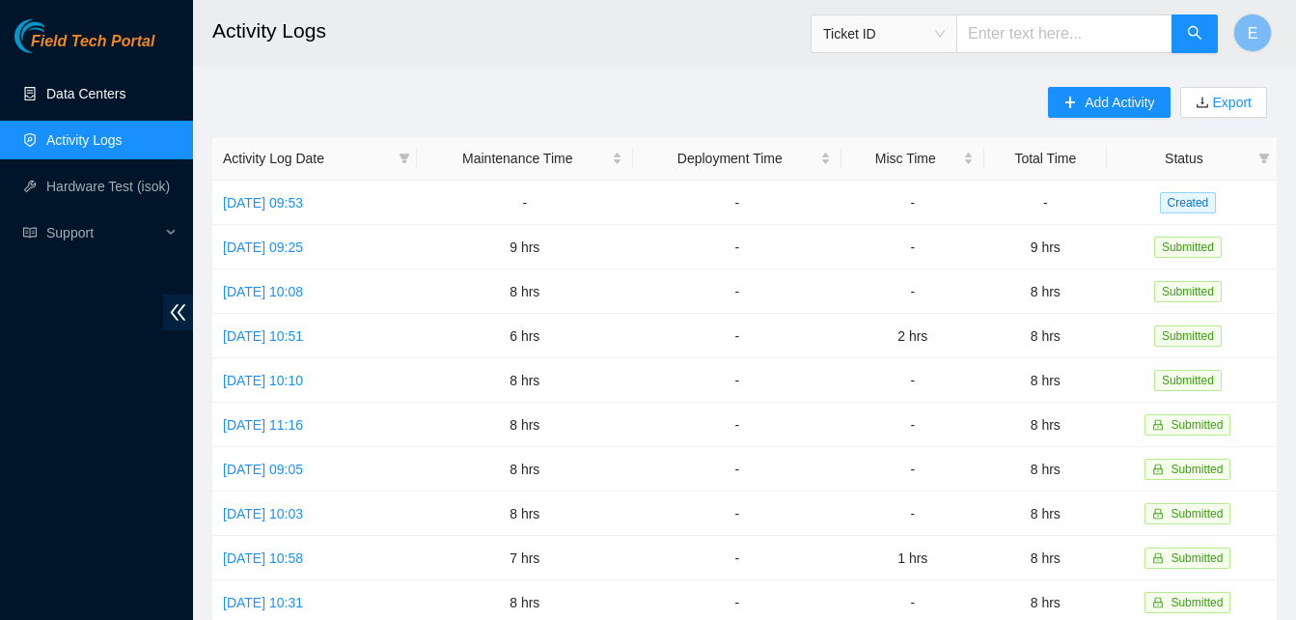
click at [106, 94] on link "Data Centers" at bounding box center [85, 93] width 79 height 15
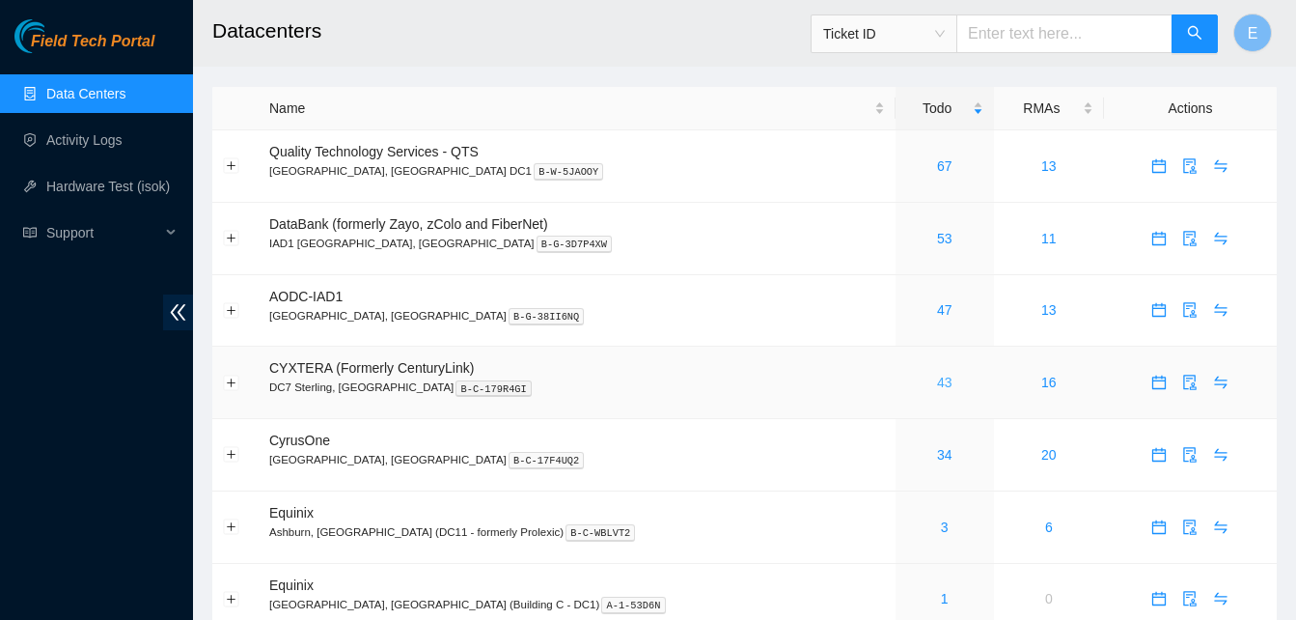
click at [937, 383] on link "43" at bounding box center [944, 381] width 15 height 15
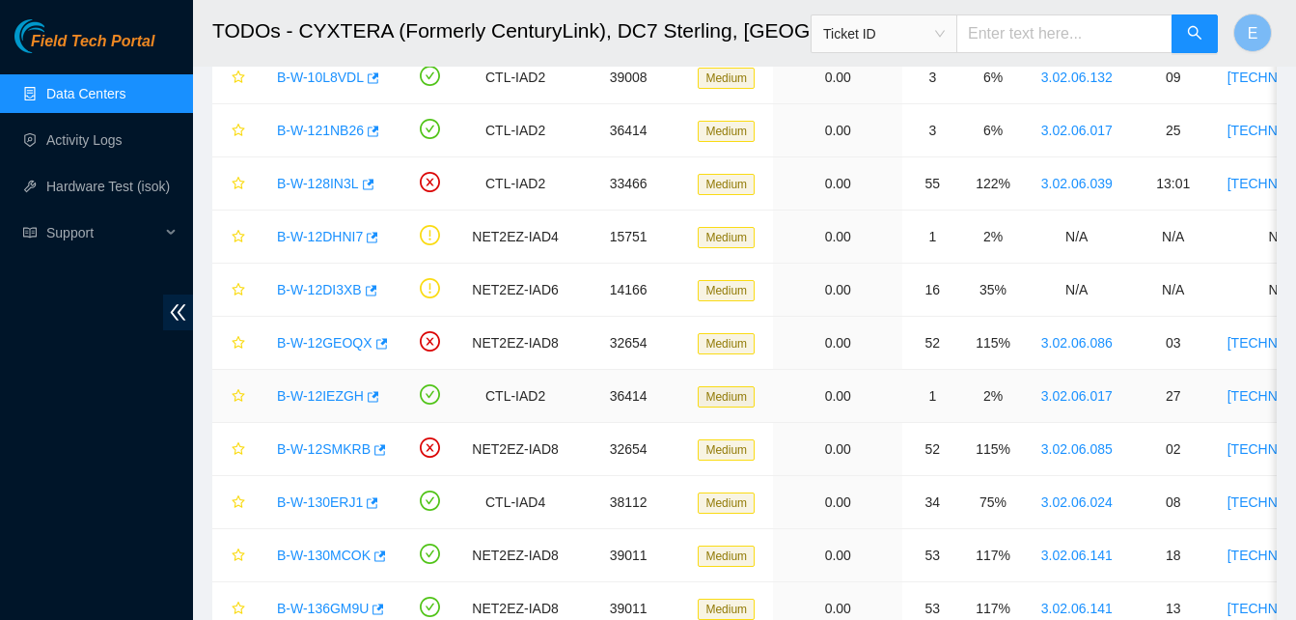
scroll to position [1325, 0]
click at [365, 401] on icon "button" at bounding box center [372, 396] width 14 height 14
click at [104, 182] on link "Hardware Test (isok)" at bounding box center [108, 186] width 124 height 15
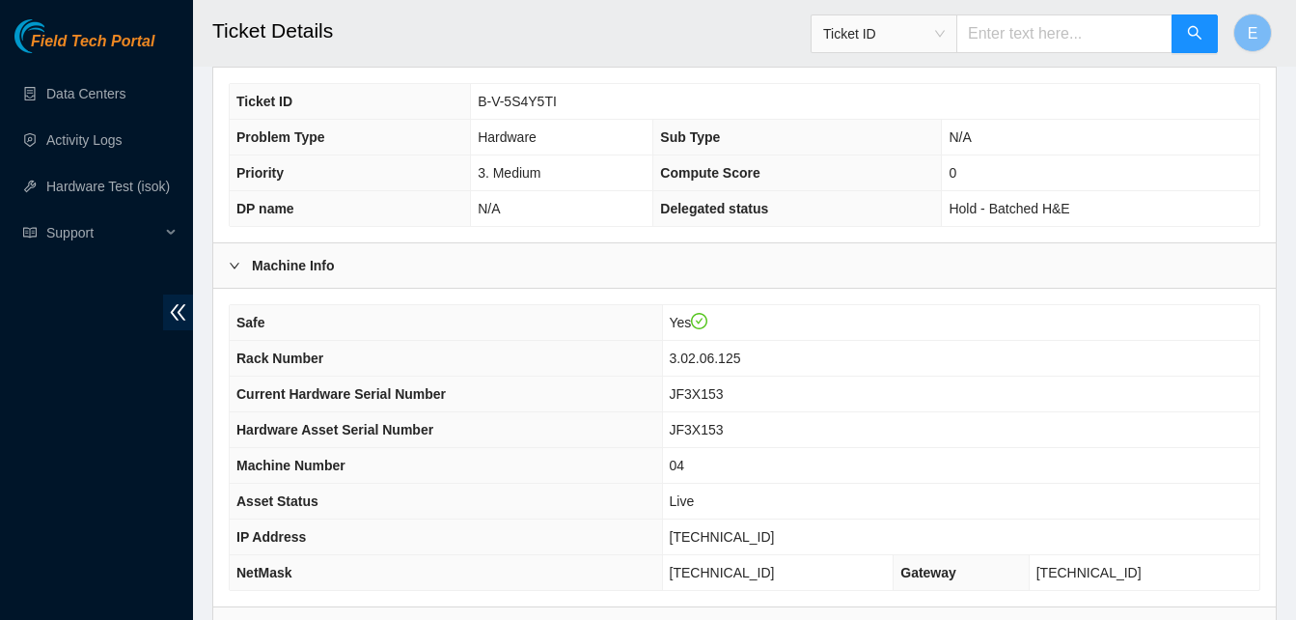
scroll to position [669, 0]
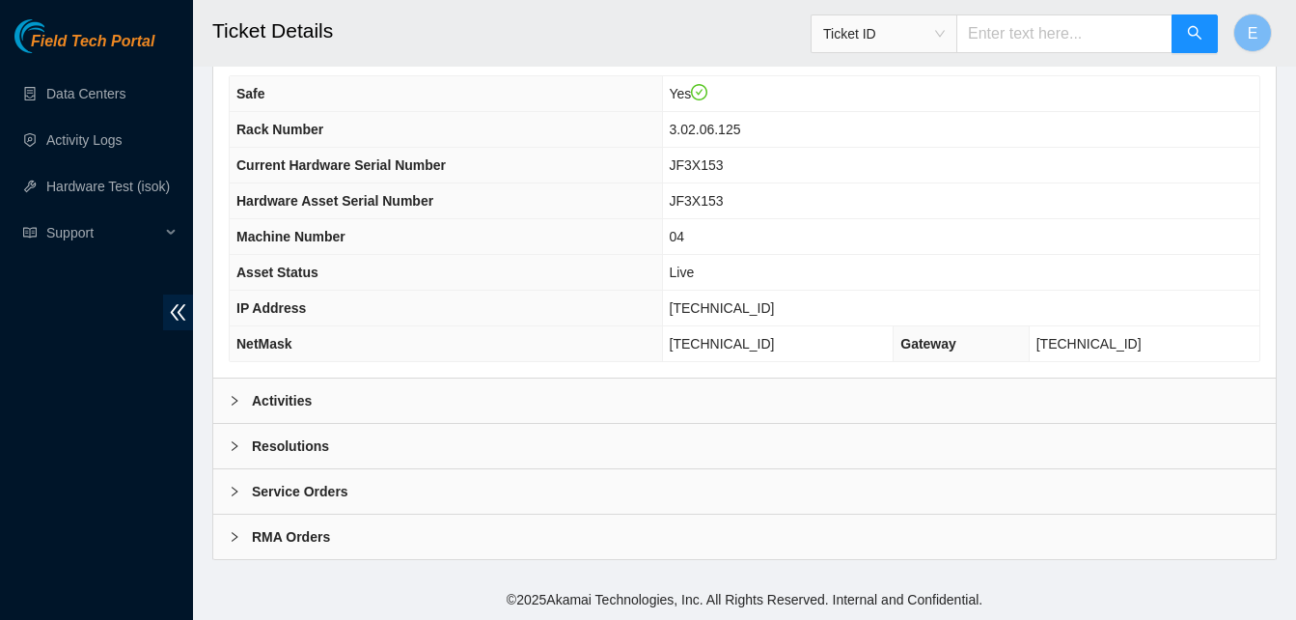
click at [285, 409] on b "Activities" at bounding box center [282, 400] width 60 height 21
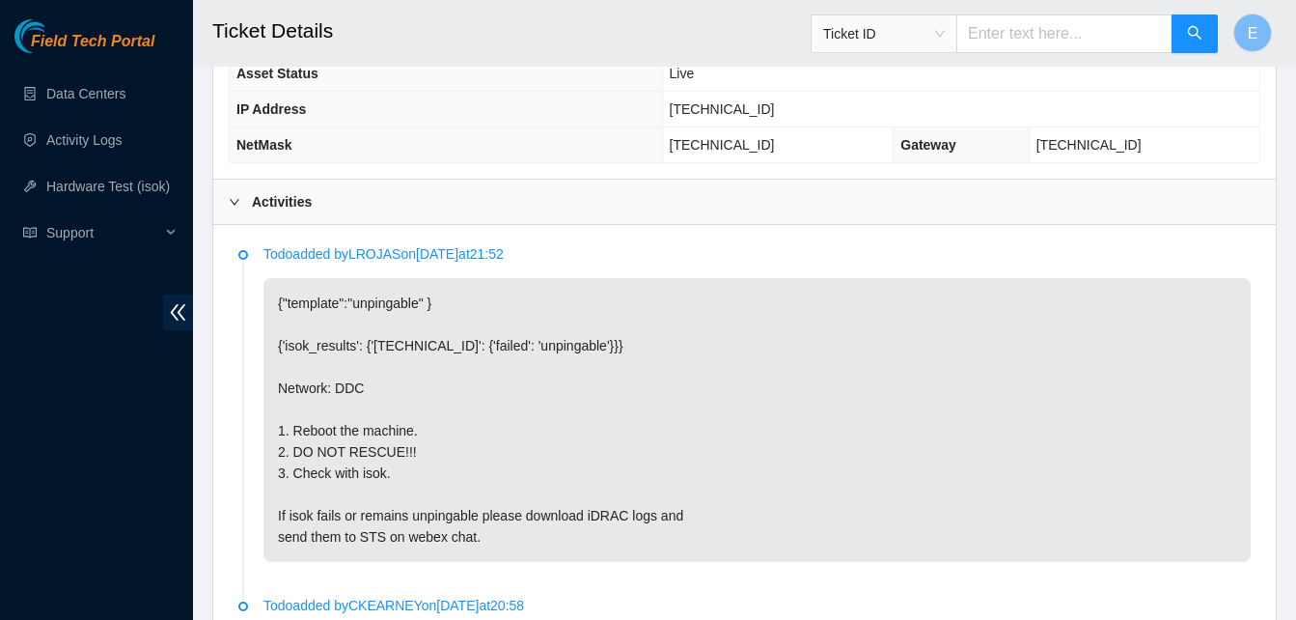
scroll to position [868, 0]
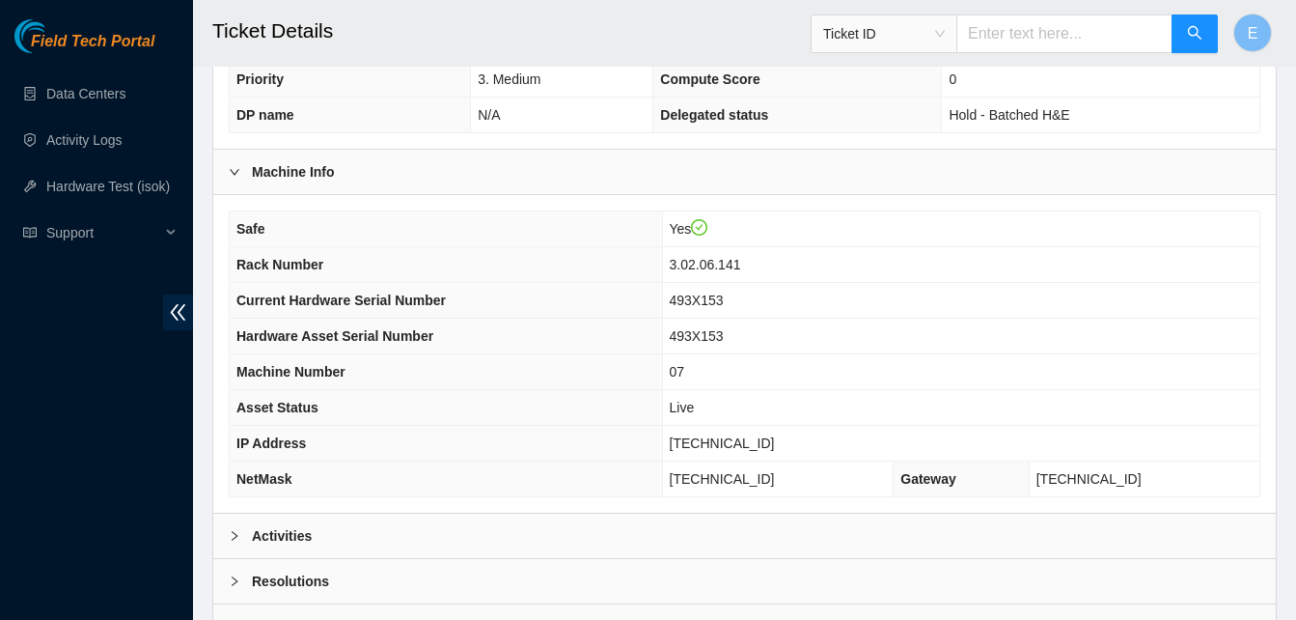
scroll to position [535, 0]
click at [304, 539] on b "Activities" at bounding box center [282, 534] width 60 height 21
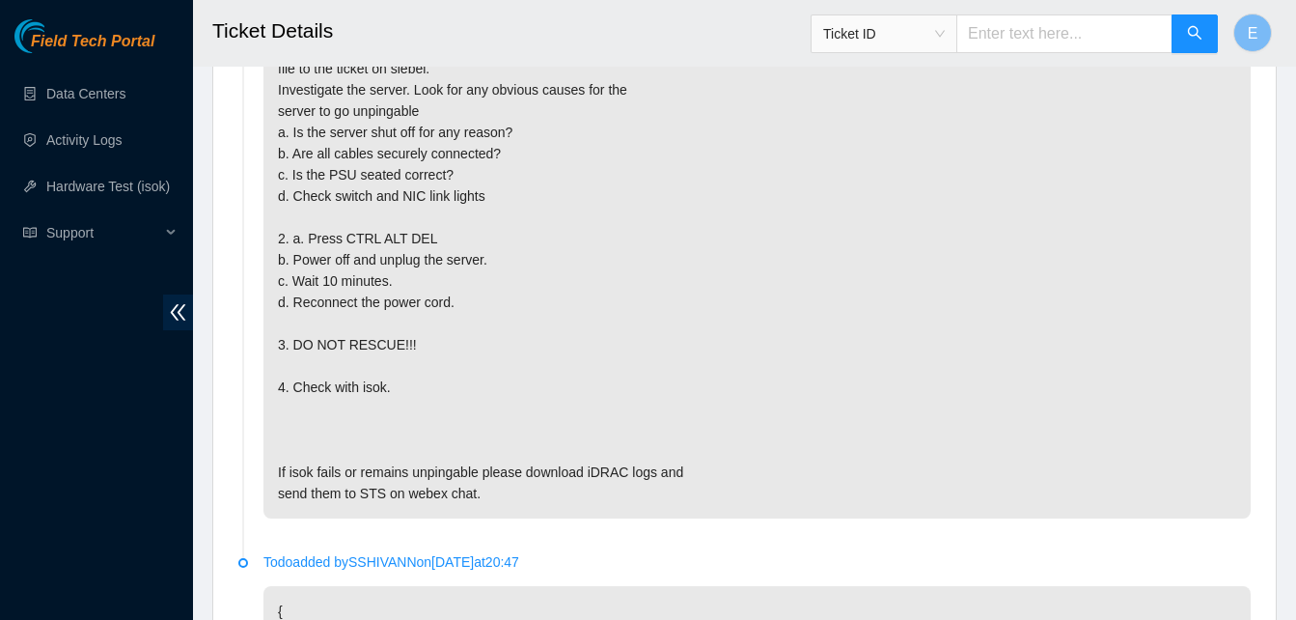
scroll to position [1379, 0]
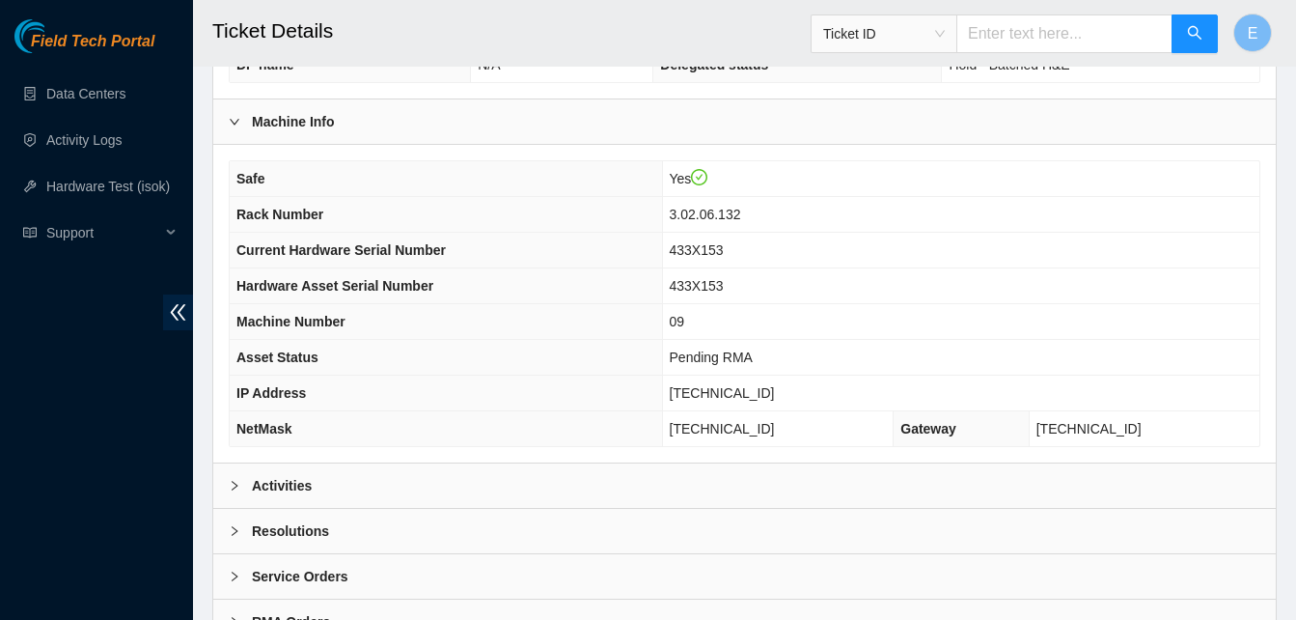
scroll to position [585, 0]
click at [287, 478] on b "Activities" at bounding box center [282, 484] width 60 height 21
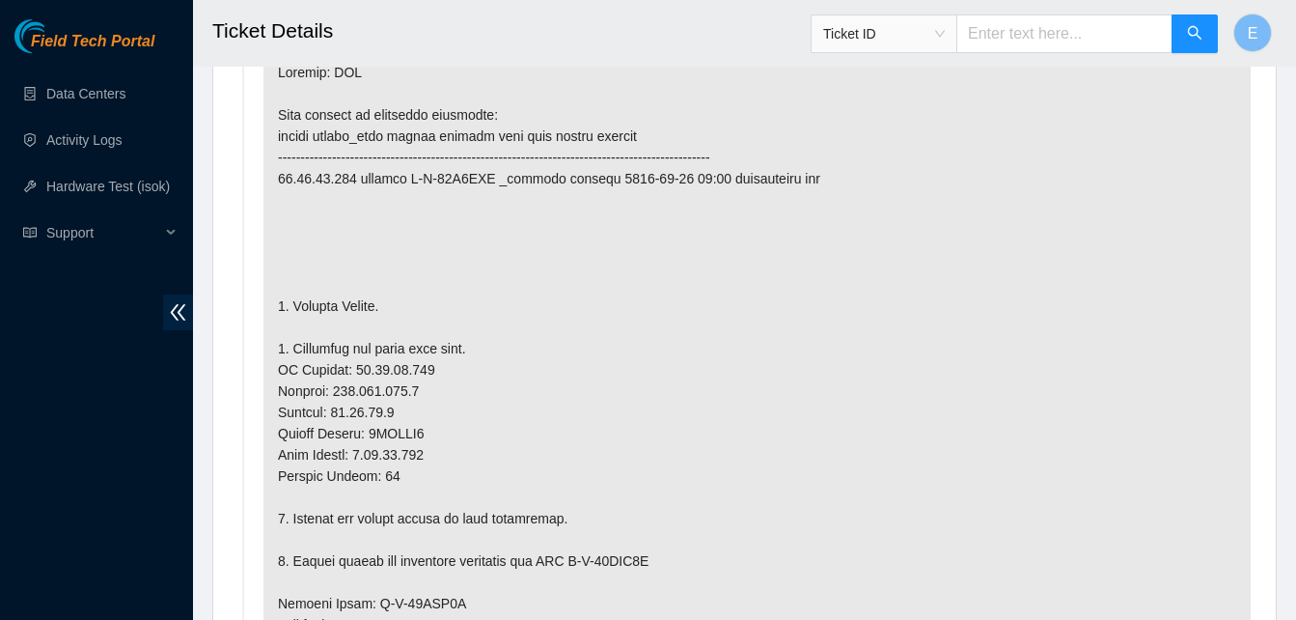
scroll to position [1099, 0]
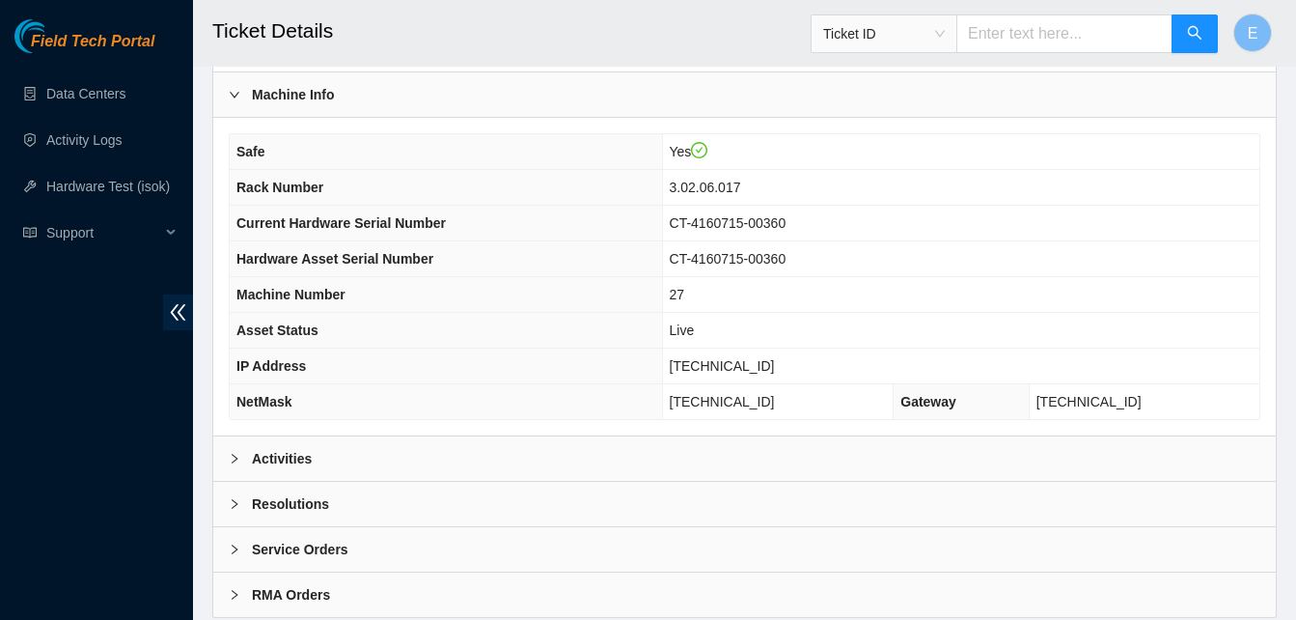
scroll to position [669, 0]
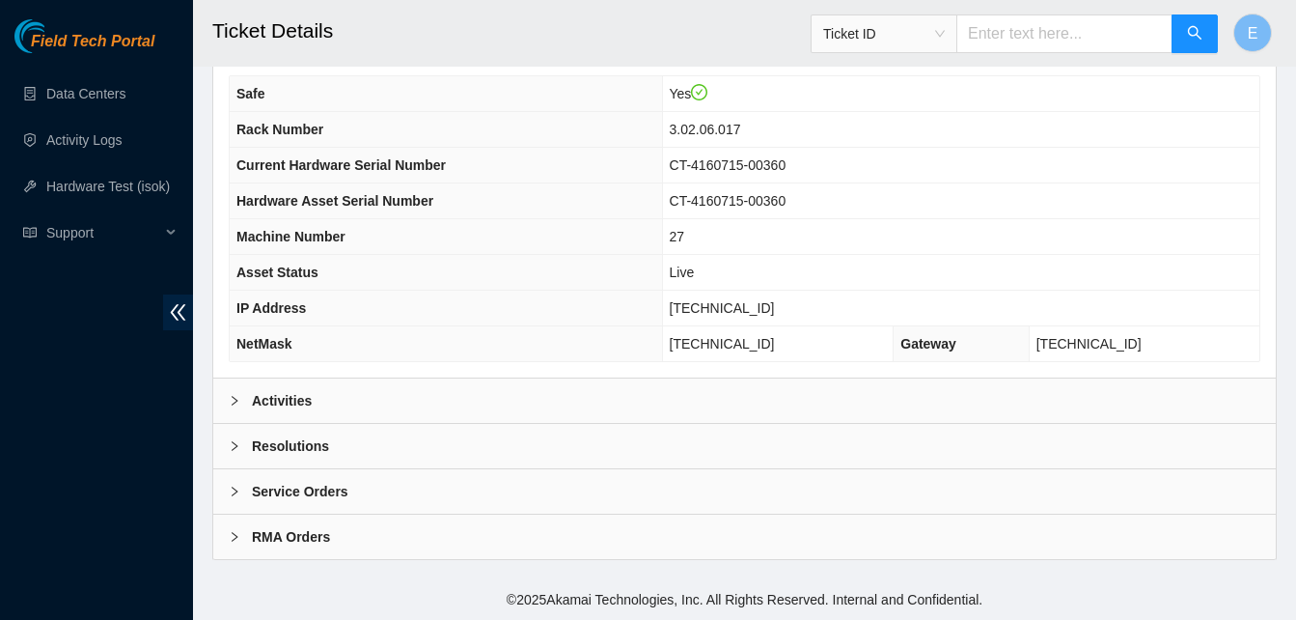
click at [287, 404] on b "Activities" at bounding box center [282, 400] width 60 height 21
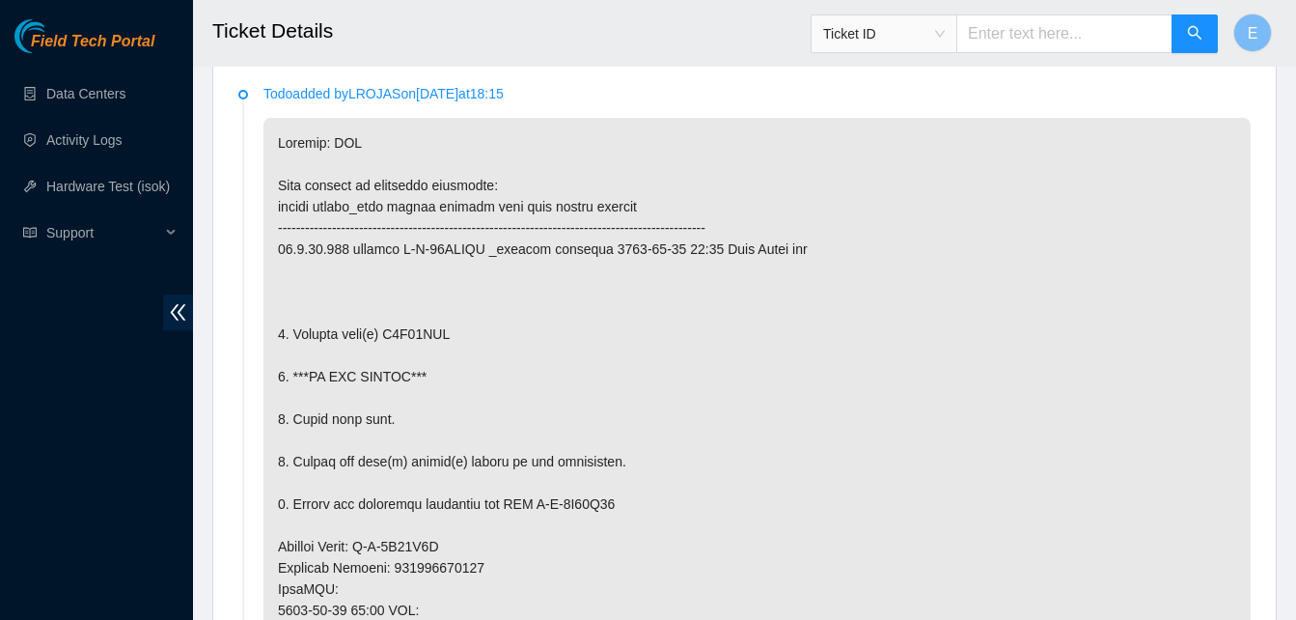
scroll to position [1044, 0]
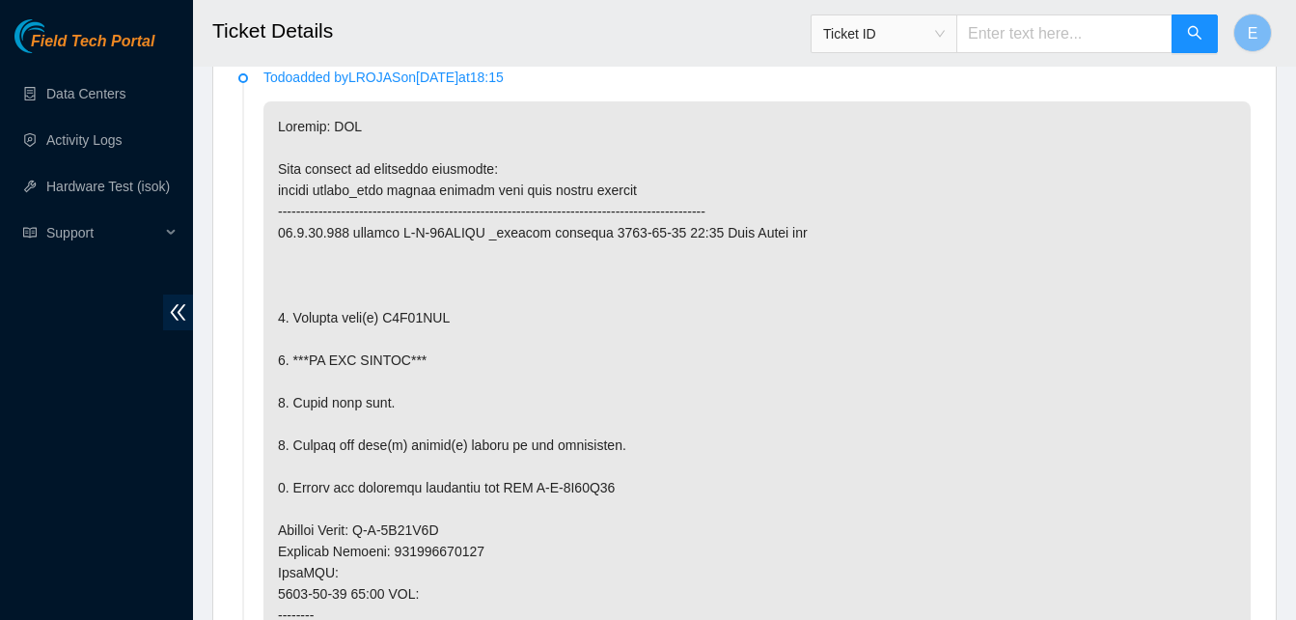
click at [546, 264] on p at bounding box center [756, 582] width 987 height 963
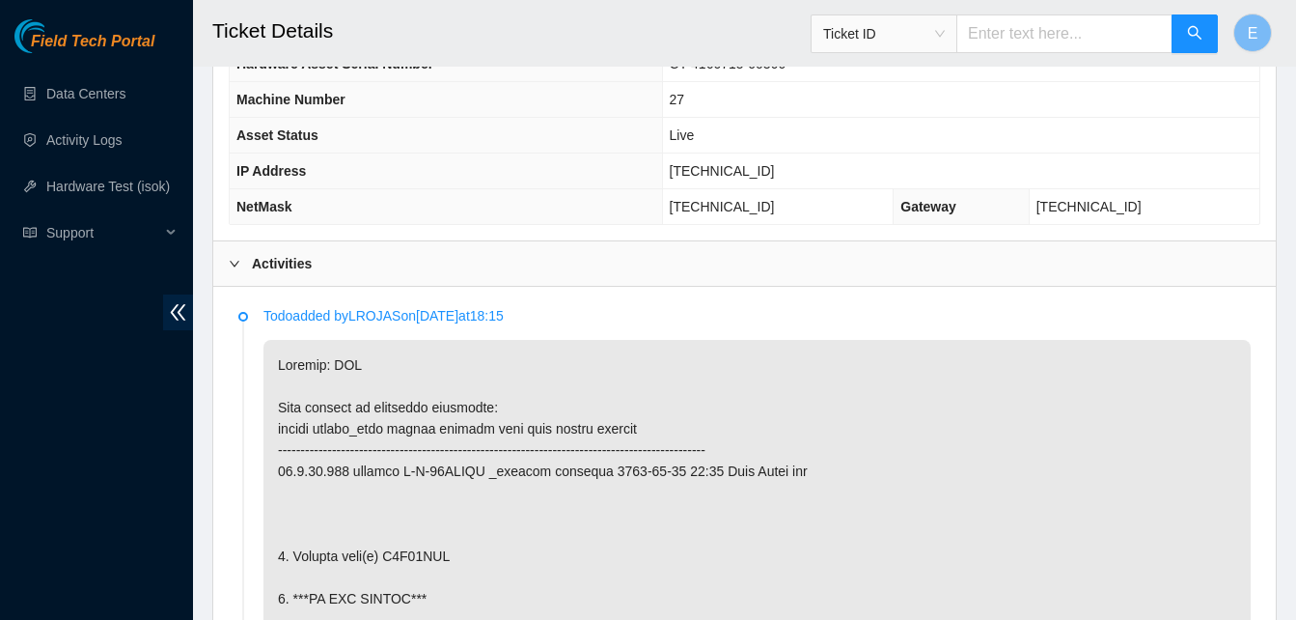
scroll to position [805, 0]
drag, startPoint x: 712, startPoint y: 164, endPoint x: 786, endPoint y: 175, distance: 75.1
click at [786, 175] on td "[TECHNICAL_ID]" at bounding box center [960, 172] width 597 height 36
click at [895, 167] on td "[TECHNICAL_ID]" at bounding box center [960, 172] width 597 height 36
drag, startPoint x: 710, startPoint y: 174, endPoint x: 783, endPoint y: 174, distance: 72.4
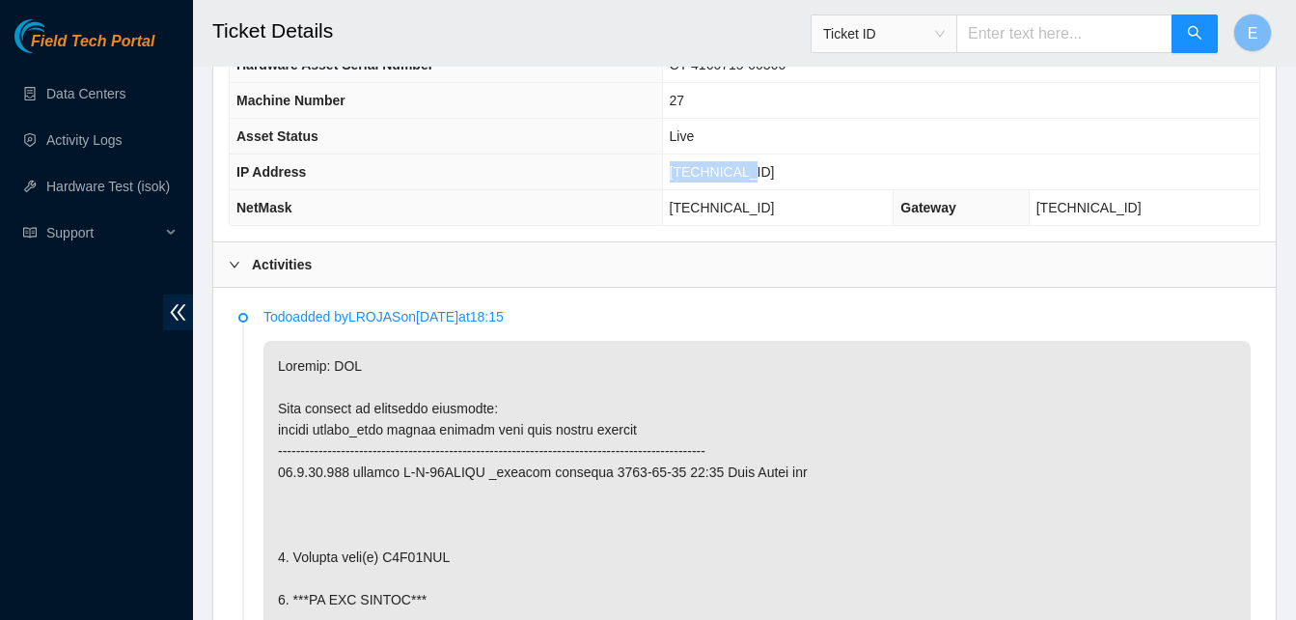
click at [783, 174] on td "96.7.74.238" at bounding box center [960, 172] width 597 height 36
copy span "96.7.74.238"
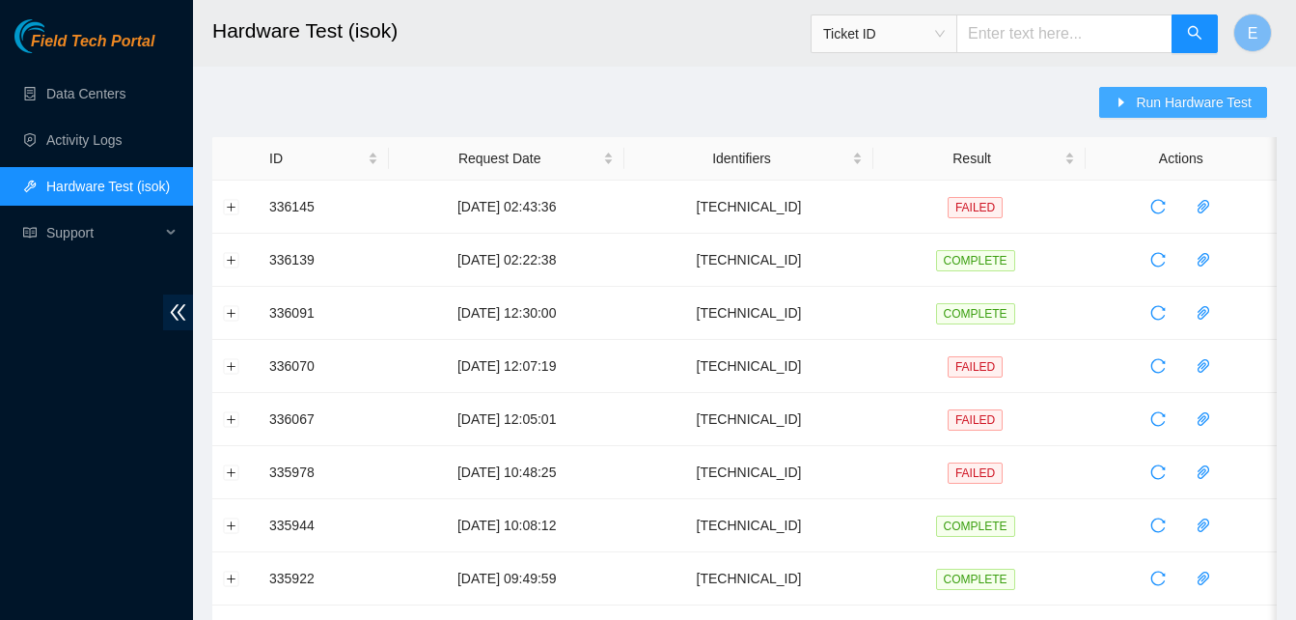
click at [1169, 102] on span "Run Hardware Test" at bounding box center [1194, 102] width 116 height 21
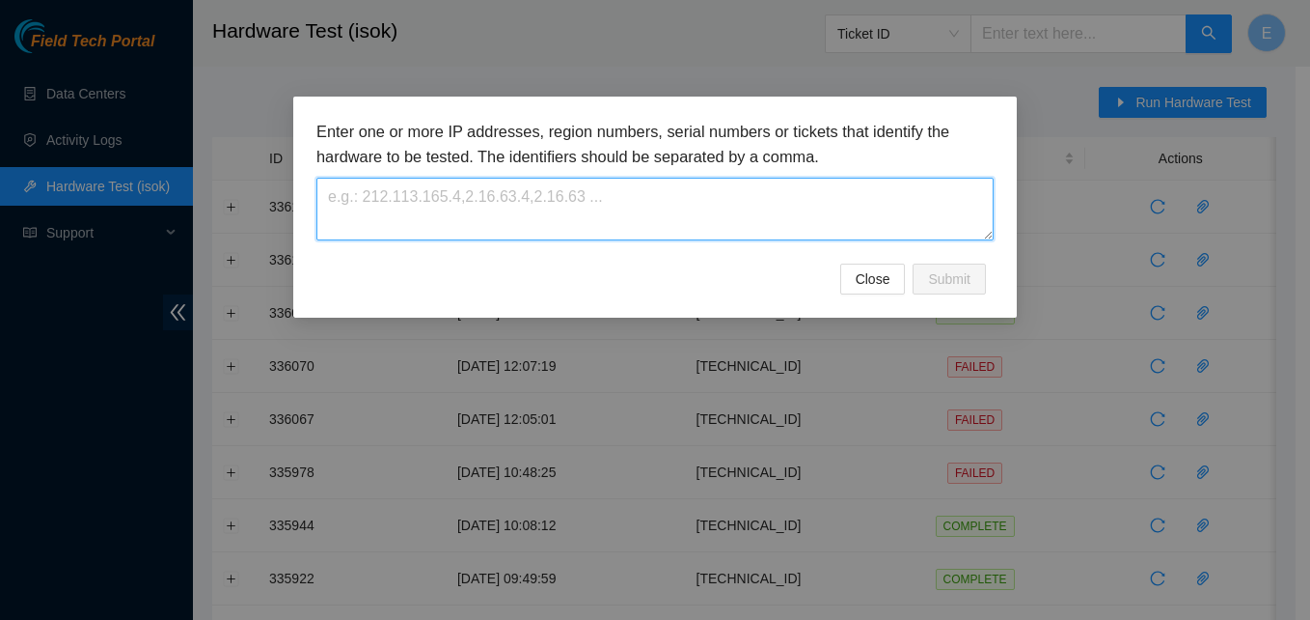
click at [565, 222] on textarea at bounding box center [655, 209] width 677 height 63
paste textarea "336145 12-09-2025 02:43:36 96.7.74.221 FAILED Result Detail Message Ticket ID 9…"
type textarea "3"
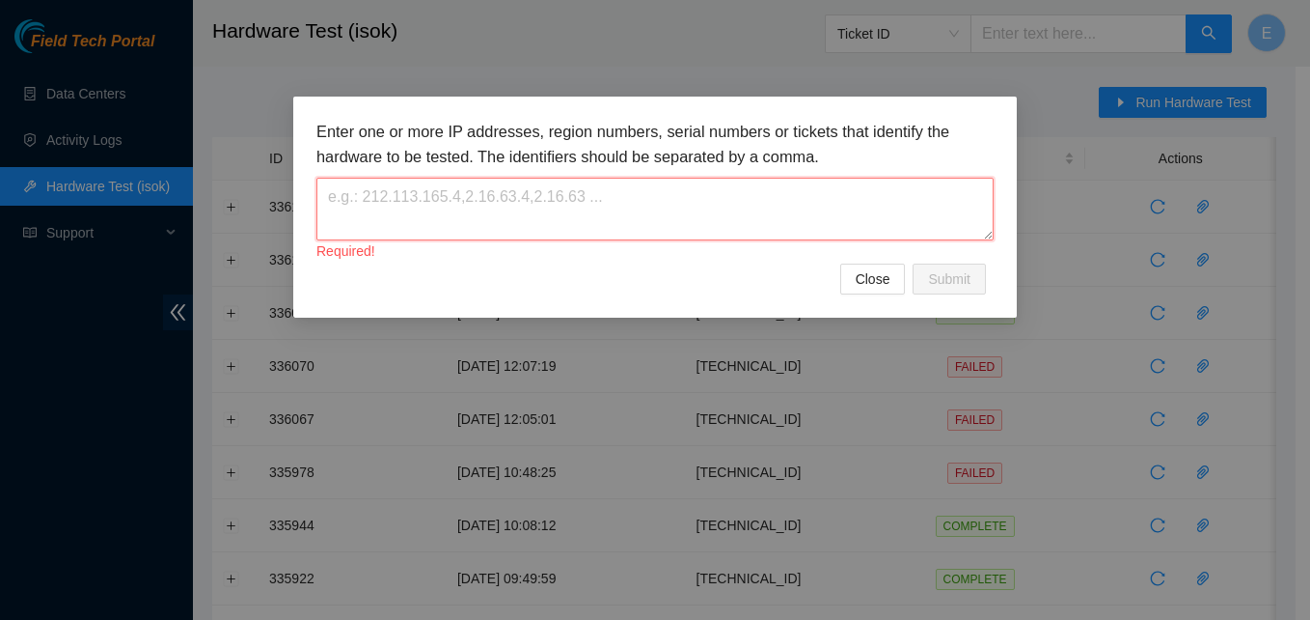
paste textarea "96.7.74.238"
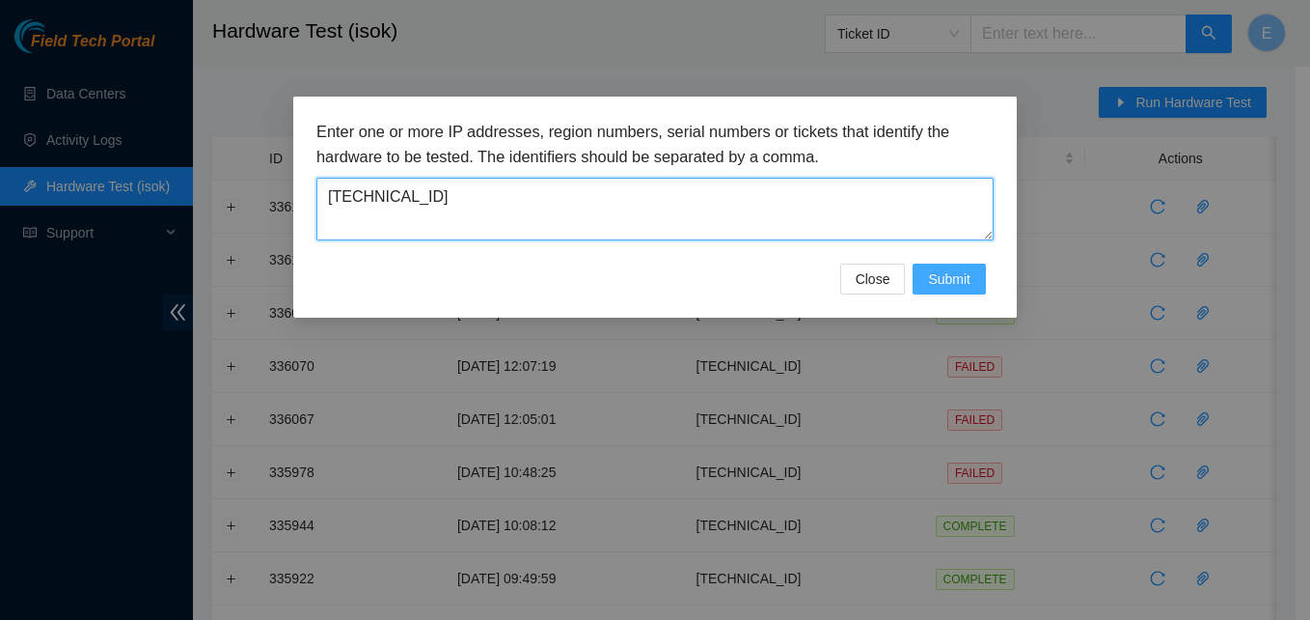
type textarea "96.7.74.238"
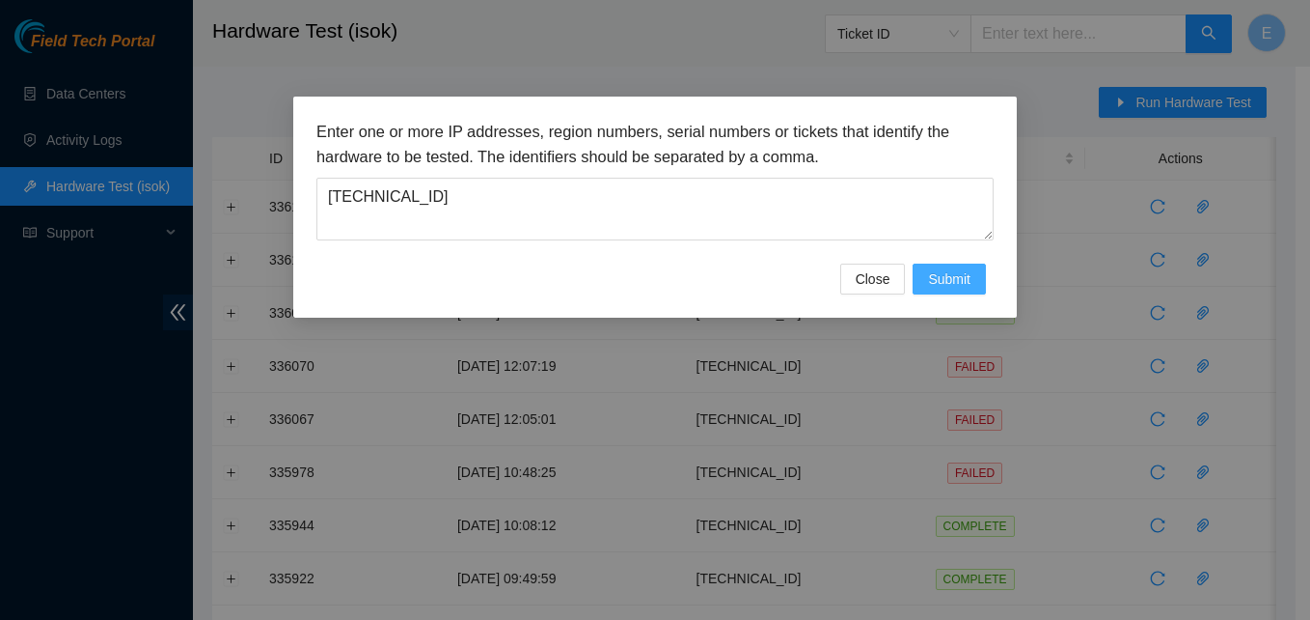
click at [959, 281] on span "Submit" at bounding box center [949, 278] width 42 height 21
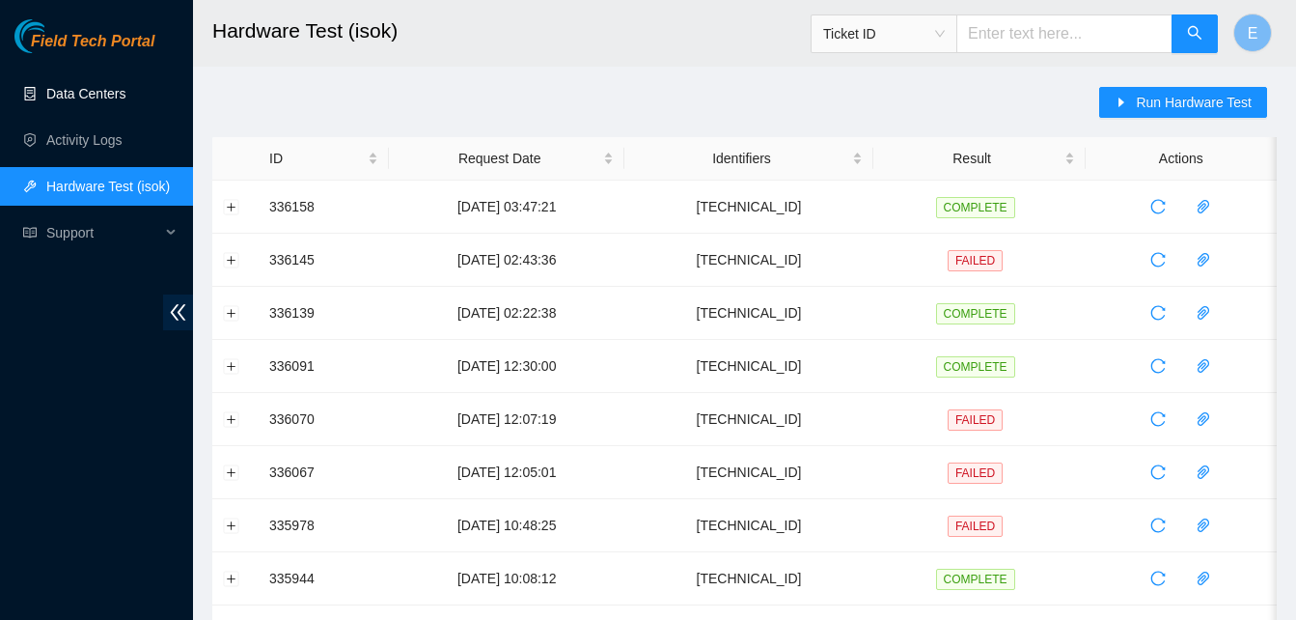
click at [106, 100] on link "Data Centers" at bounding box center [85, 93] width 79 height 15
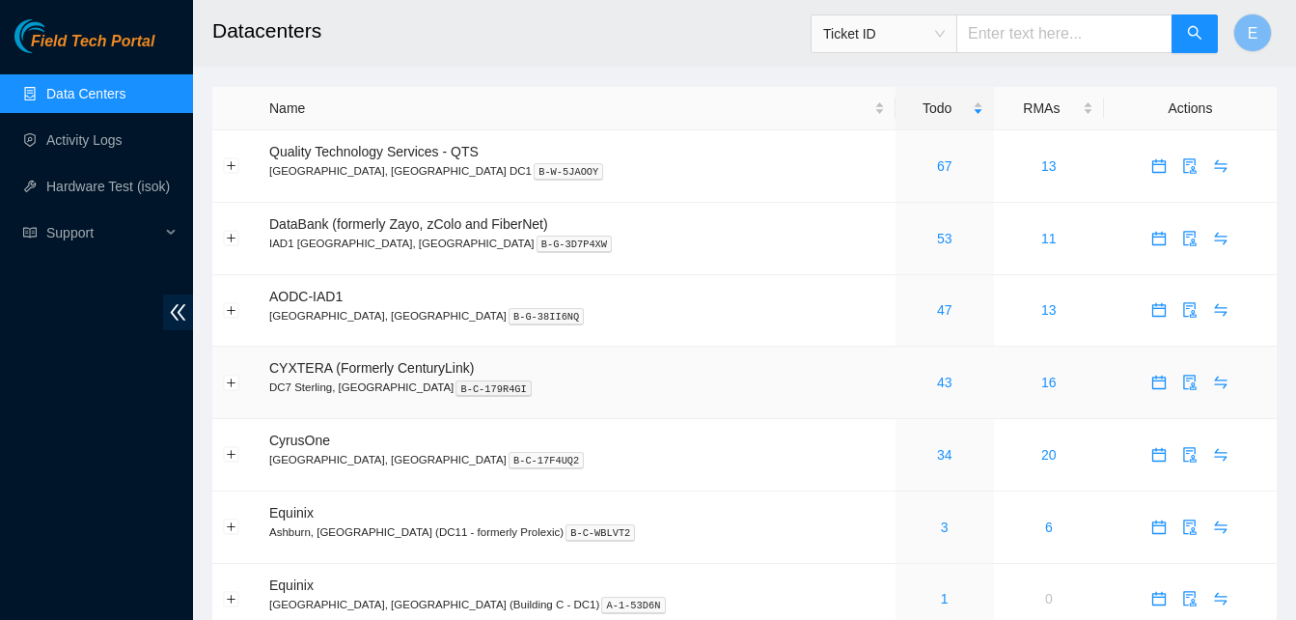
click at [906, 385] on div "43" at bounding box center [944, 382] width 77 height 21
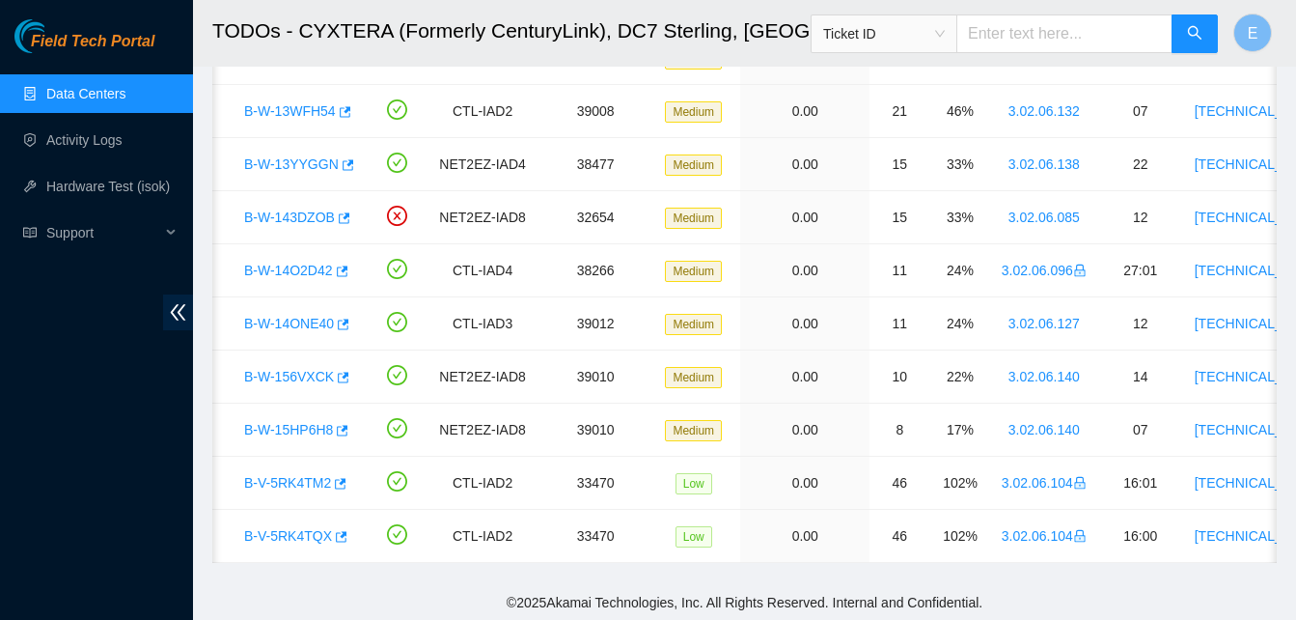
scroll to position [1944, 0]
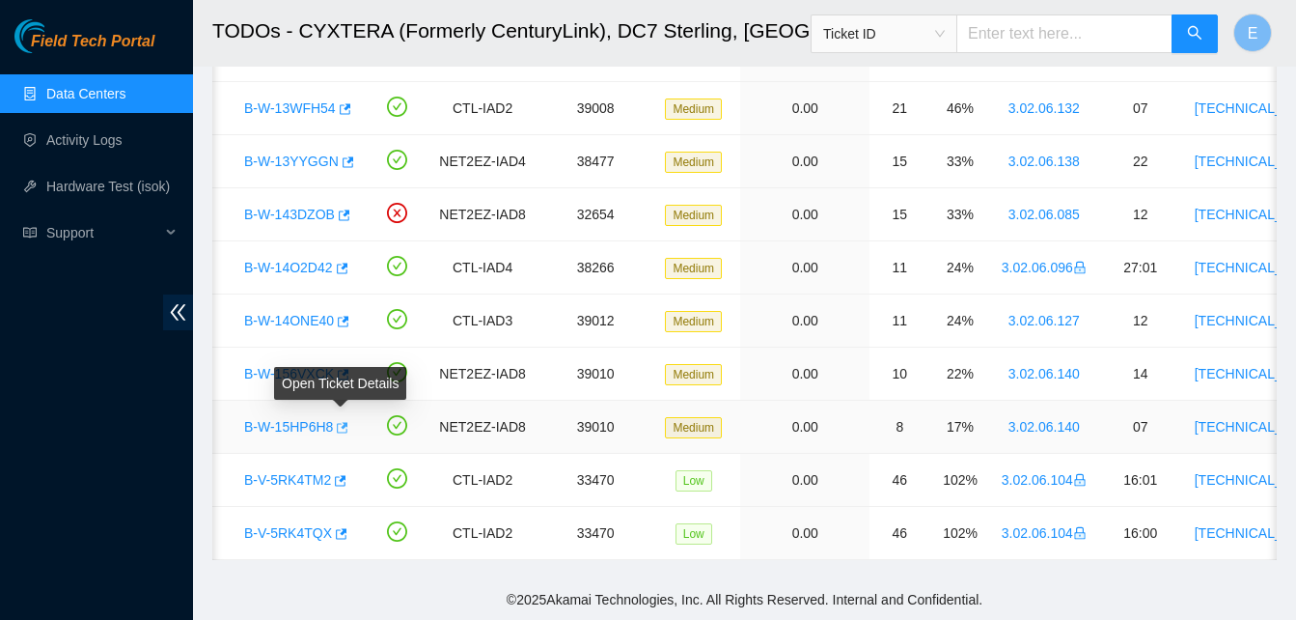
click at [343, 422] on icon "button" at bounding box center [343, 427] width 12 height 11
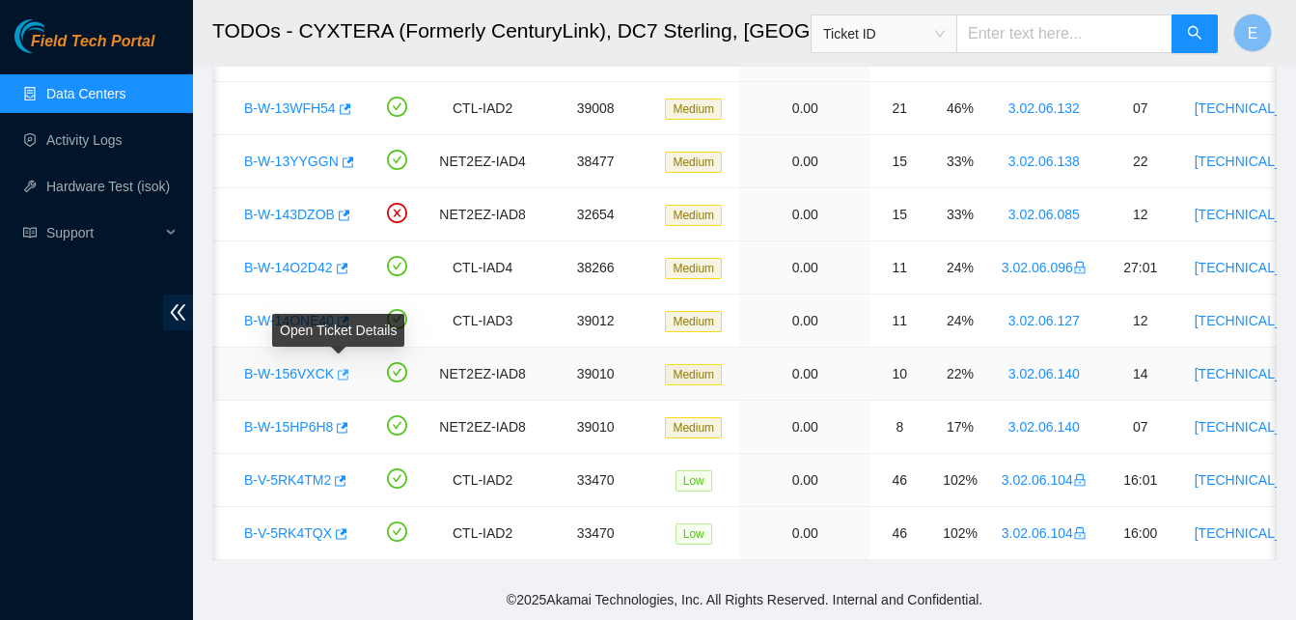
click at [339, 369] on icon "button" at bounding box center [344, 374] width 12 height 11
click at [460, 400] on td "NET2EZ-IAD8" at bounding box center [481, 426] width 107 height 53
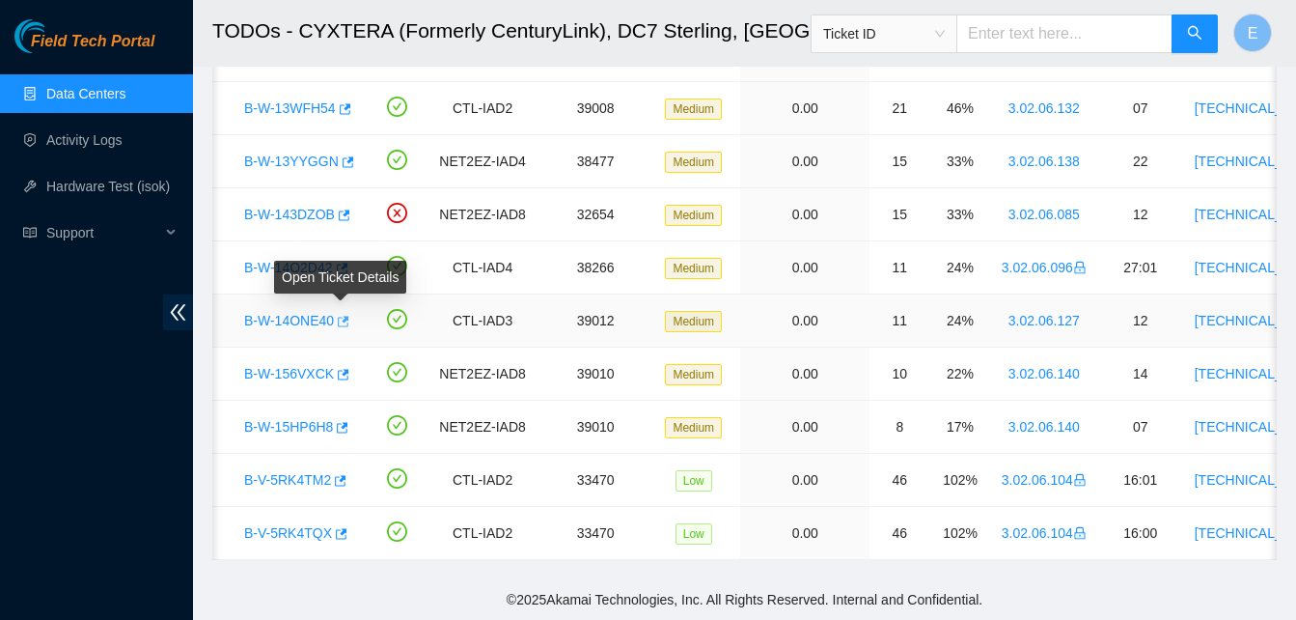
click at [339, 315] on icon "button" at bounding box center [342, 322] width 14 height 14
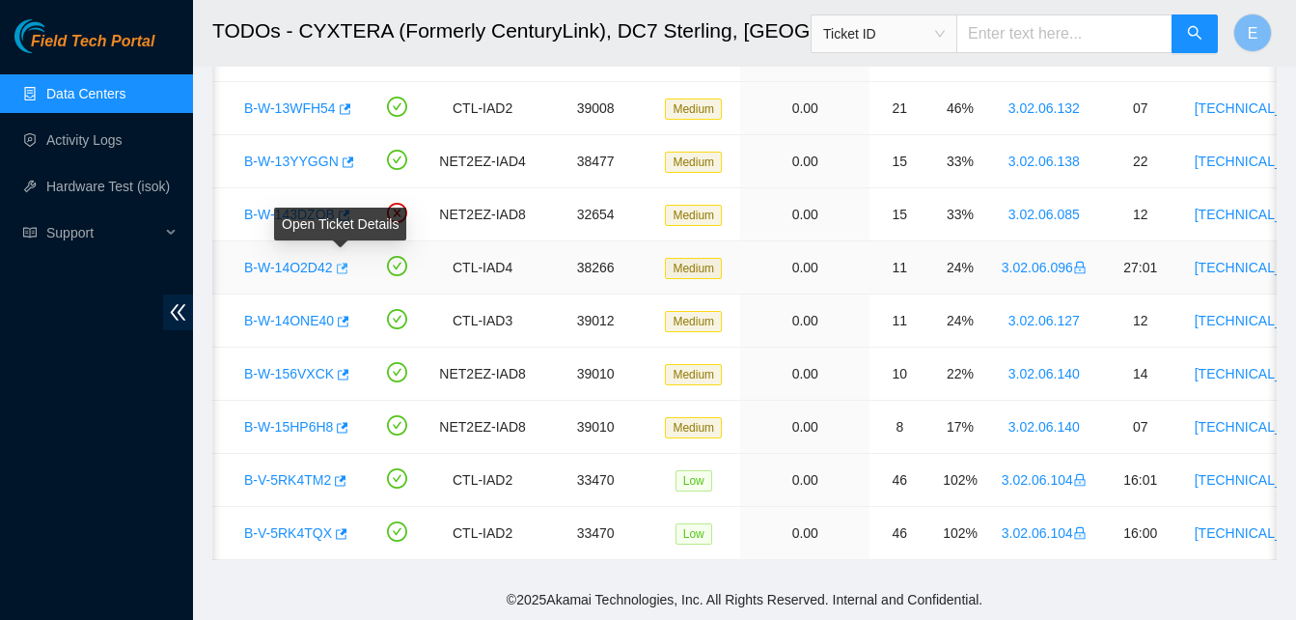
click at [335, 262] on icon "button" at bounding box center [341, 269] width 14 height 14
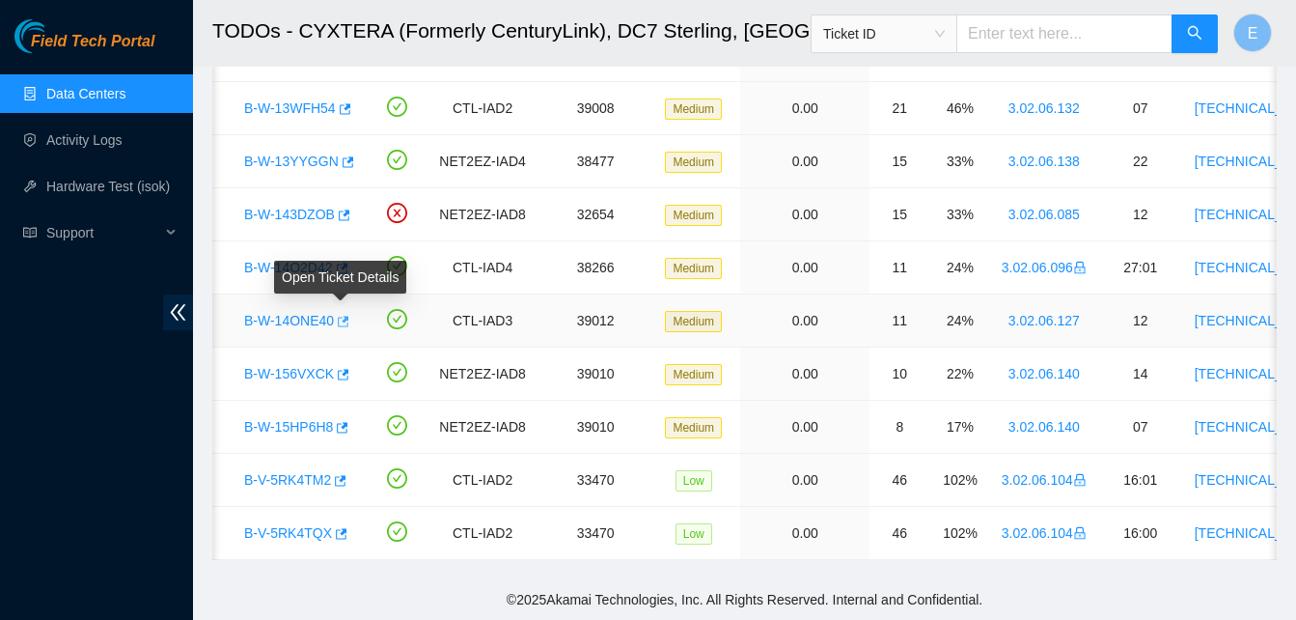
click at [336, 315] on icon "button" at bounding box center [342, 322] width 14 height 14
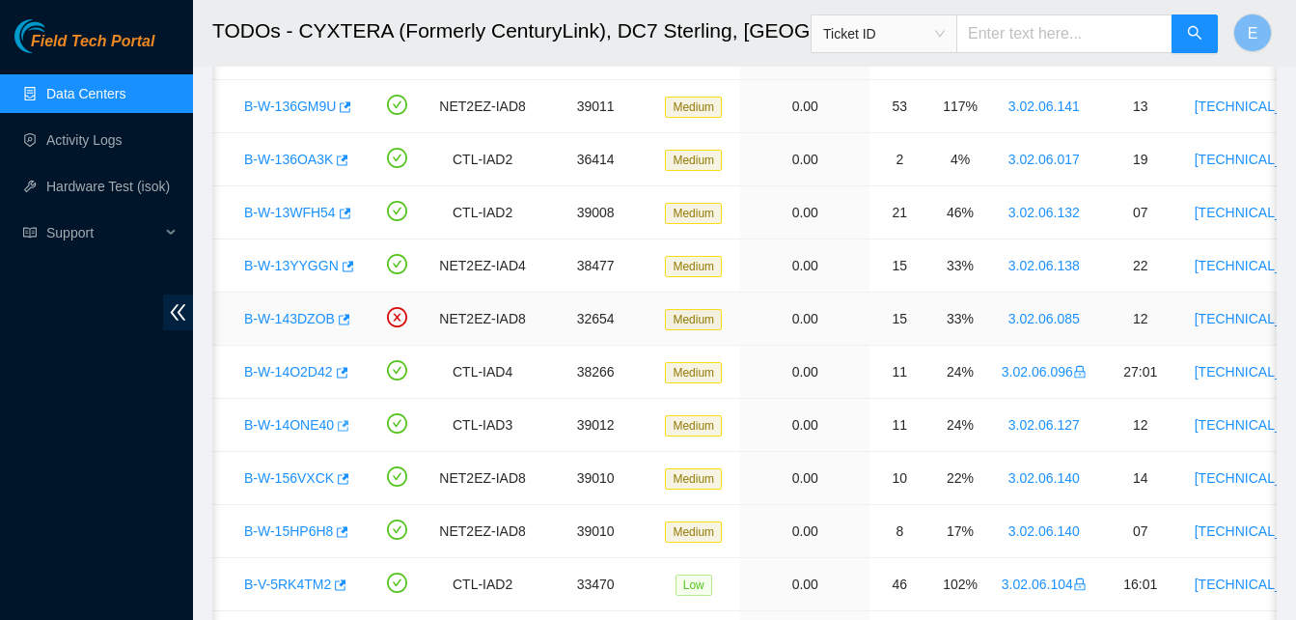
scroll to position [1822, 0]
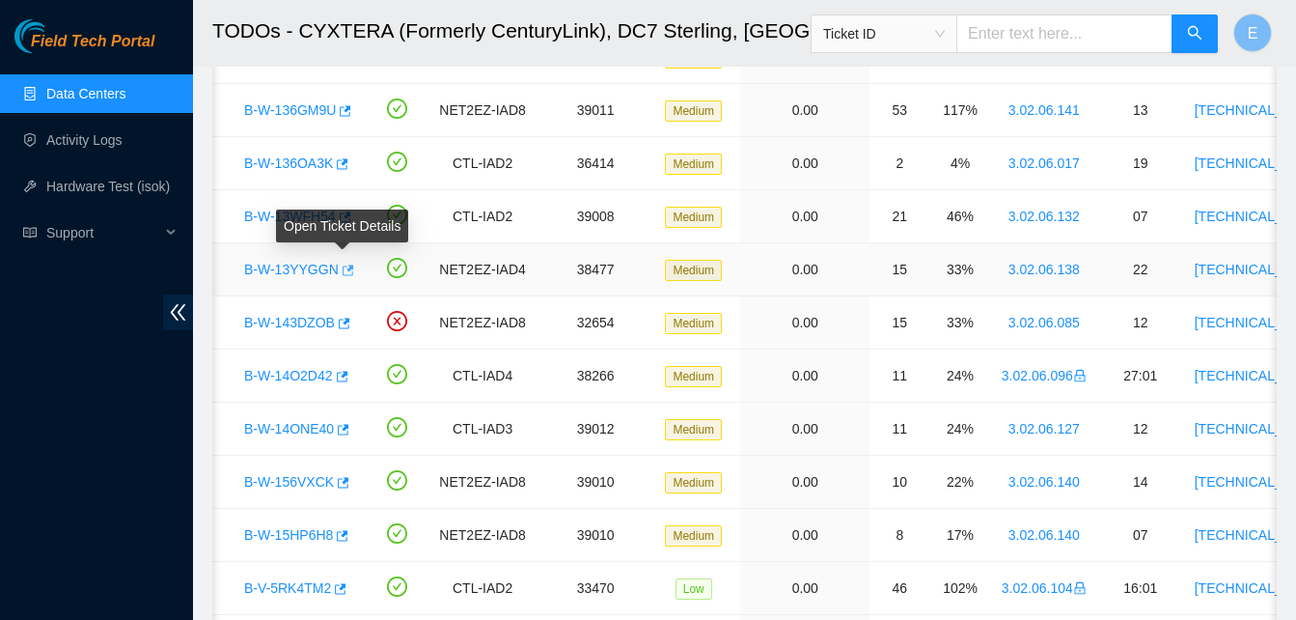
click at [343, 268] on icon "button" at bounding box center [349, 269] width 12 height 11
click at [98, 186] on link "Hardware Test (isok)" at bounding box center [108, 186] width 124 height 15
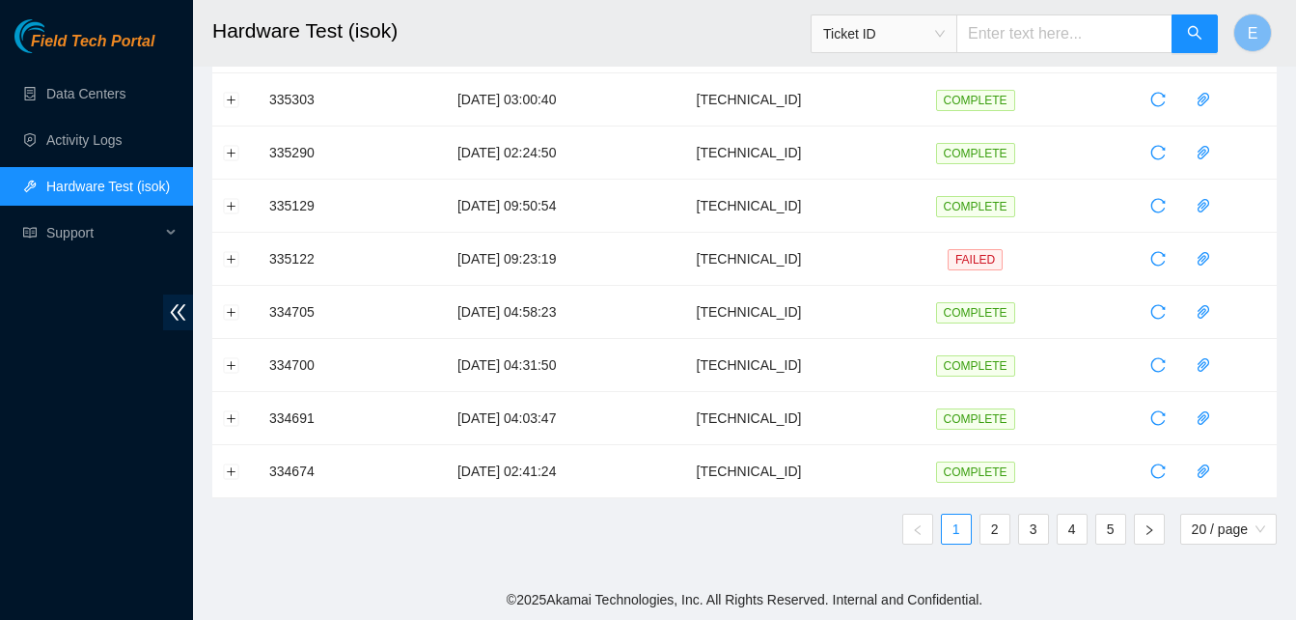
scroll to position [744, 0]
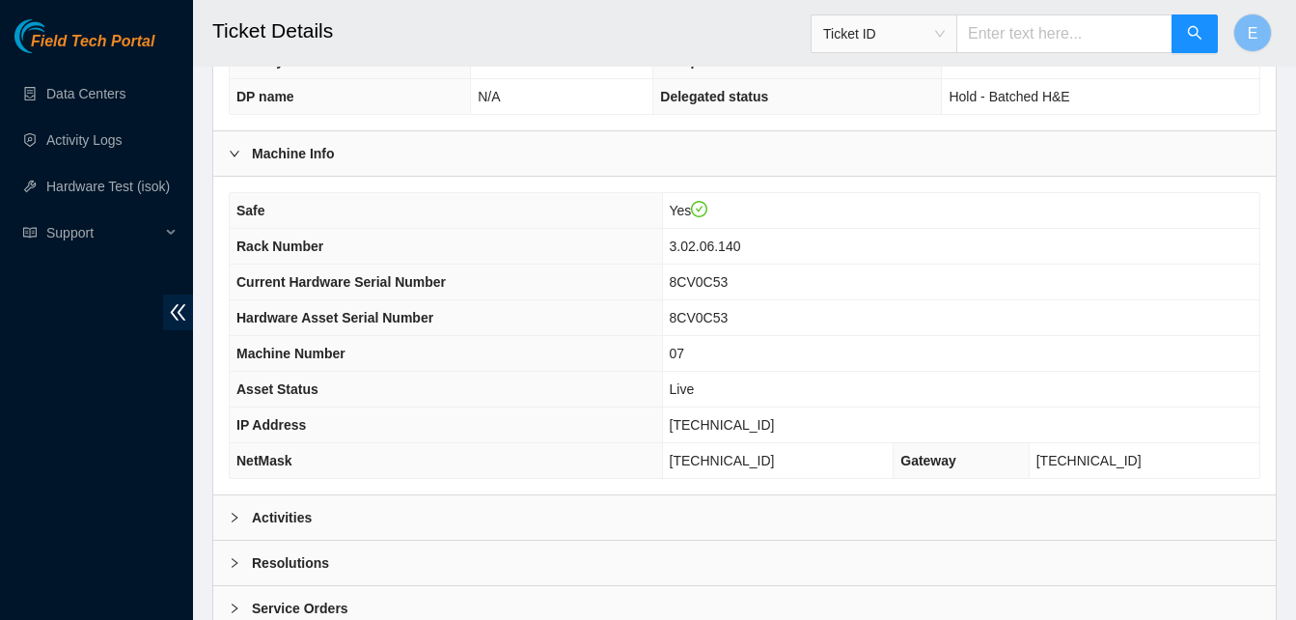
scroll to position [669, 0]
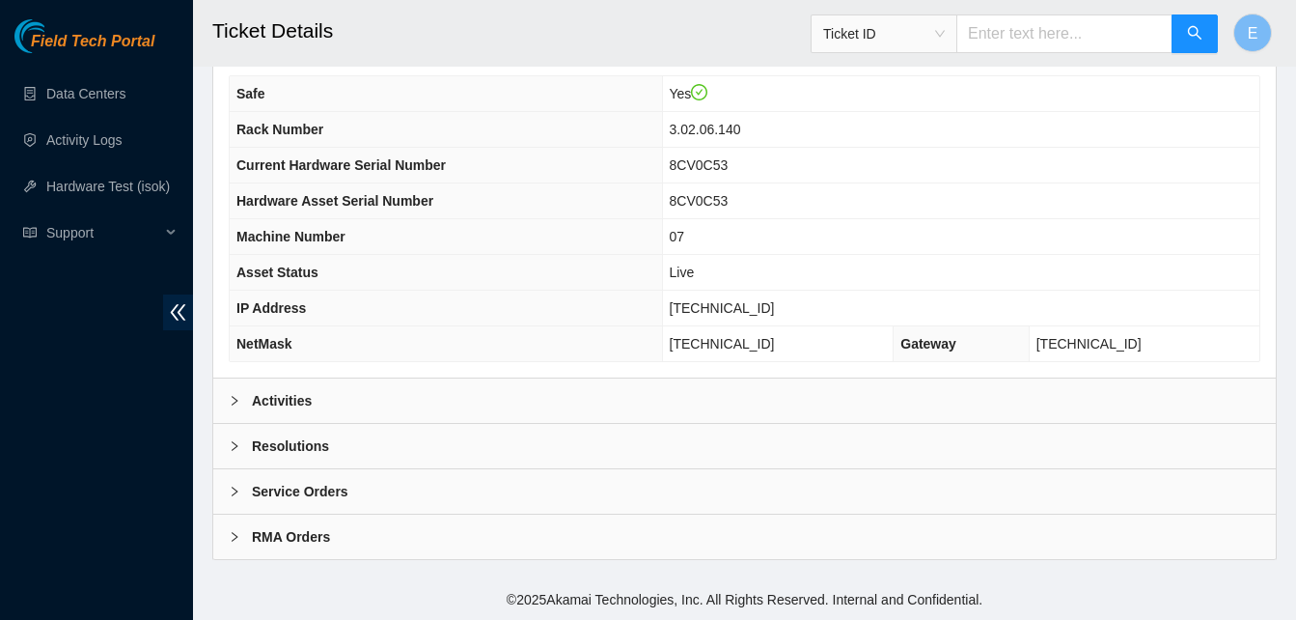
click at [277, 400] on b "Activities" at bounding box center [282, 400] width 60 height 21
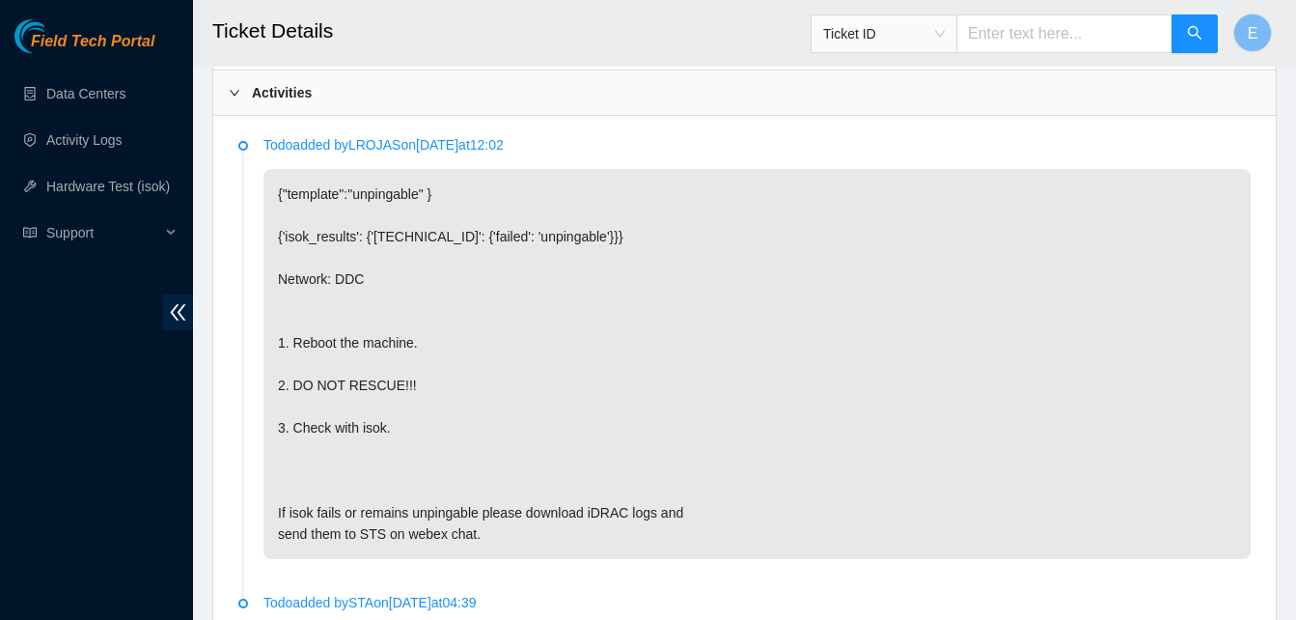
scroll to position [981, 0]
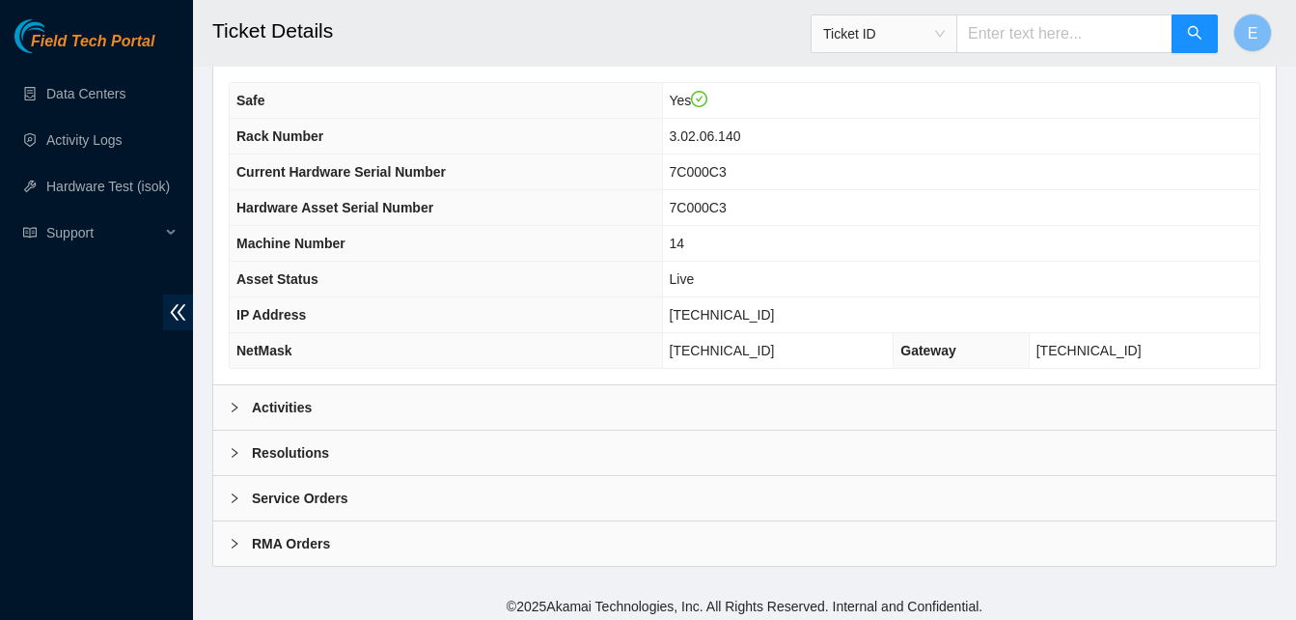
scroll to position [669, 0]
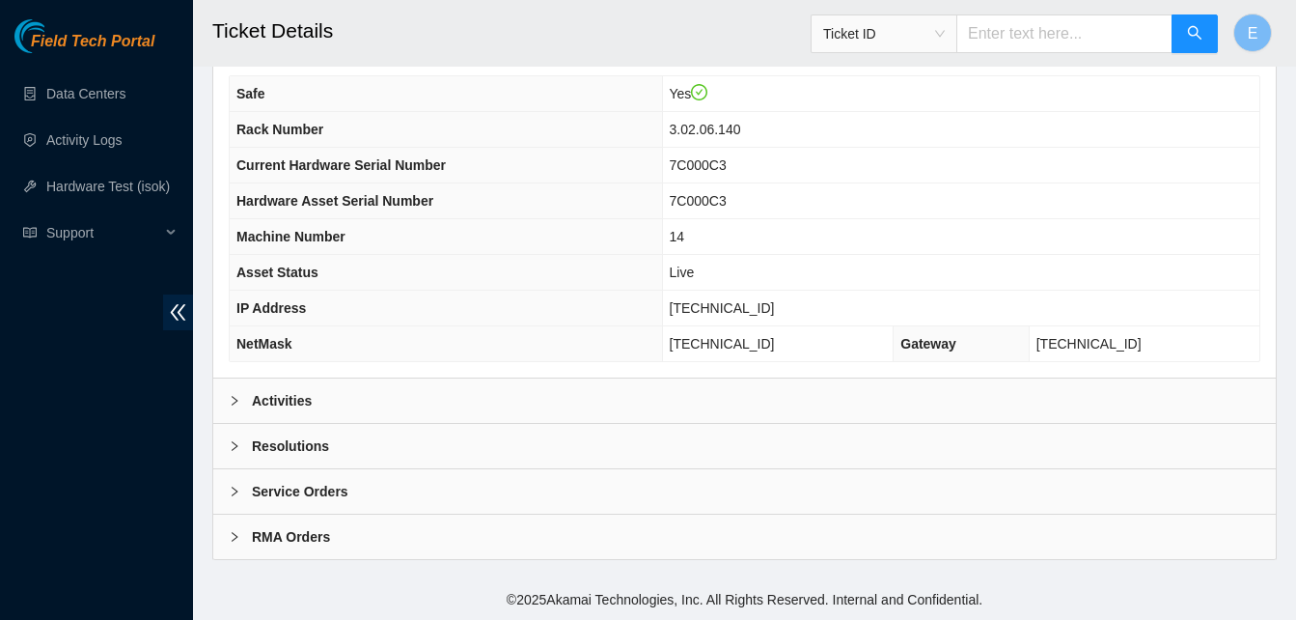
click at [277, 400] on b "Activities" at bounding box center [282, 400] width 60 height 21
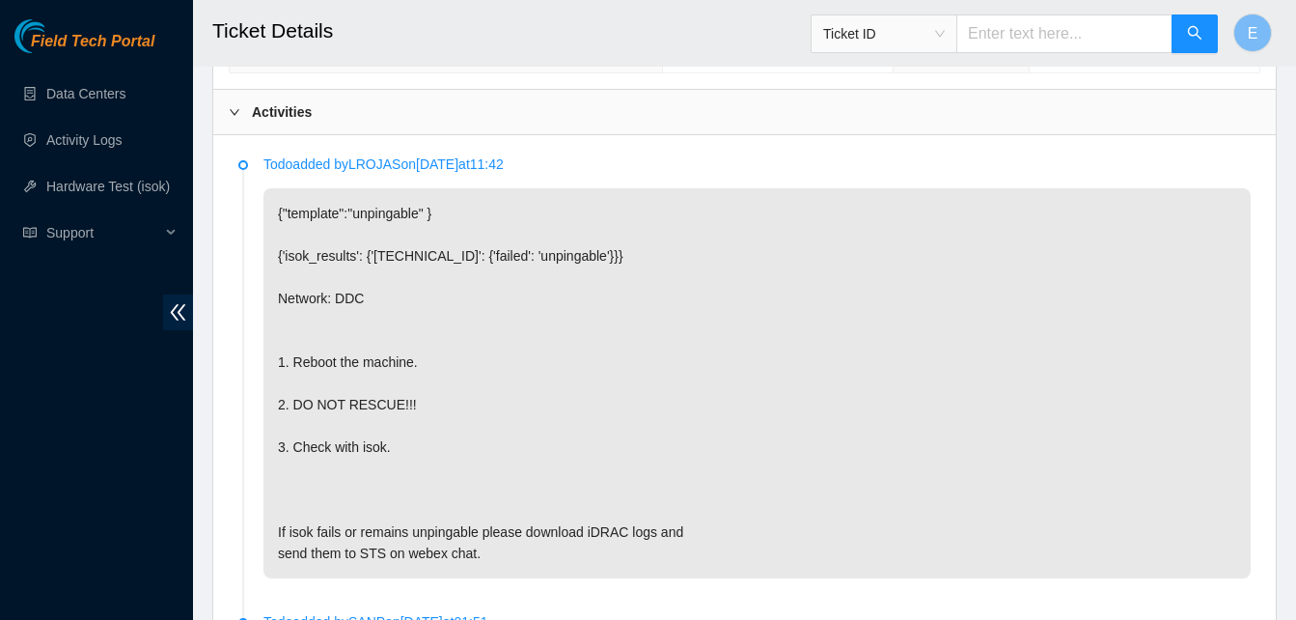
scroll to position [974, 0]
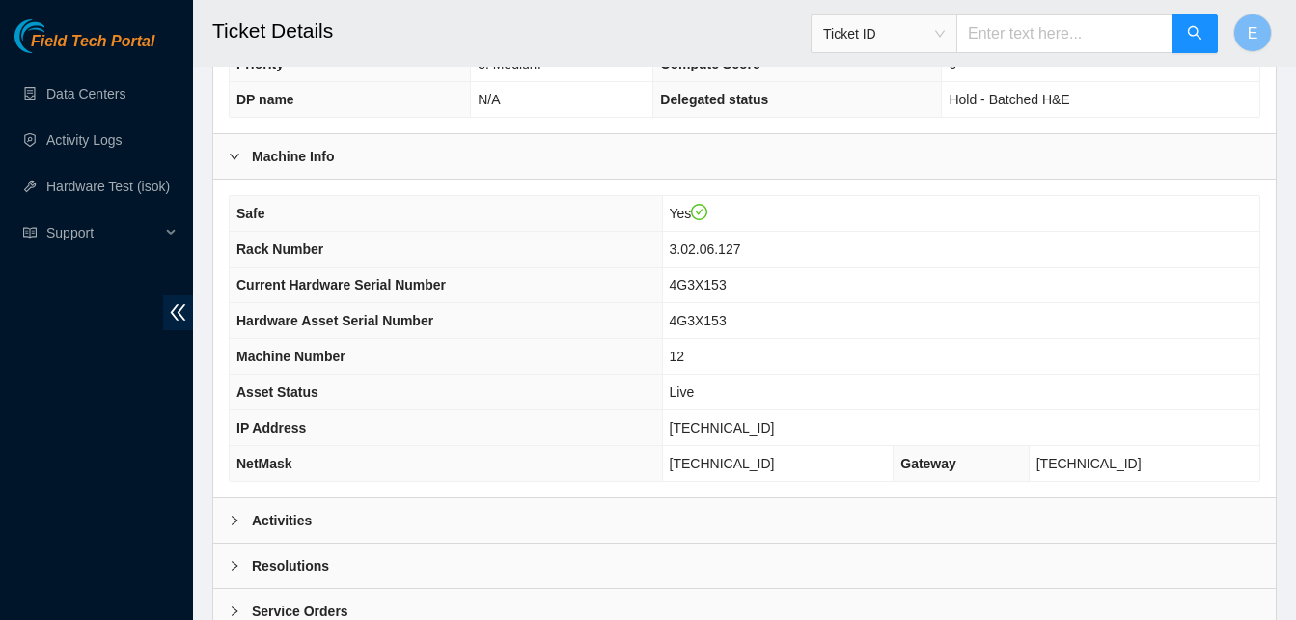
scroll to position [669, 0]
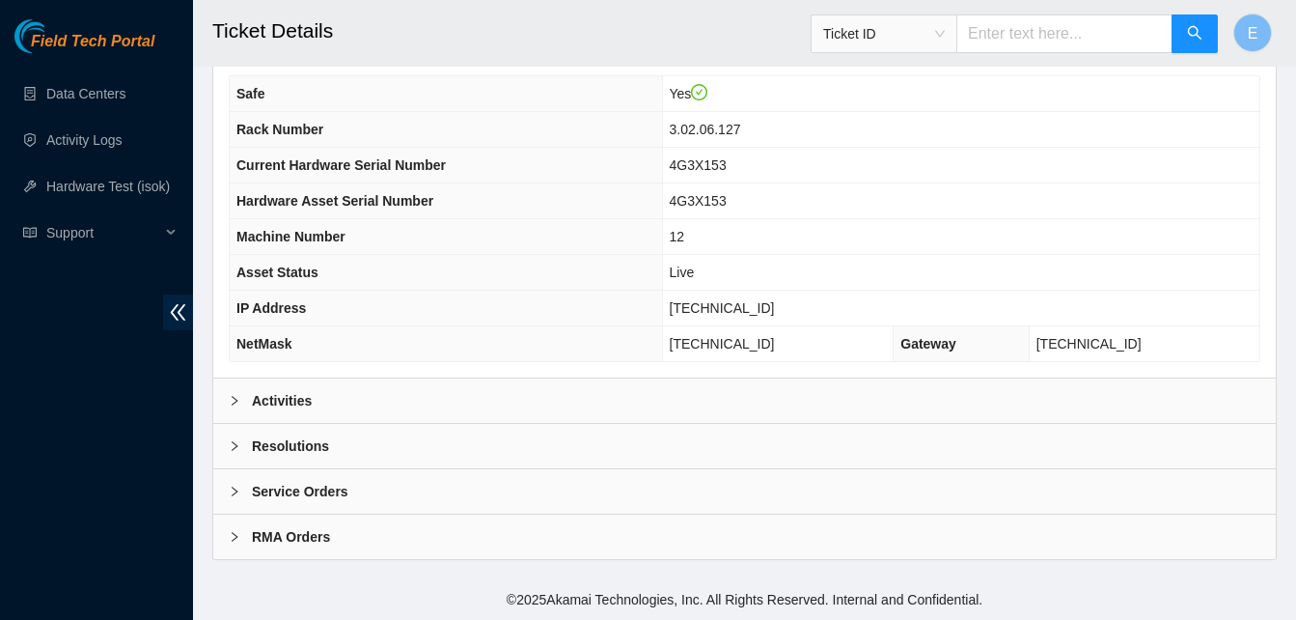
click at [290, 404] on b "Activities" at bounding box center [282, 400] width 60 height 21
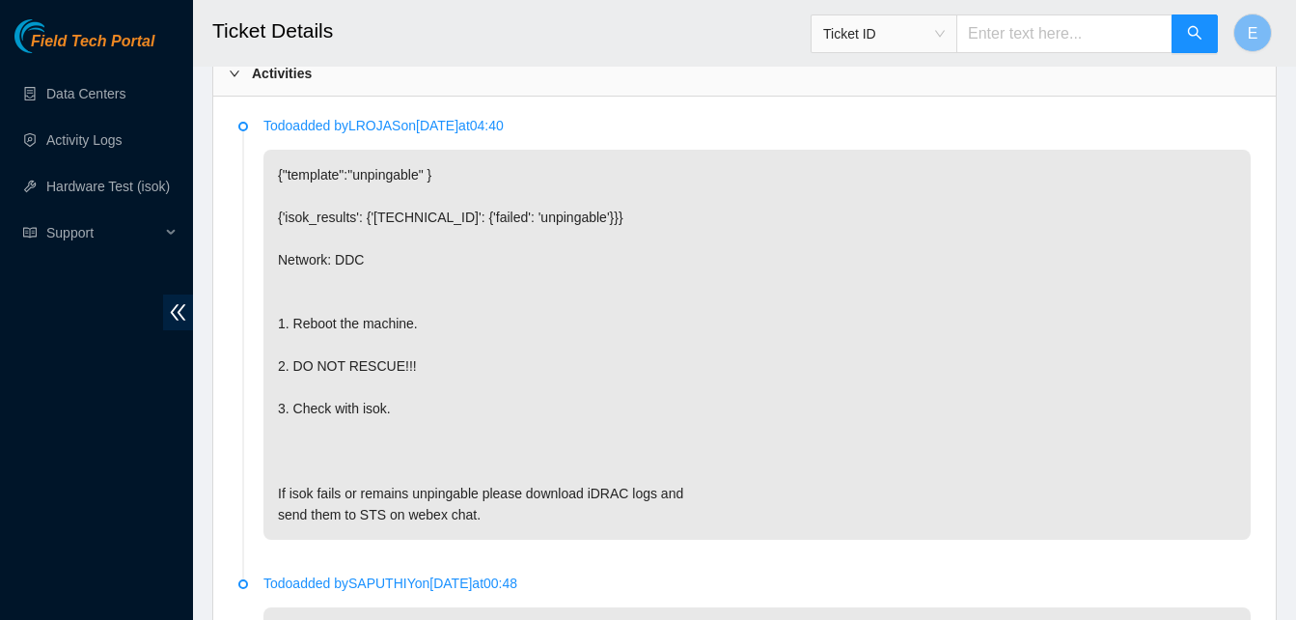
scroll to position [997, 0]
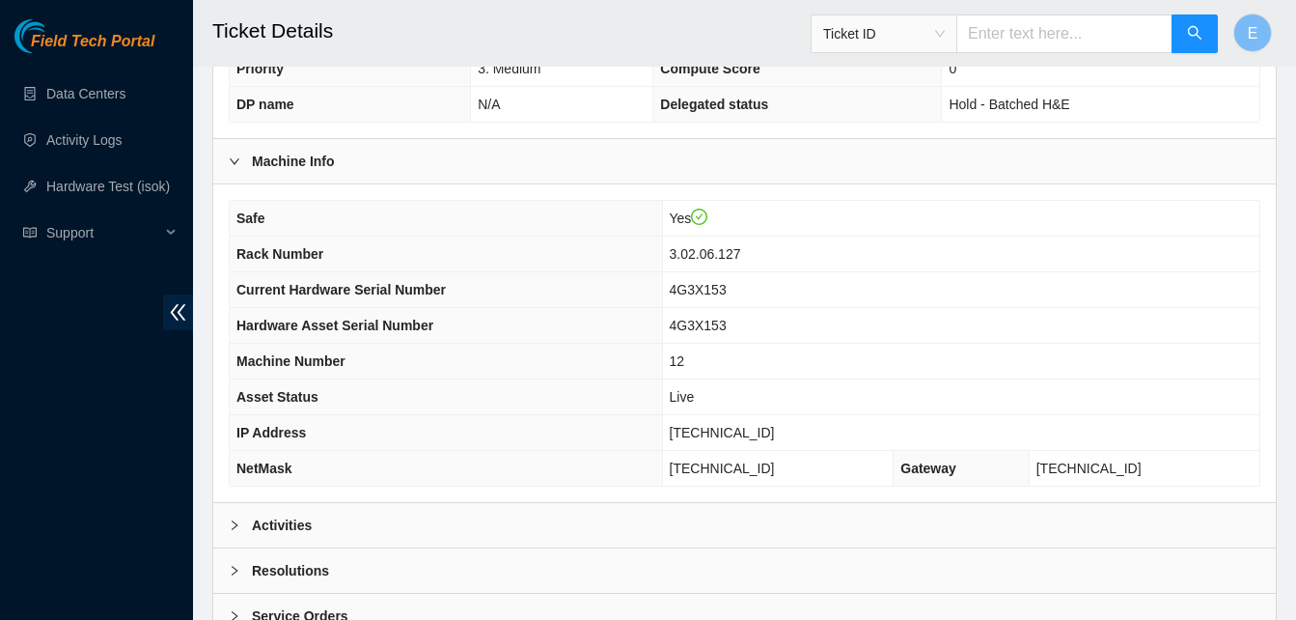
scroll to position [669, 0]
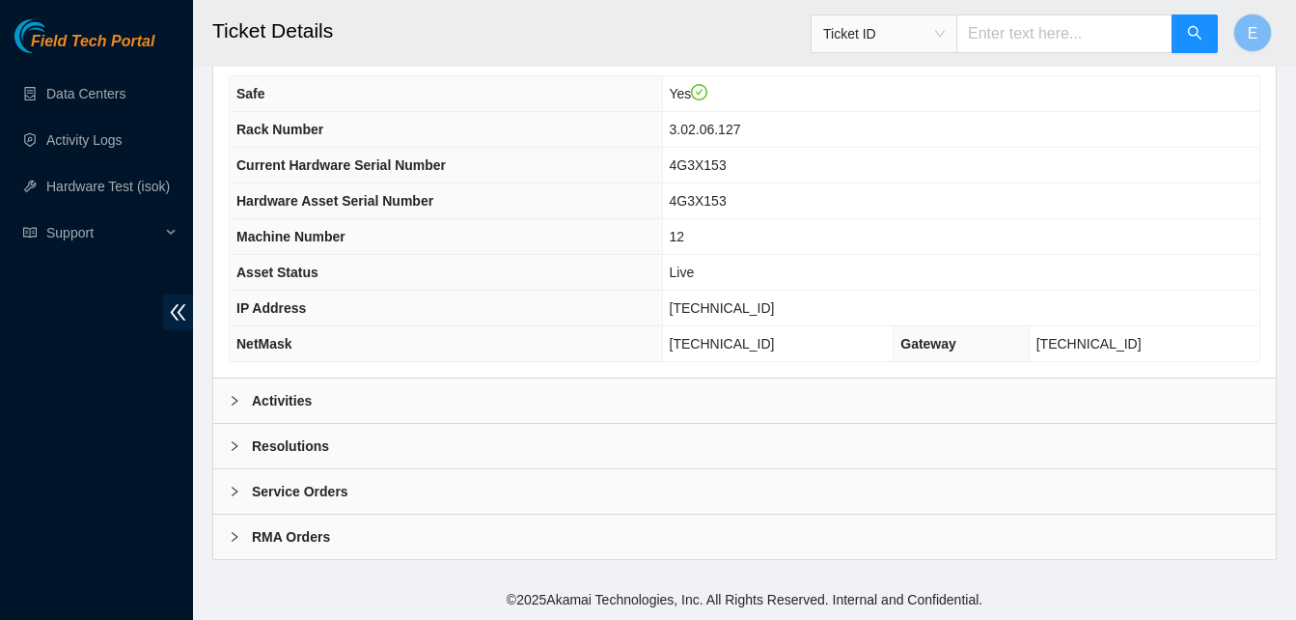
click at [281, 399] on b "Activities" at bounding box center [282, 400] width 60 height 21
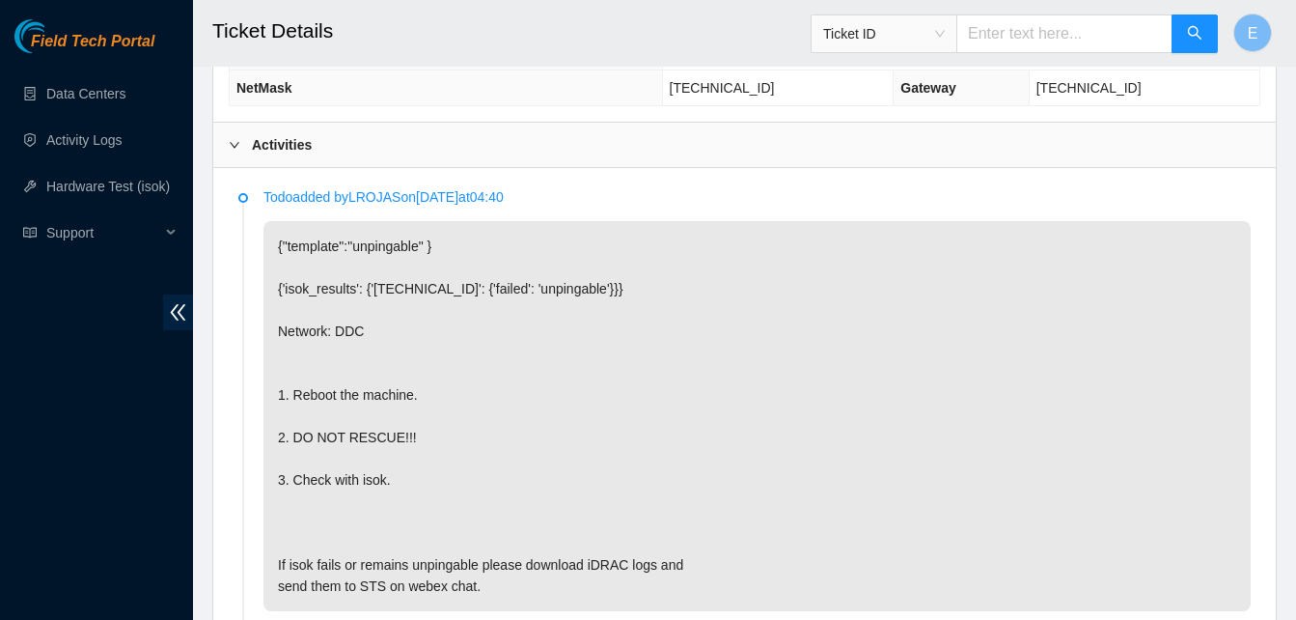
scroll to position [925, 0]
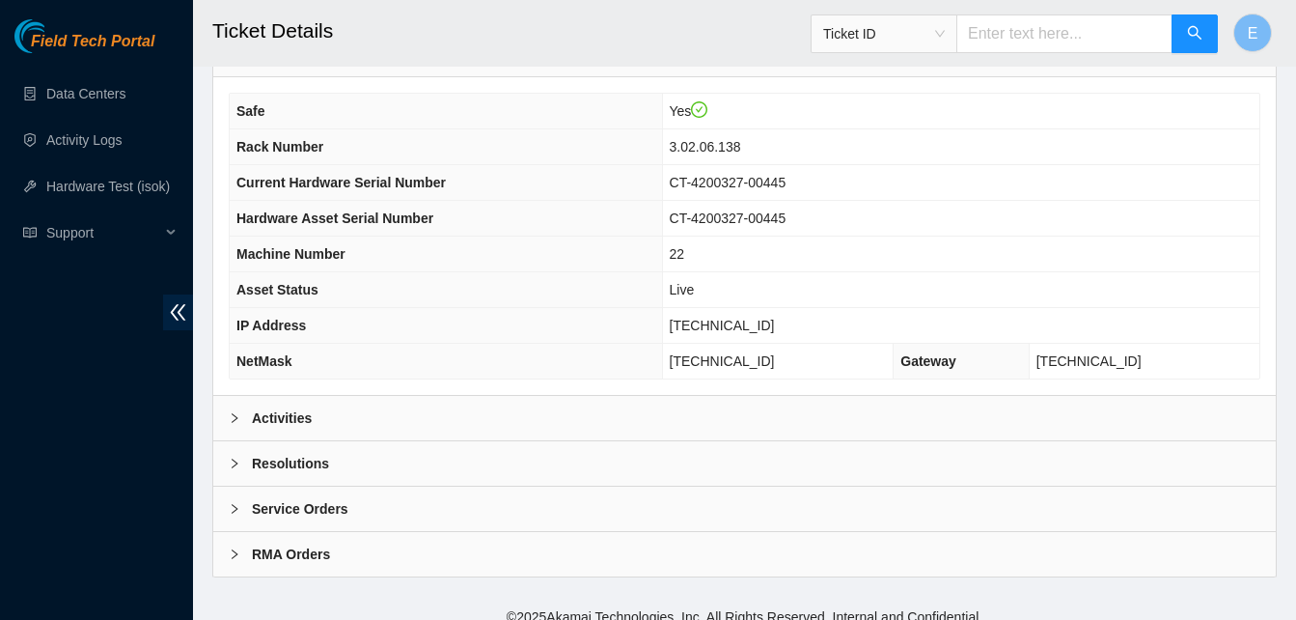
scroll to position [669, 0]
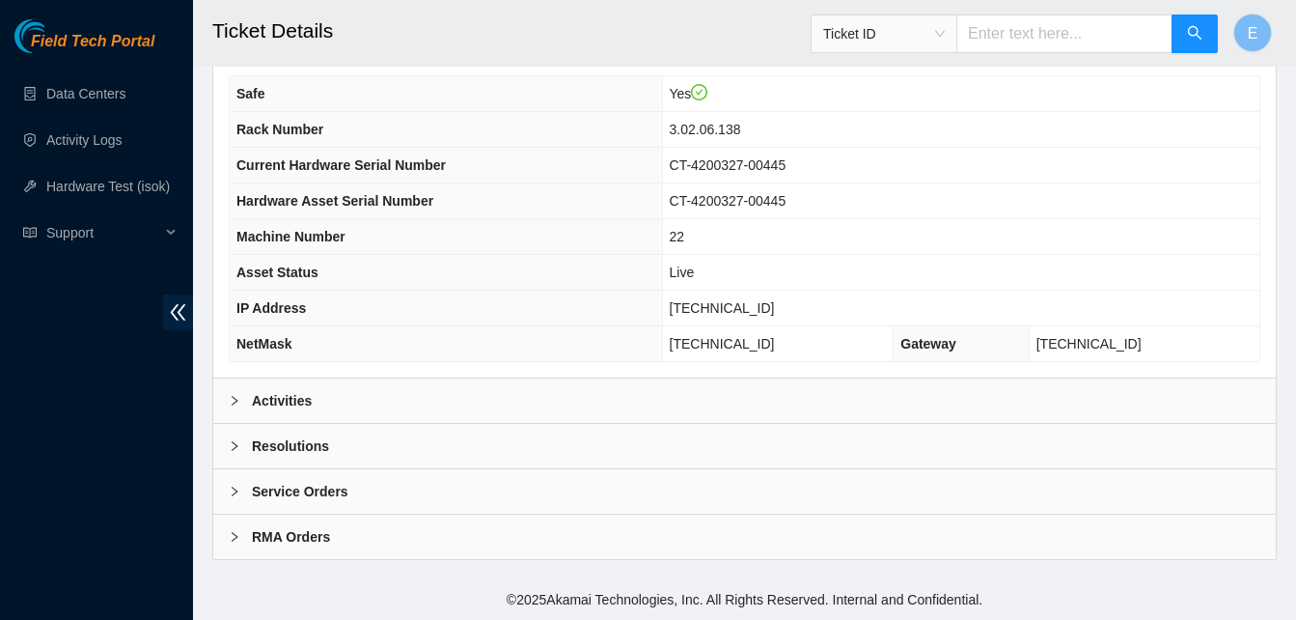
click at [285, 402] on b "Activities" at bounding box center [282, 400] width 60 height 21
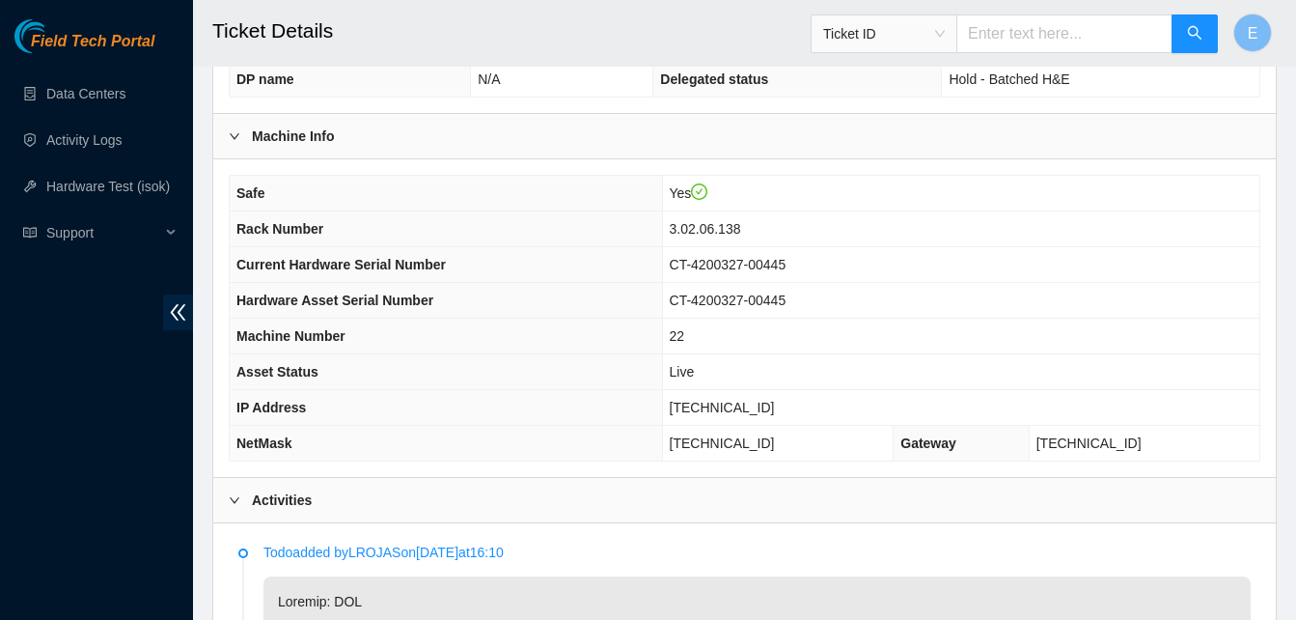
scroll to position [577, 0]
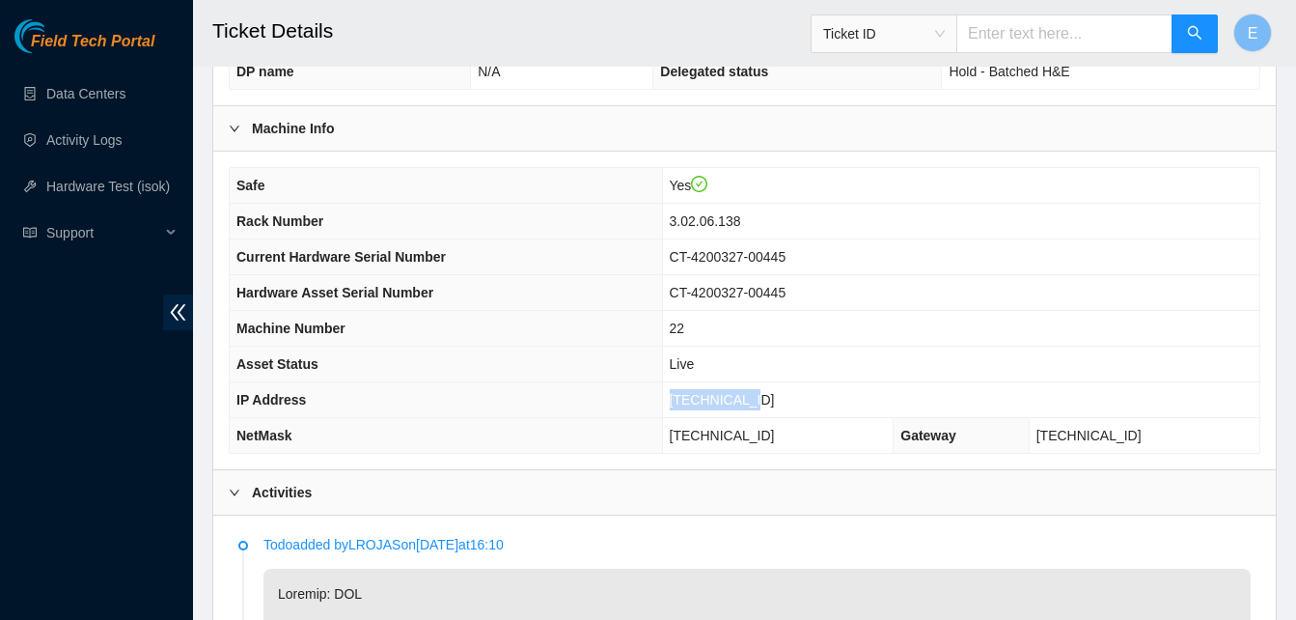
drag, startPoint x: 726, startPoint y: 401, endPoint x: 801, endPoint y: 399, distance: 75.3
click at [801, 399] on td "[TECHNICAL_ID]" at bounding box center [960, 400] width 597 height 36
copy span "[TECHNICAL_ID]"
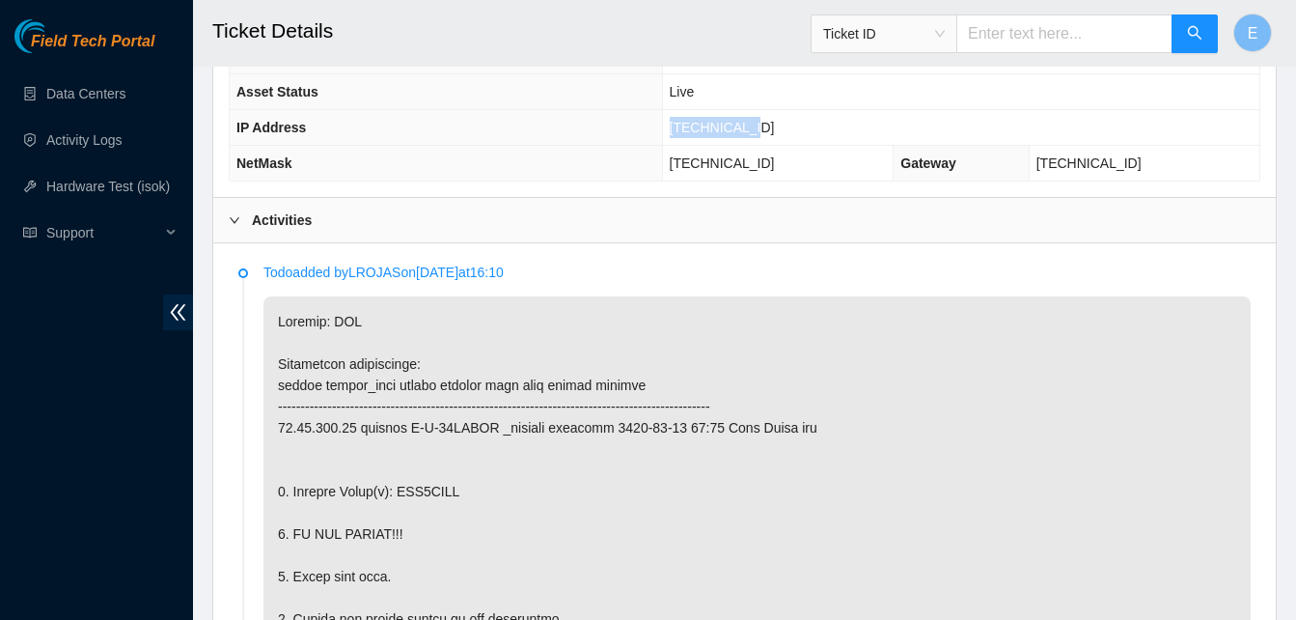
scroll to position [848, 0]
click at [662, 123] on th "IP Address" at bounding box center [446, 129] width 432 height 36
drag, startPoint x: 729, startPoint y: 120, endPoint x: 802, endPoint y: 138, distance: 75.6
click at [802, 138] on td "23.61.198.53" at bounding box center [960, 129] width 597 height 36
copy span "23.61.198.53"
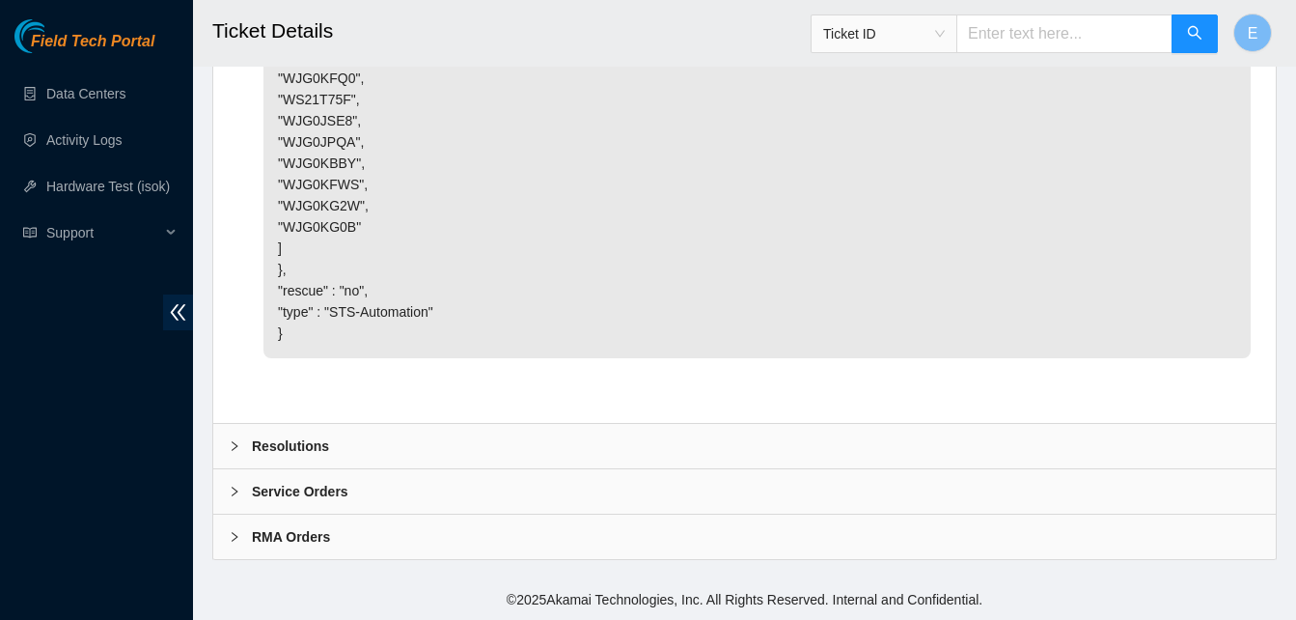
scroll to position [5979, 0]
click at [263, 446] on b "Resolutions" at bounding box center [290, 445] width 77 height 21
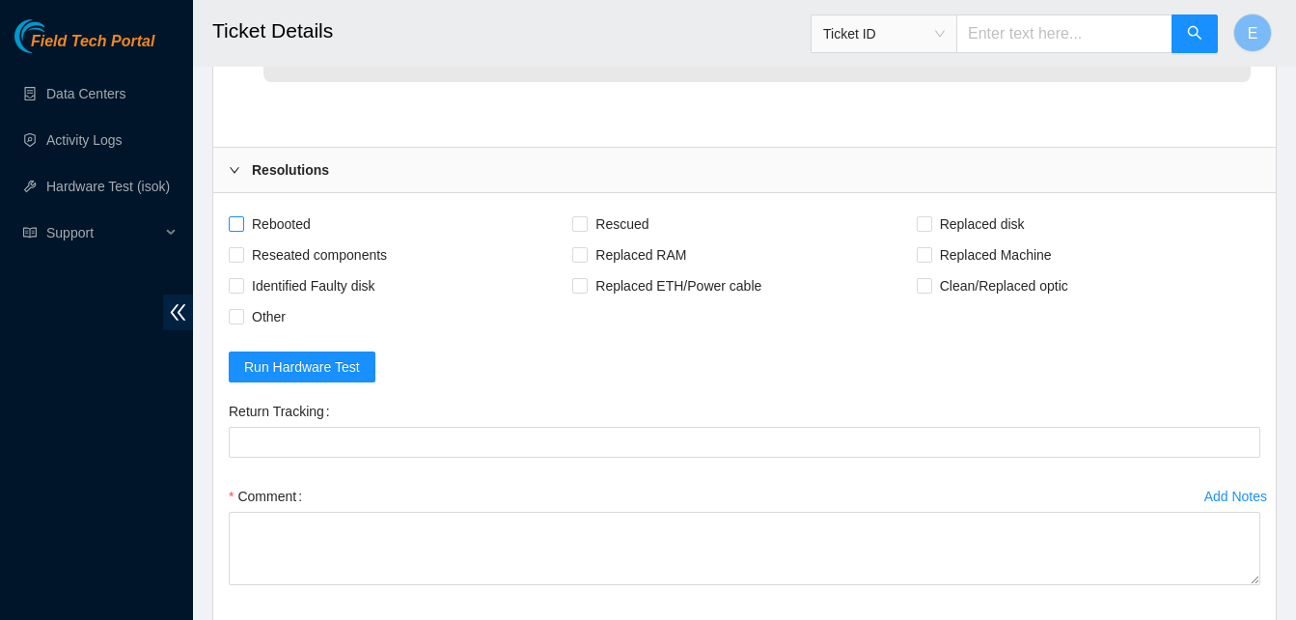
click at [239, 230] on input "Rebooted" at bounding box center [236, 223] width 14 height 14
checkbox input "true"
click at [923, 230] on input "Replaced disk" at bounding box center [924, 223] width 14 height 14
checkbox input "true"
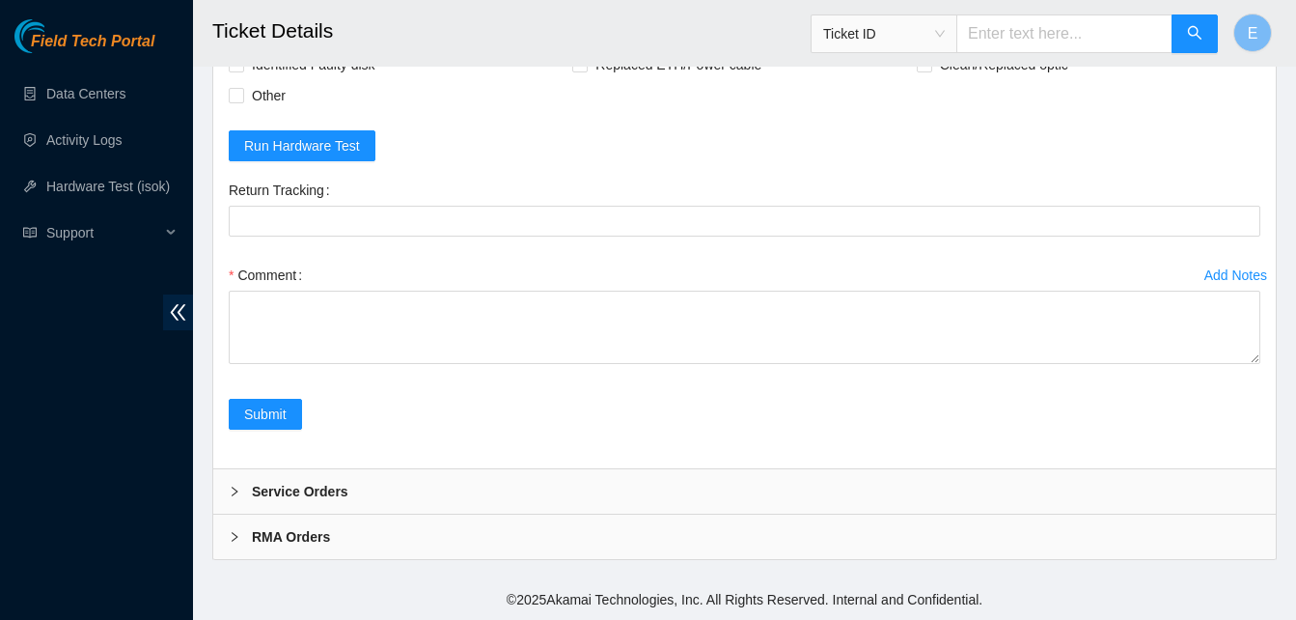
scroll to position [6476, 0]
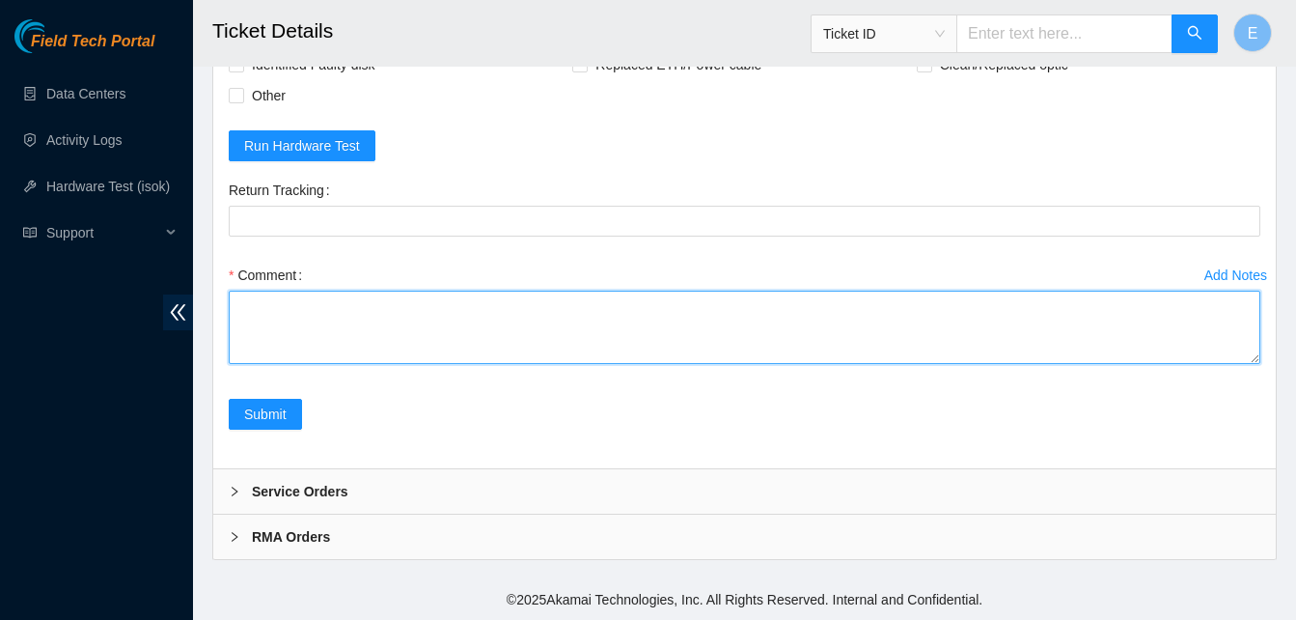
click at [316, 329] on textarea "Comment" at bounding box center [745, 326] width 1032 height 73
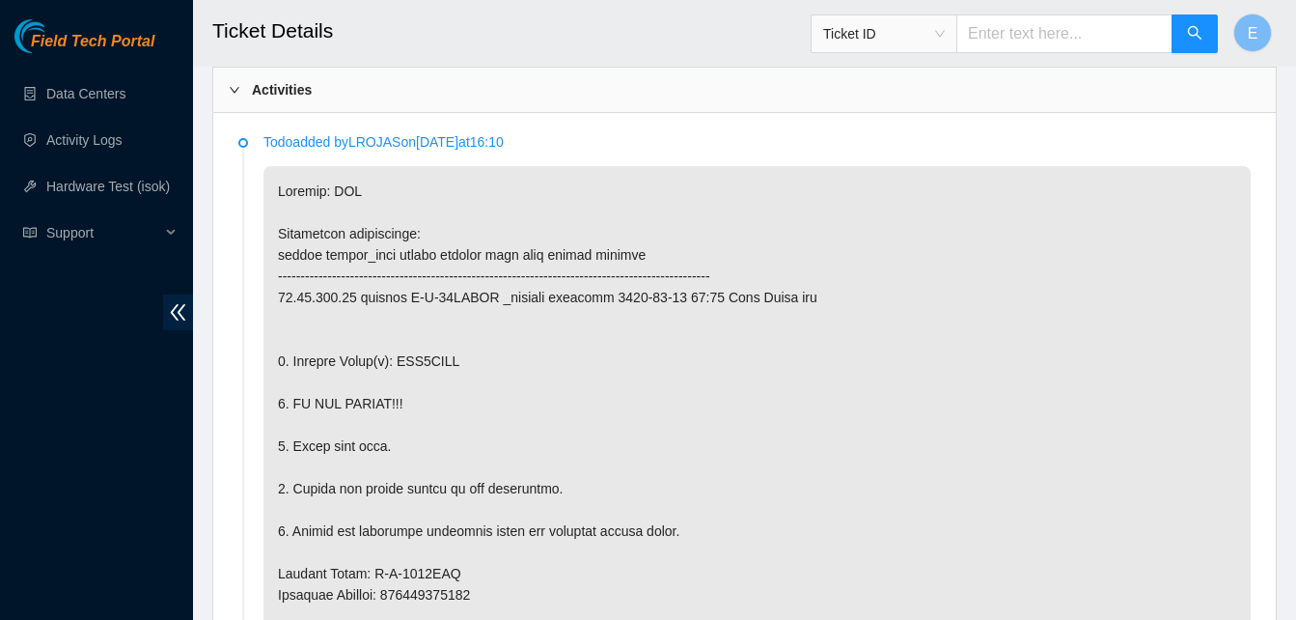
scroll to position [985, 0]
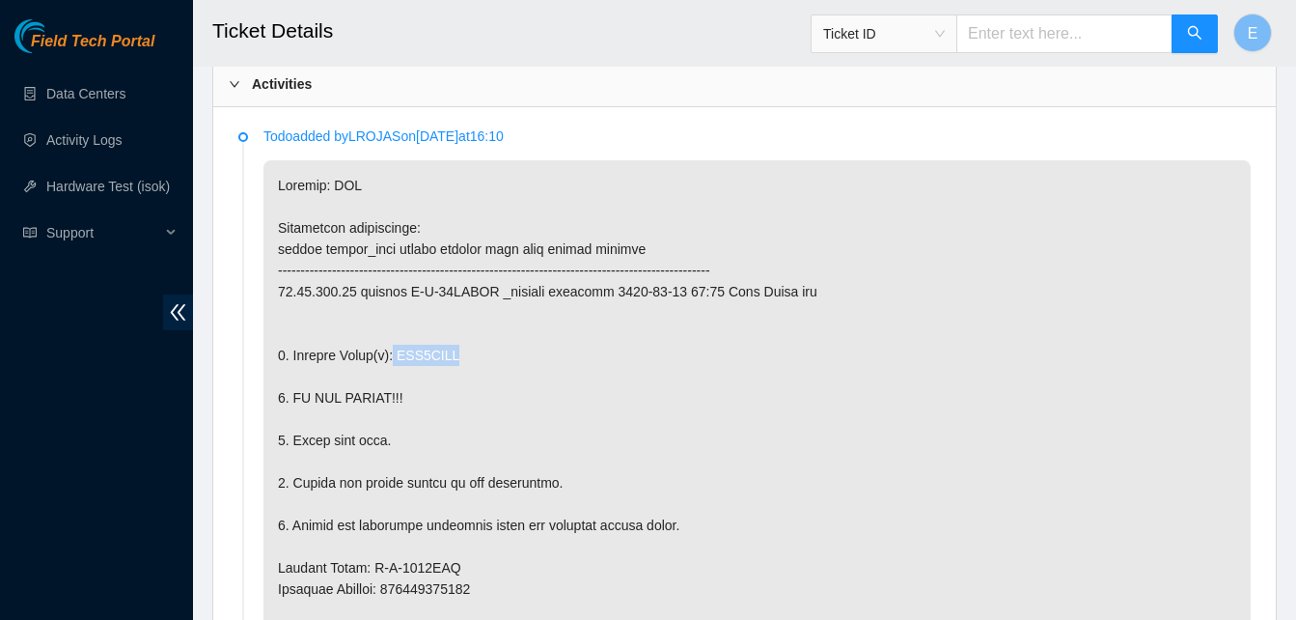
drag, startPoint x: 390, startPoint y: 346, endPoint x: 472, endPoint y: 353, distance: 82.3
copy p "WJG0JPQA"
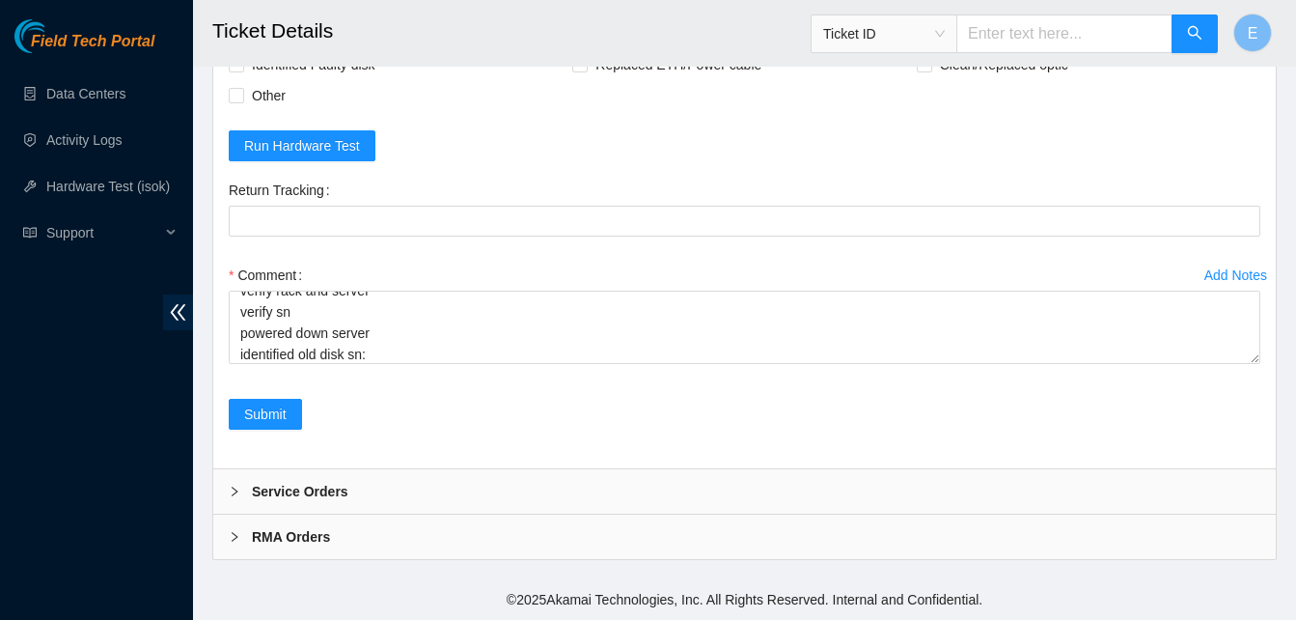
scroll to position [6476, 0]
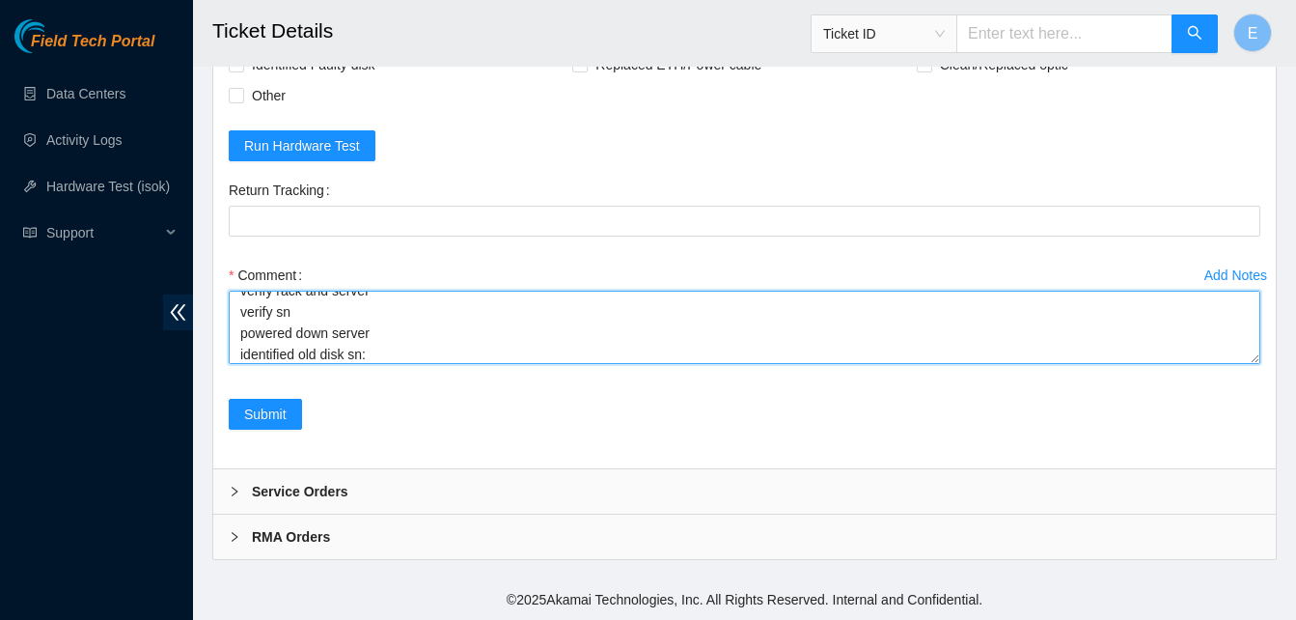
click at [382, 352] on textarea "verify rack and server verify sn powered down server identified old disk sn:" at bounding box center [745, 326] width 1032 height 73
paste textarea "WJG0JPQA"
paste textarea "336171 12-09-2025 04:22:38 23.61.198.53 COMPLETE Result Detail Message Ticket I…"
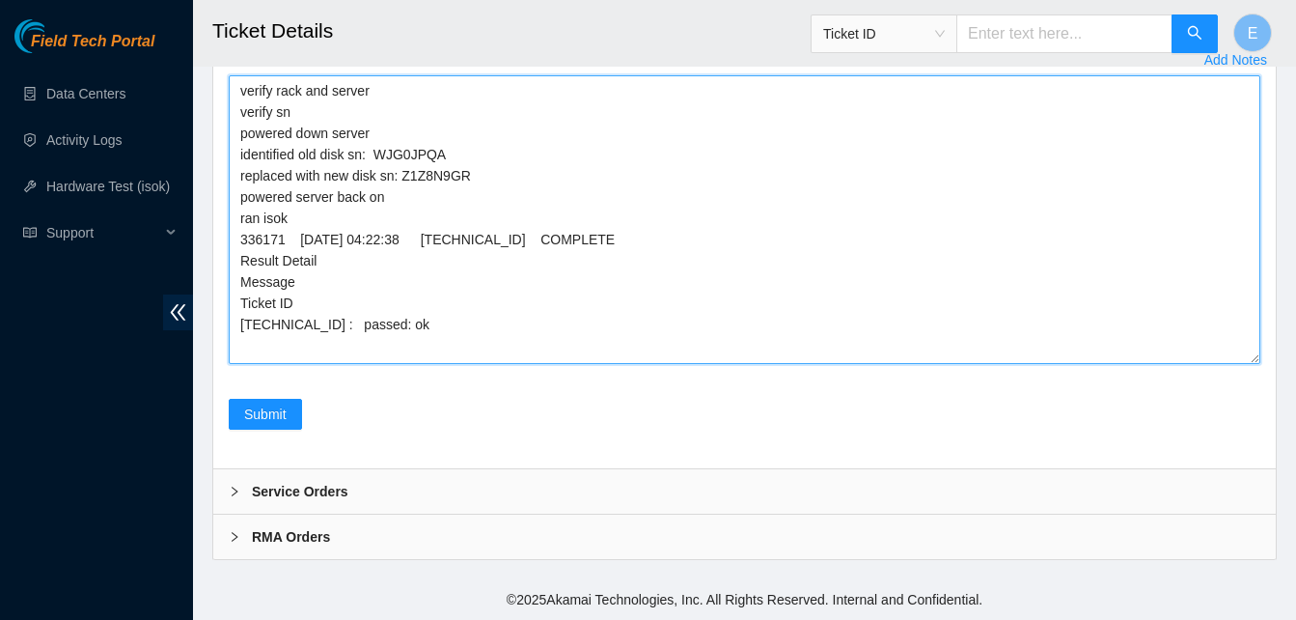
scroll to position [0, 0]
drag, startPoint x: 1251, startPoint y: 360, endPoint x: 1230, endPoint y: 577, distance: 218.1
click at [1230, 364] on textarea "verify rack and server verify sn powered down server identified old disk sn: WJ…" at bounding box center [745, 218] width 1032 height 290
type textarea "verify rack and server verify sn powered down server identified old disk sn: WJ…"
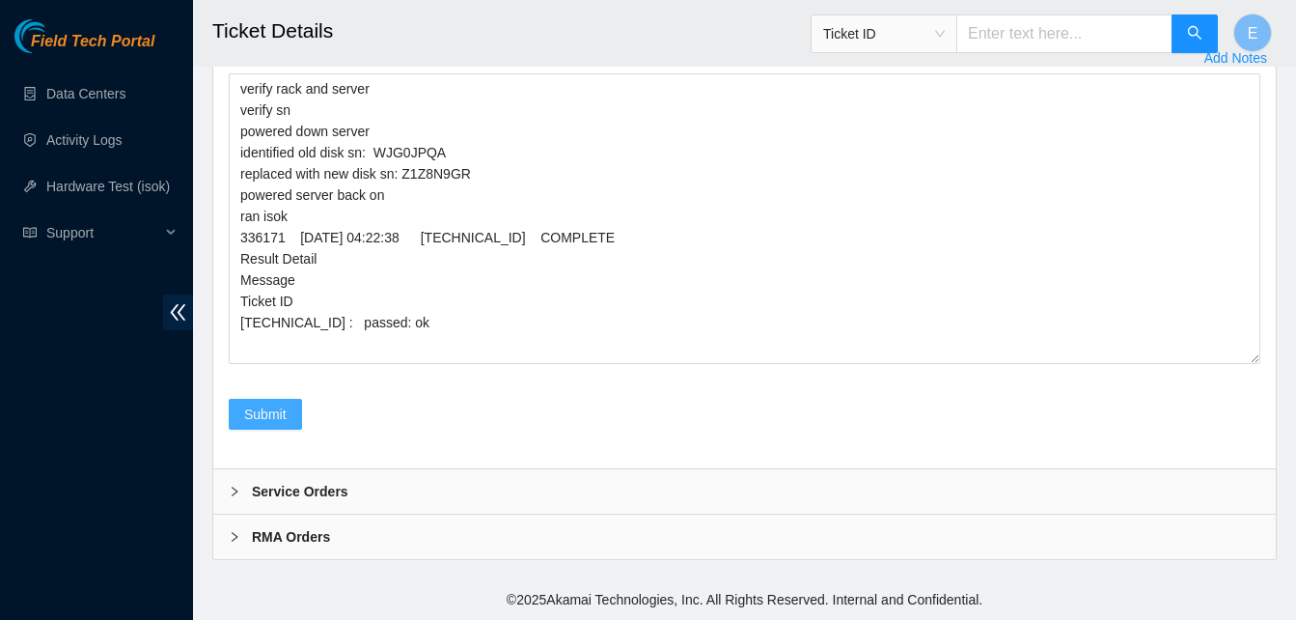
click at [271, 425] on span "Submit" at bounding box center [265, 413] width 42 height 21
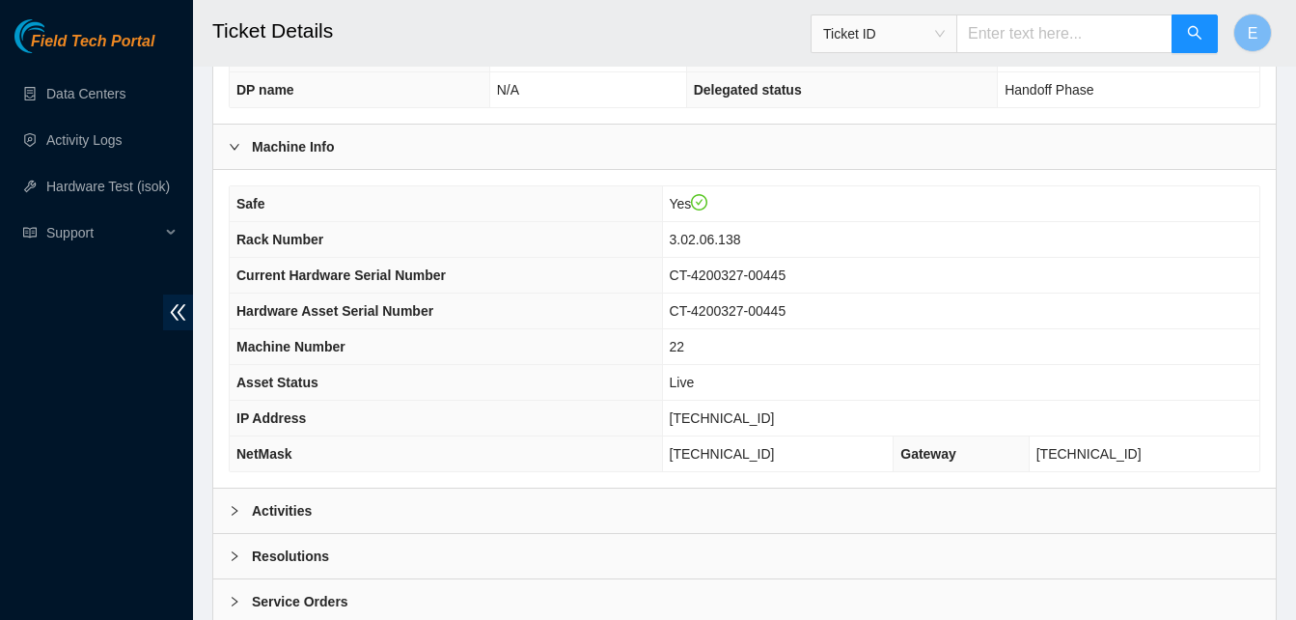
scroll to position [669, 0]
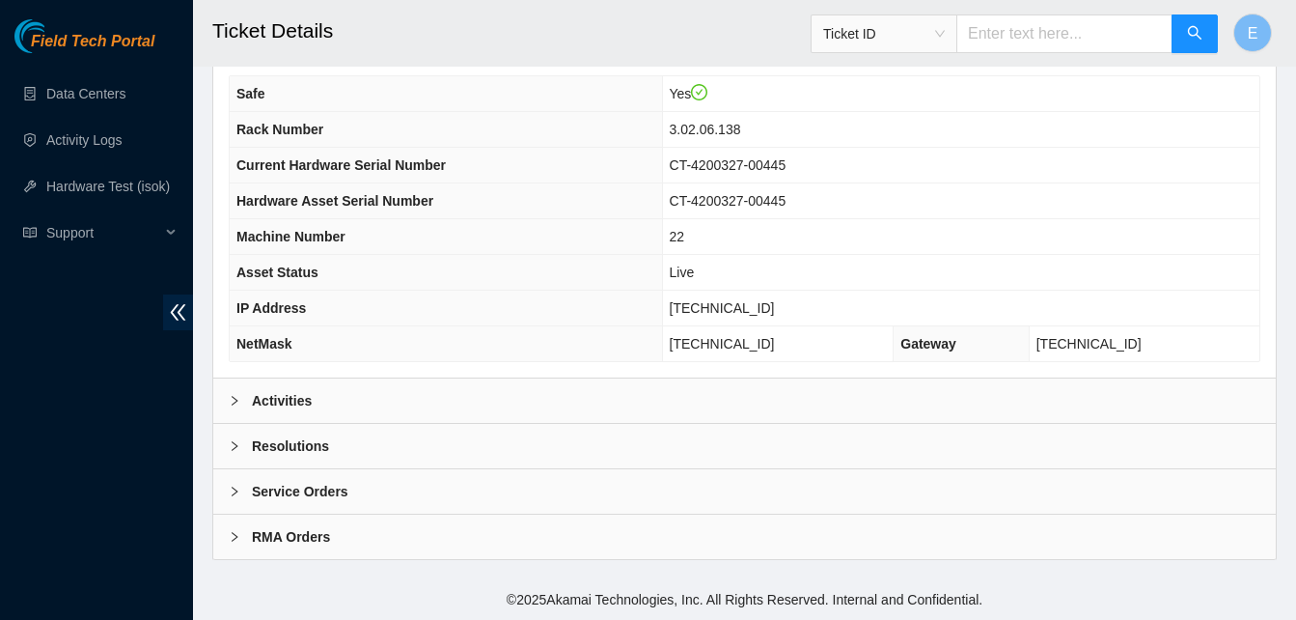
click at [297, 400] on b "Activities" at bounding box center [282, 400] width 60 height 21
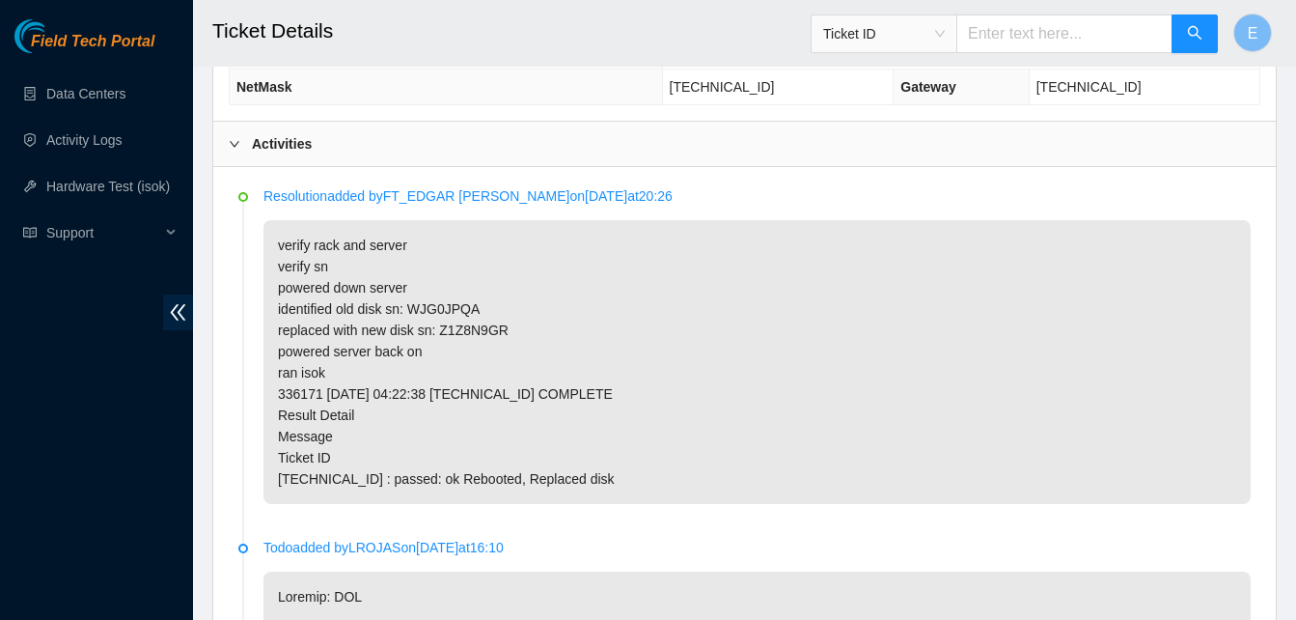
scroll to position [974, 0]
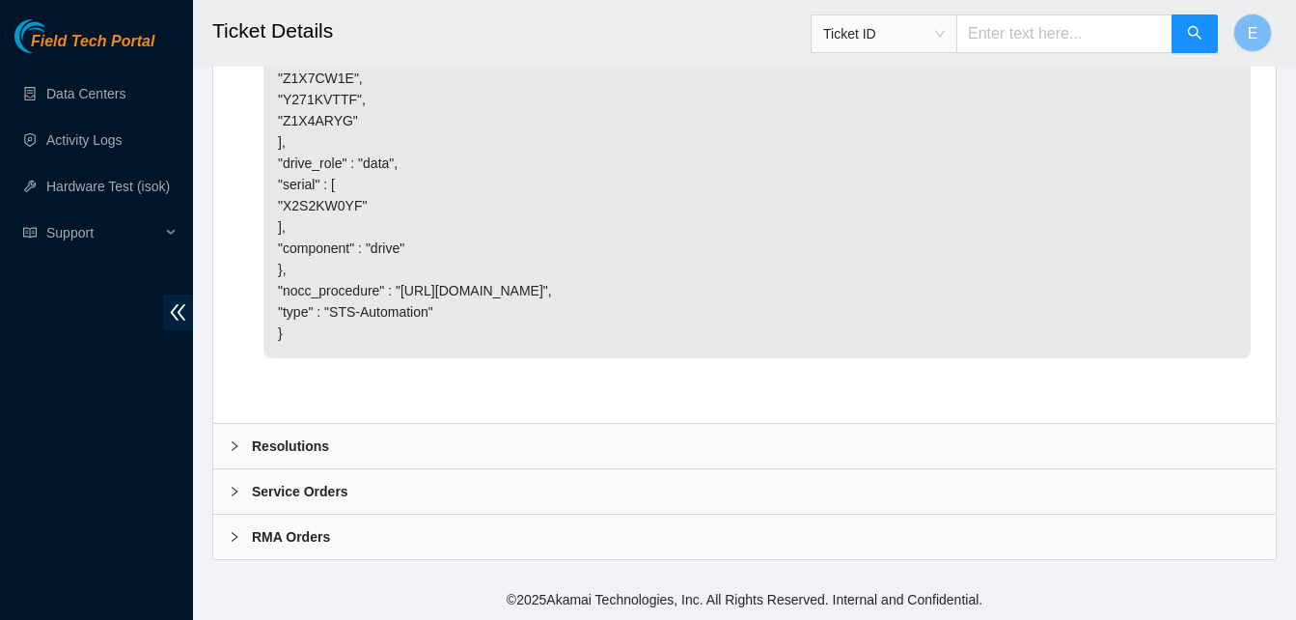
scroll to position [8997, 0]
click at [283, 450] on b "Resolutions" at bounding box center [290, 445] width 77 height 21
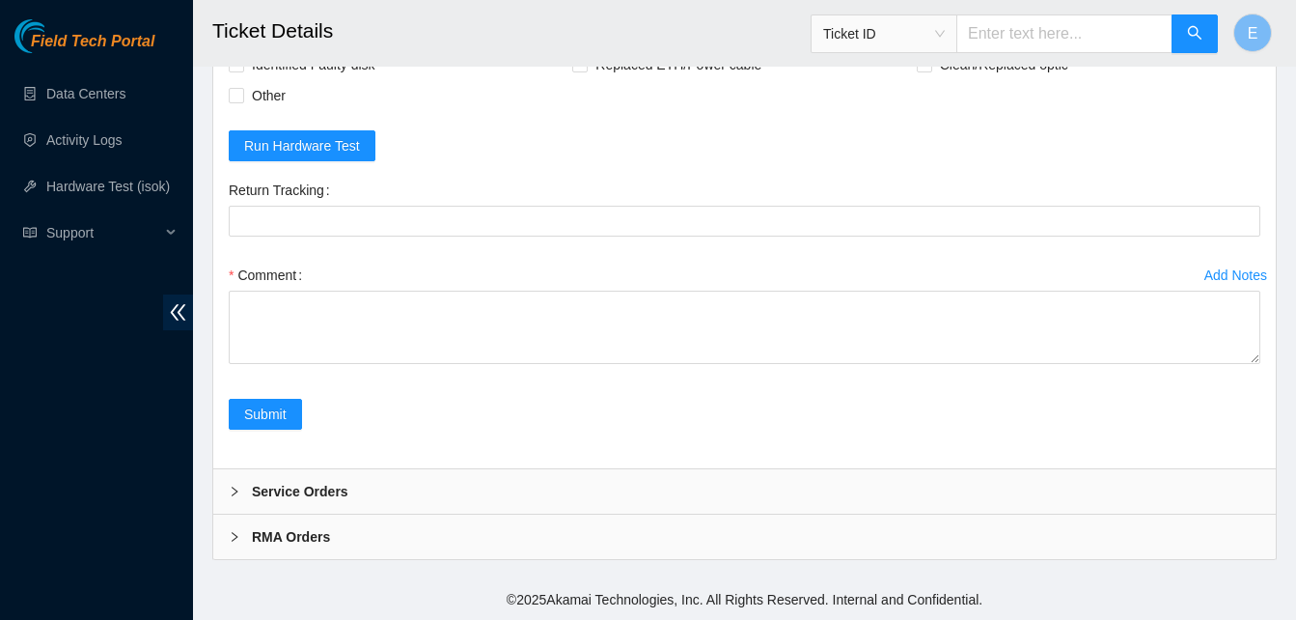
scroll to position [9277, 0]
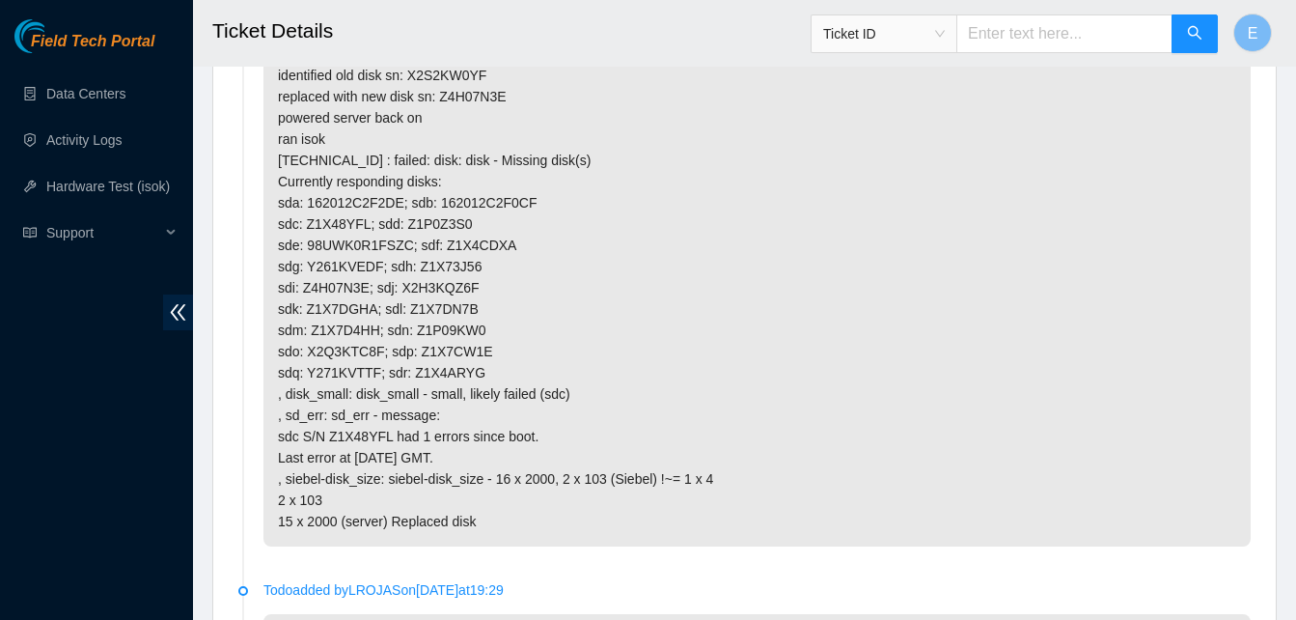
scroll to position [3657, 0]
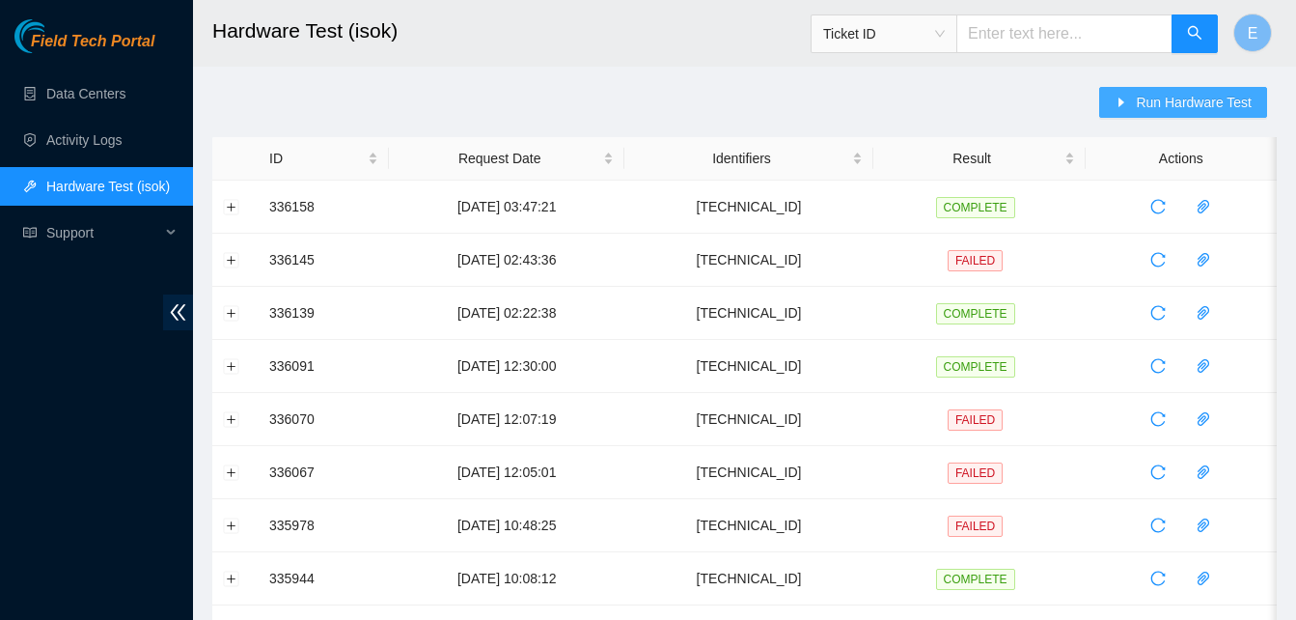
click at [1143, 94] on span "Run Hardware Test" at bounding box center [1194, 102] width 116 height 21
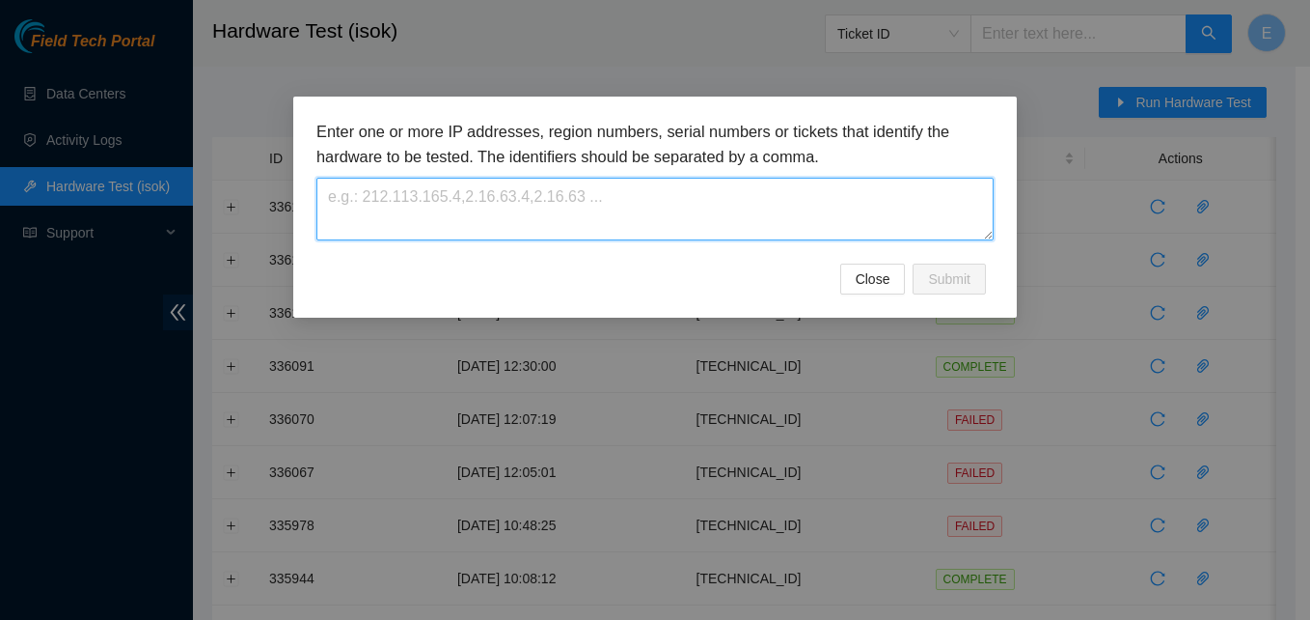
click at [679, 202] on textarea at bounding box center [655, 209] width 677 height 63
paste textarea "[TECHNICAL_ID]"
type textarea "[TECHNICAL_ID]"
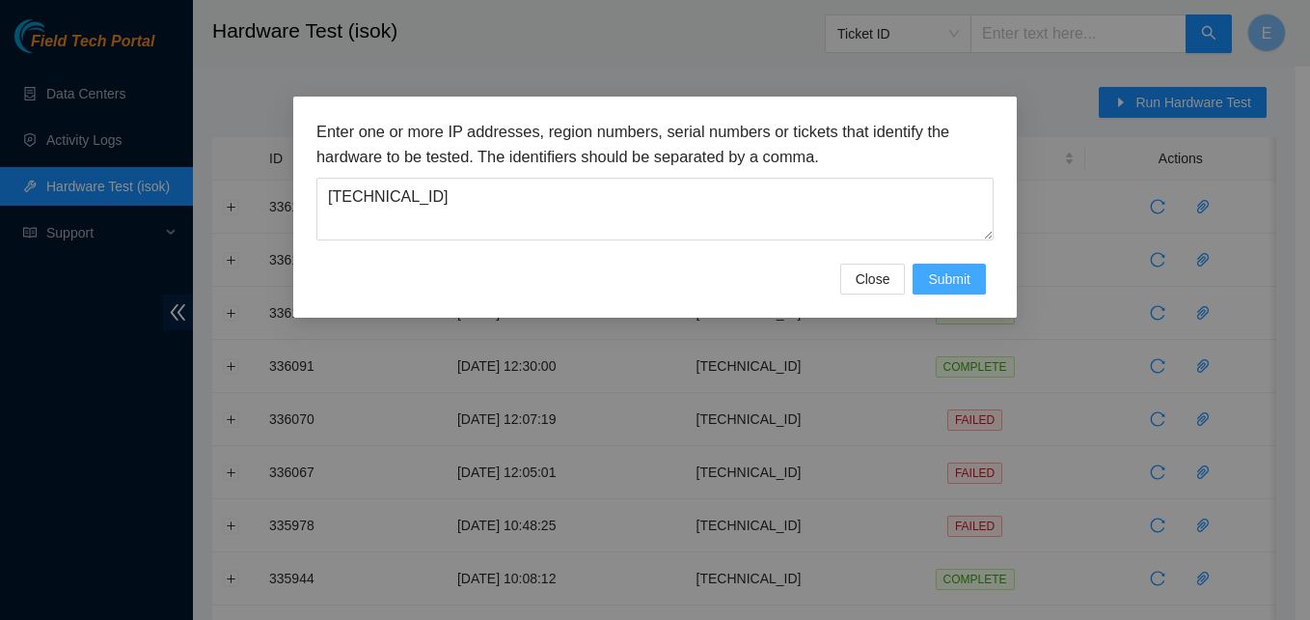
click at [951, 280] on span "Submit" at bounding box center [949, 278] width 42 height 21
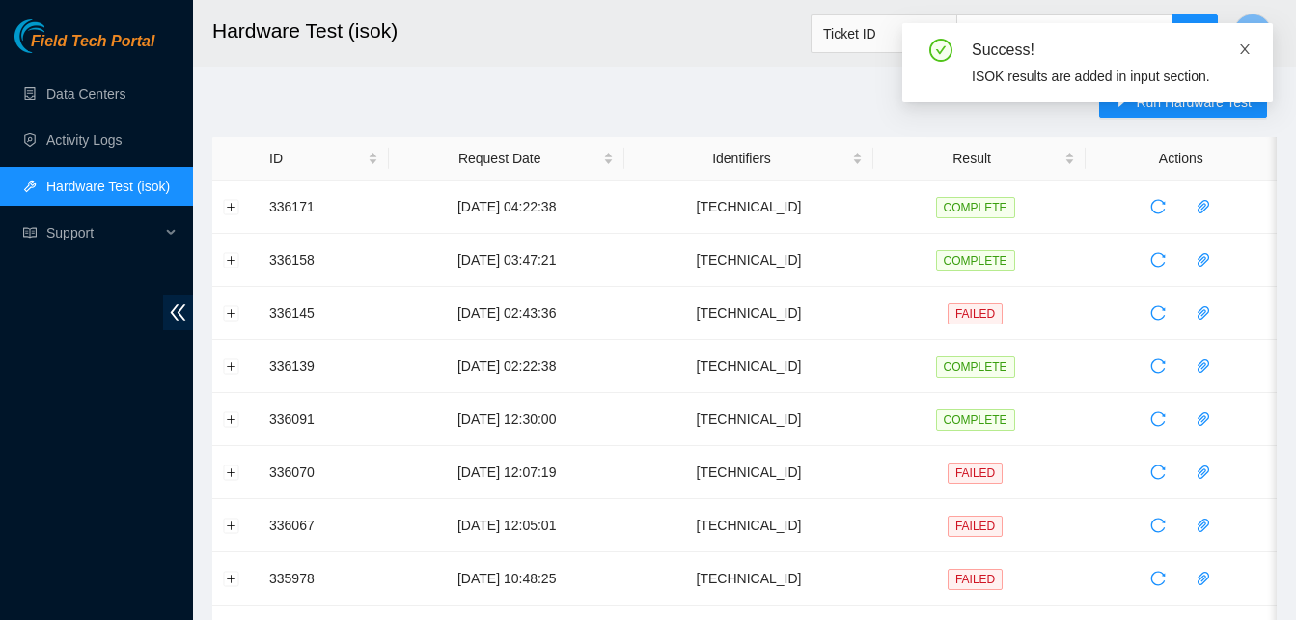
click at [1248, 48] on icon "close" at bounding box center [1245, 49] width 14 height 14
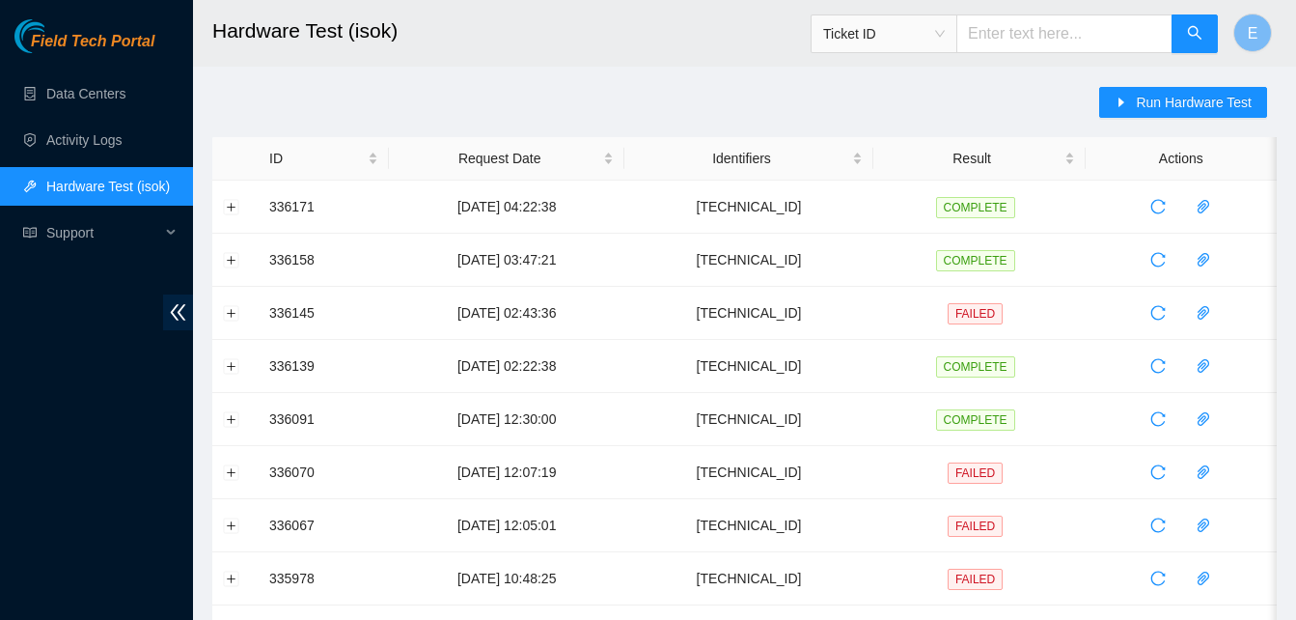
click at [231, 203] on button "Expand row" at bounding box center [231, 206] width 15 height 15
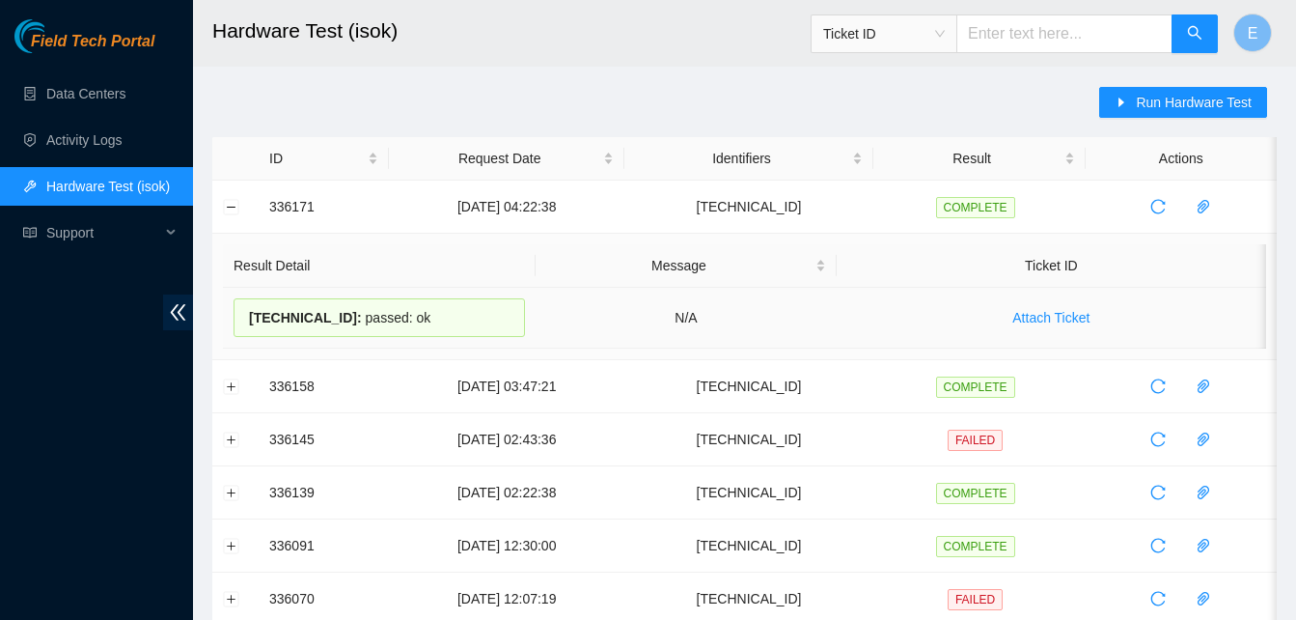
drag, startPoint x: 266, startPoint y: 207, endPoint x: 435, endPoint y: 317, distance: 202.1
copy tbody "336171 [DATE] 04:22:38 [TECHNICAL_ID] COMPLETE Result Detail Message Ticket ID …"
click at [227, 140] on th at bounding box center [235, 158] width 46 height 43
click at [236, 207] on button "Collapse row" at bounding box center [231, 206] width 15 height 15
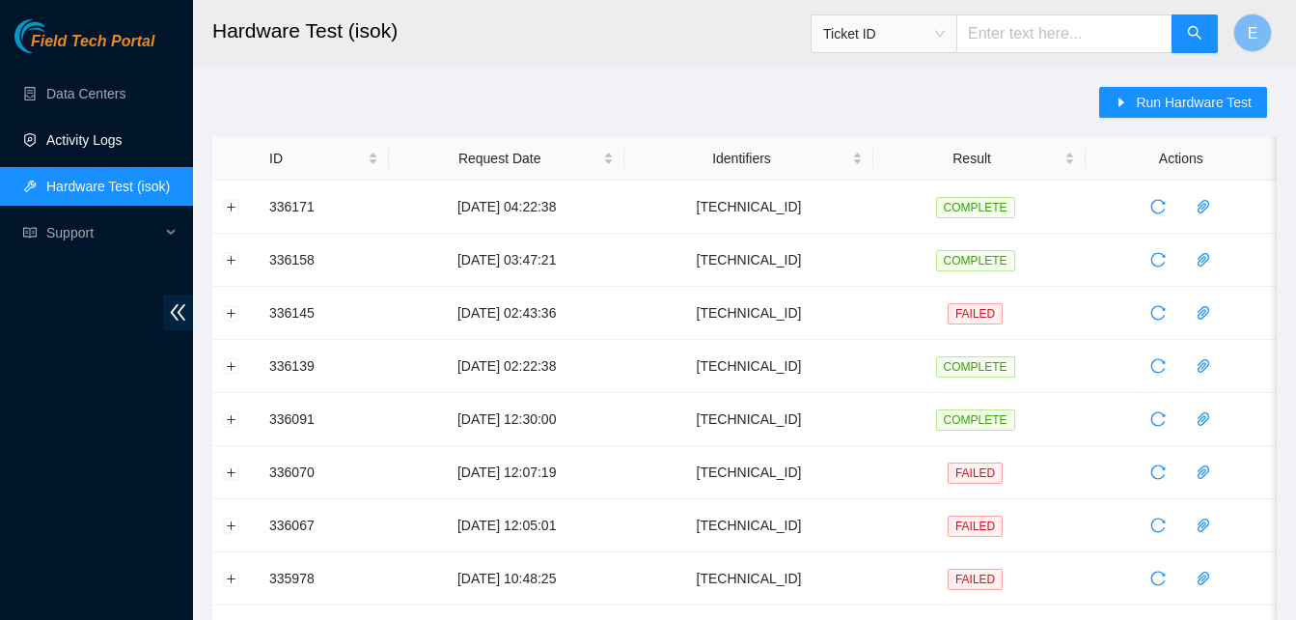
click at [95, 142] on link "Activity Logs" at bounding box center [84, 139] width 76 height 15
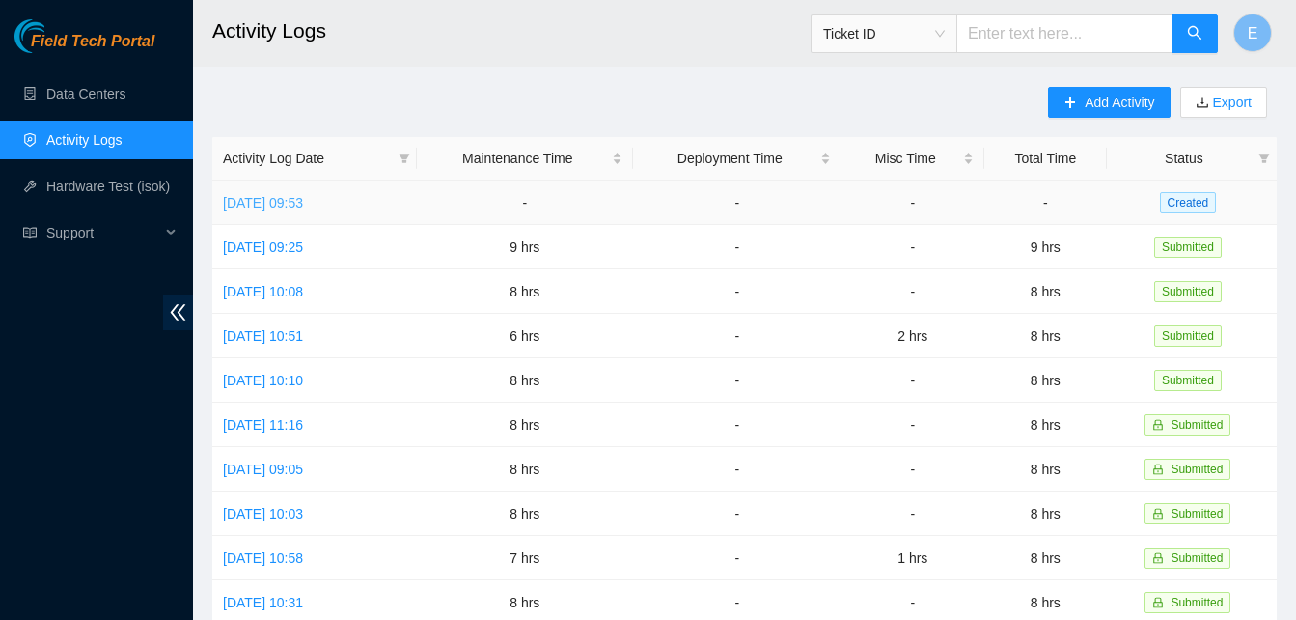
click at [303, 195] on link "[DATE] 09:53" at bounding box center [263, 202] width 80 height 15
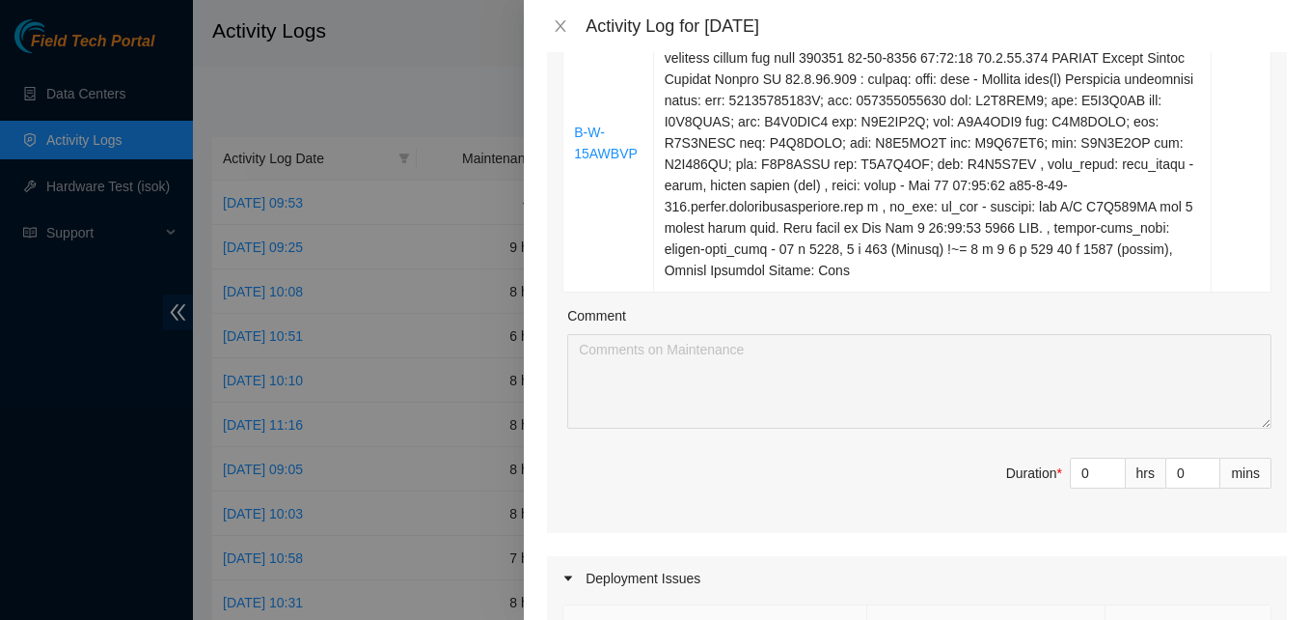
scroll to position [1612, 0]
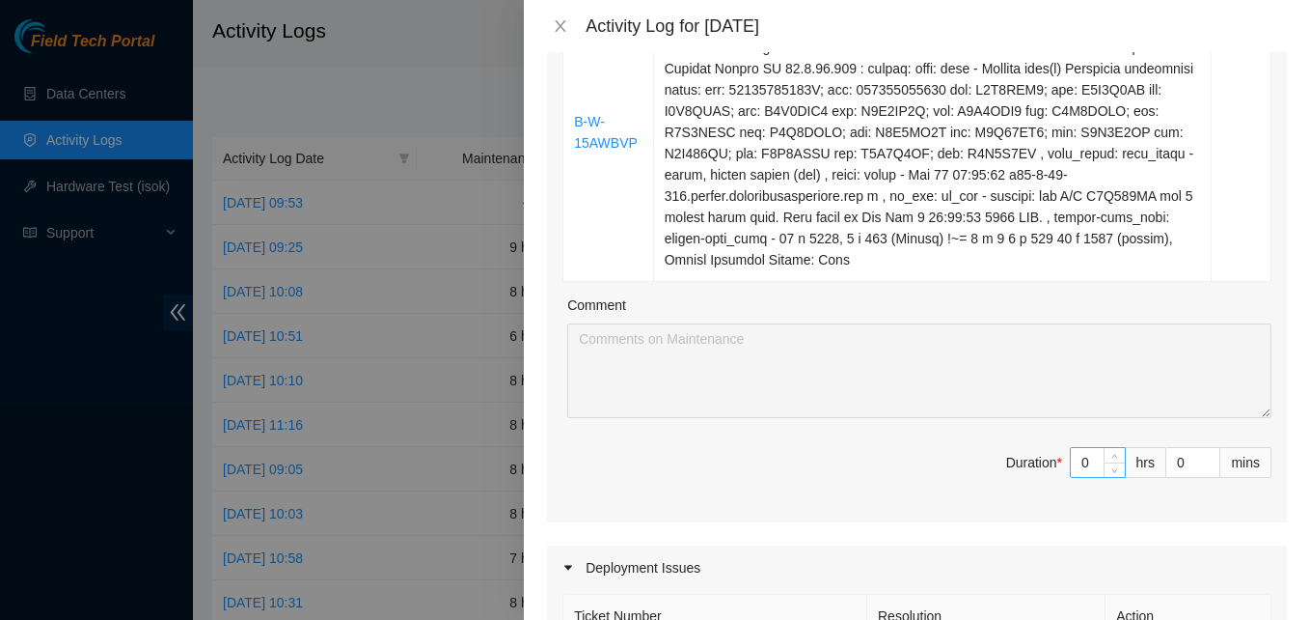
click at [1071, 476] on input "0" at bounding box center [1098, 462] width 54 height 29
type input "8"
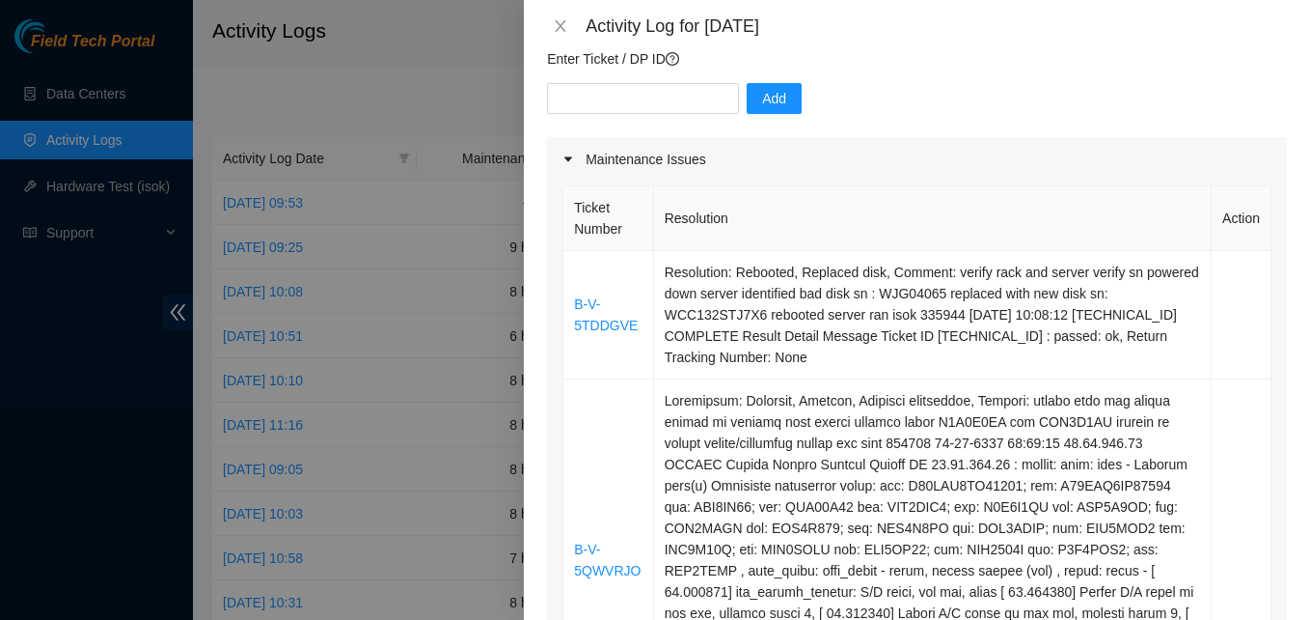
scroll to position [171, 0]
type input "8"
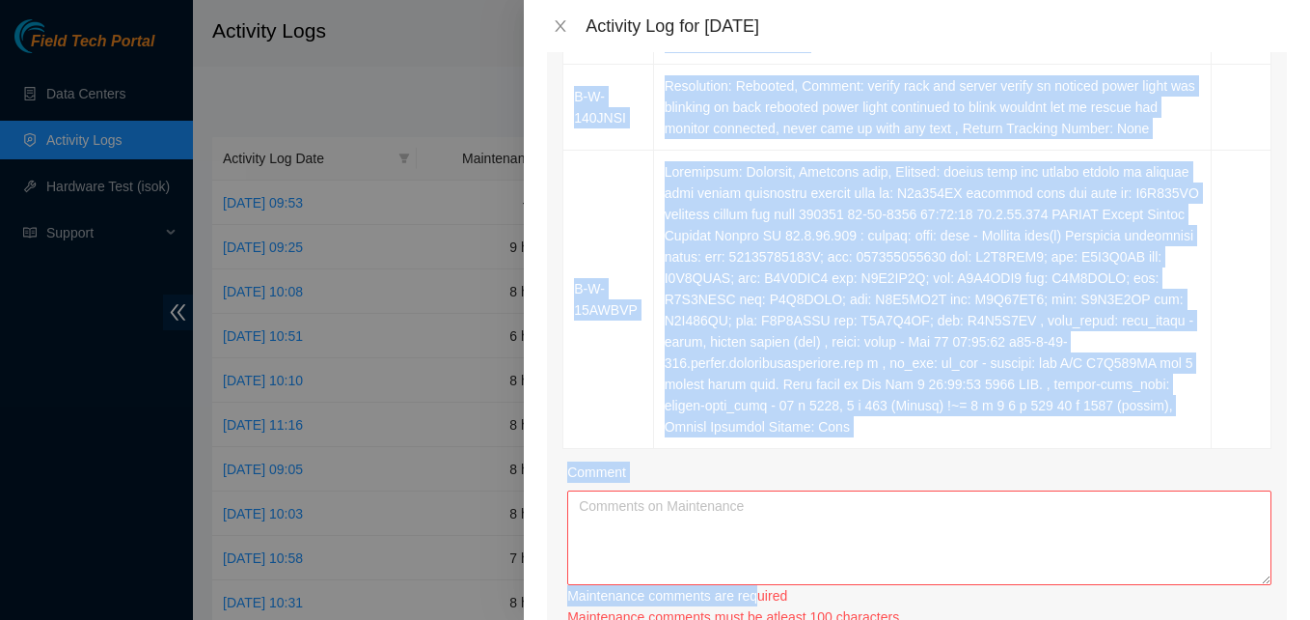
scroll to position [1458, 0]
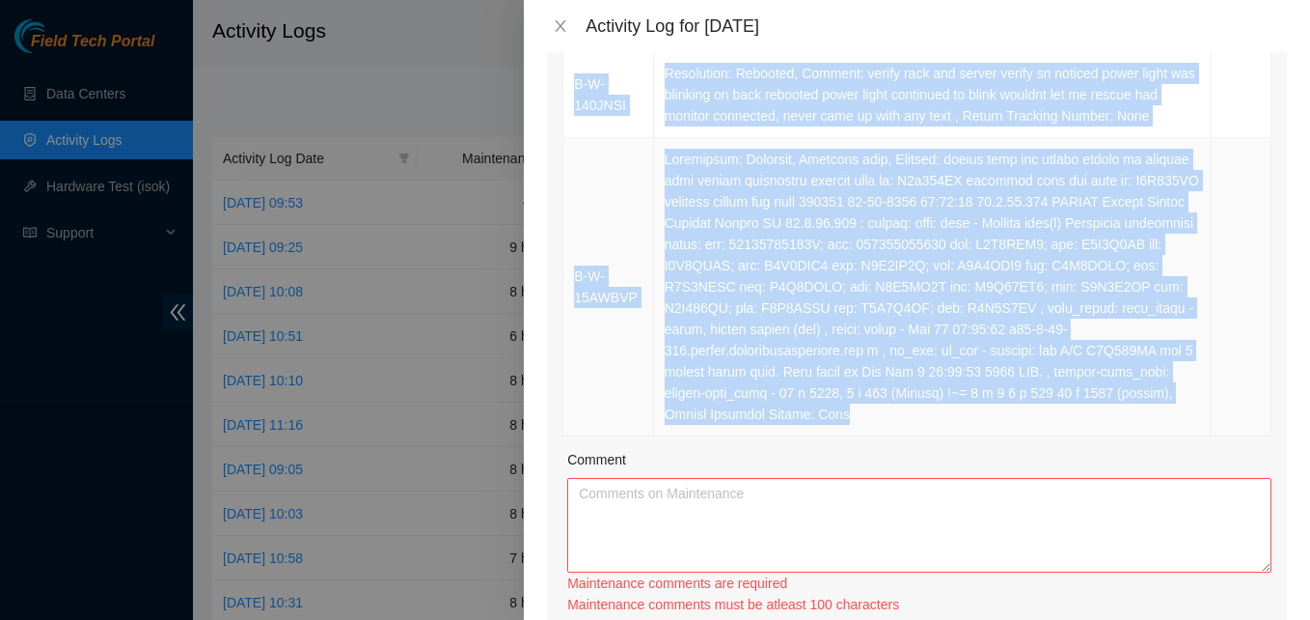
drag, startPoint x: 570, startPoint y: 300, endPoint x: 817, endPoint y: 419, distance: 274.1
copy tbody "B-V-5TDDGVE Resolution: Rebooted, Replaced disk, Comment: verify rack and serve…"
click at [673, 510] on textarea "Comment" at bounding box center [919, 525] width 704 height 95
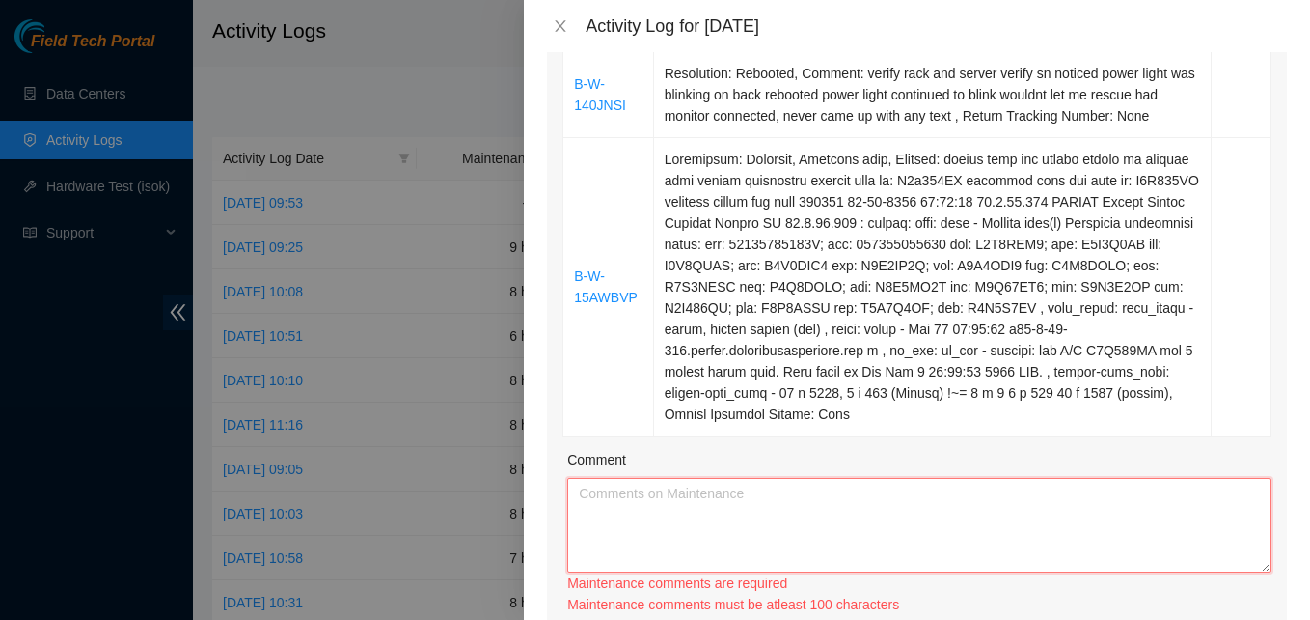
paste textarea "B-V-5TDDGVE Resolution: Rebooted, Replaced disk, Comment: verify rack and serve…"
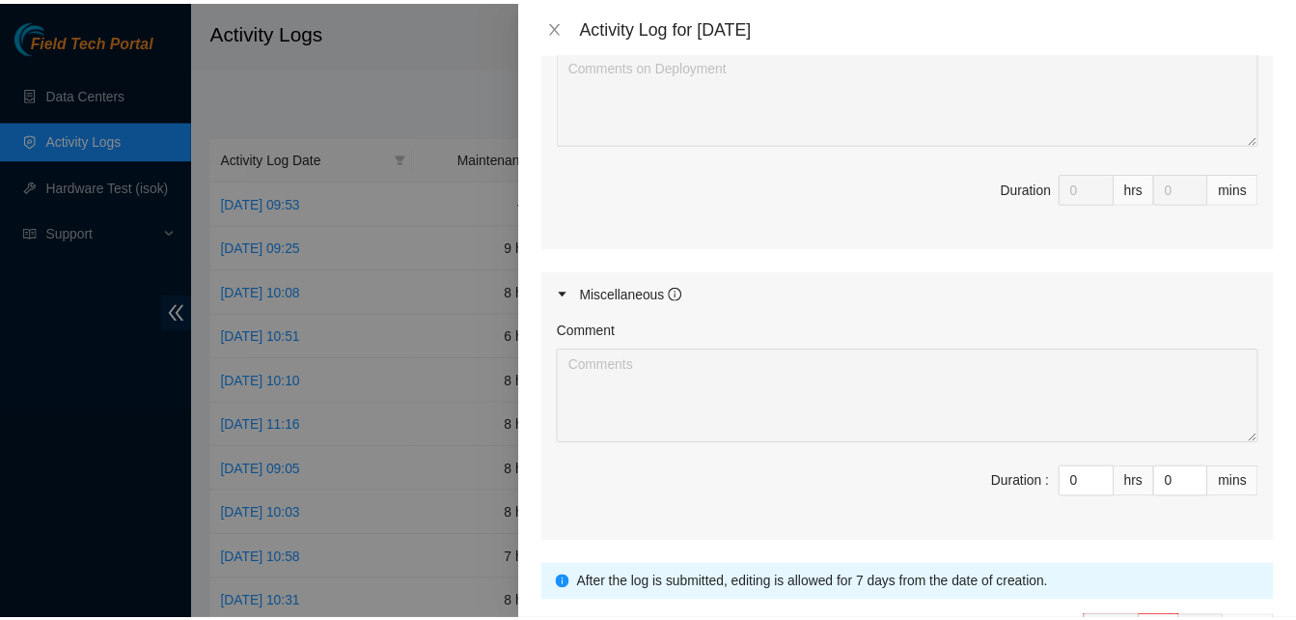
scroll to position [2419, 0]
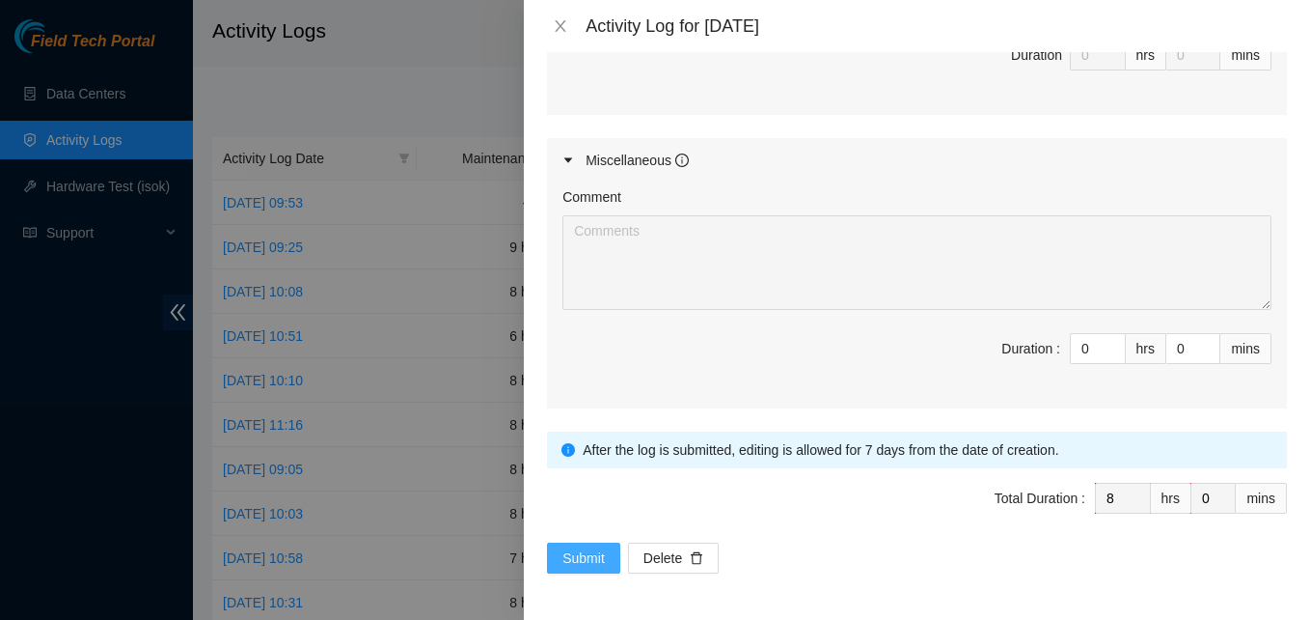
type textarea "B-V-5TDDGVE Resolution: Rebooted, Replaced disk, Comment: verify rack and serve…"
click at [587, 558] on span "Submit" at bounding box center [584, 557] width 42 height 21
